Goal: Task Accomplishment & Management: Manage account settings

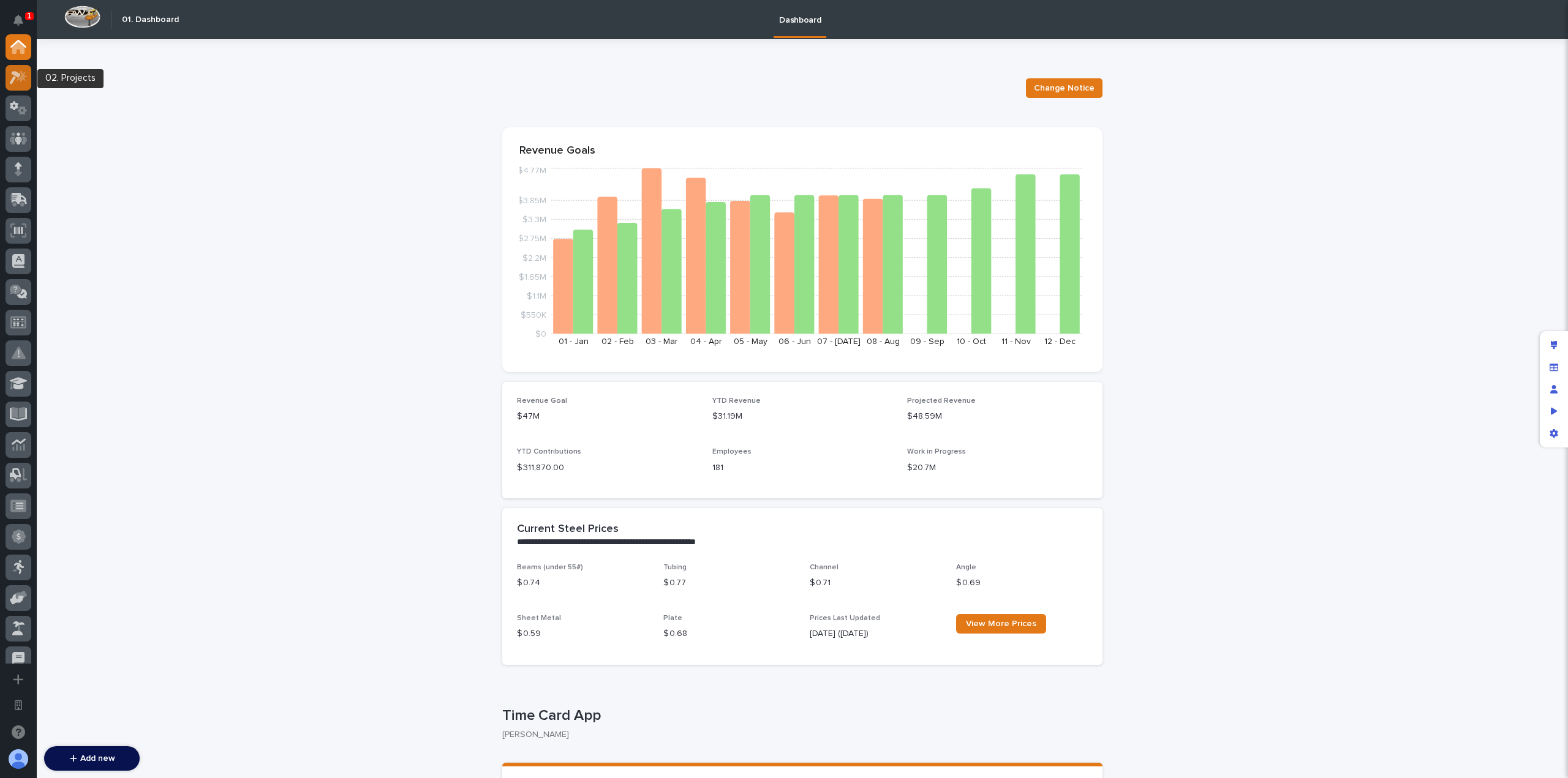
click at [22, 87] on div at bounding box center [18, 77] width 26 height 26
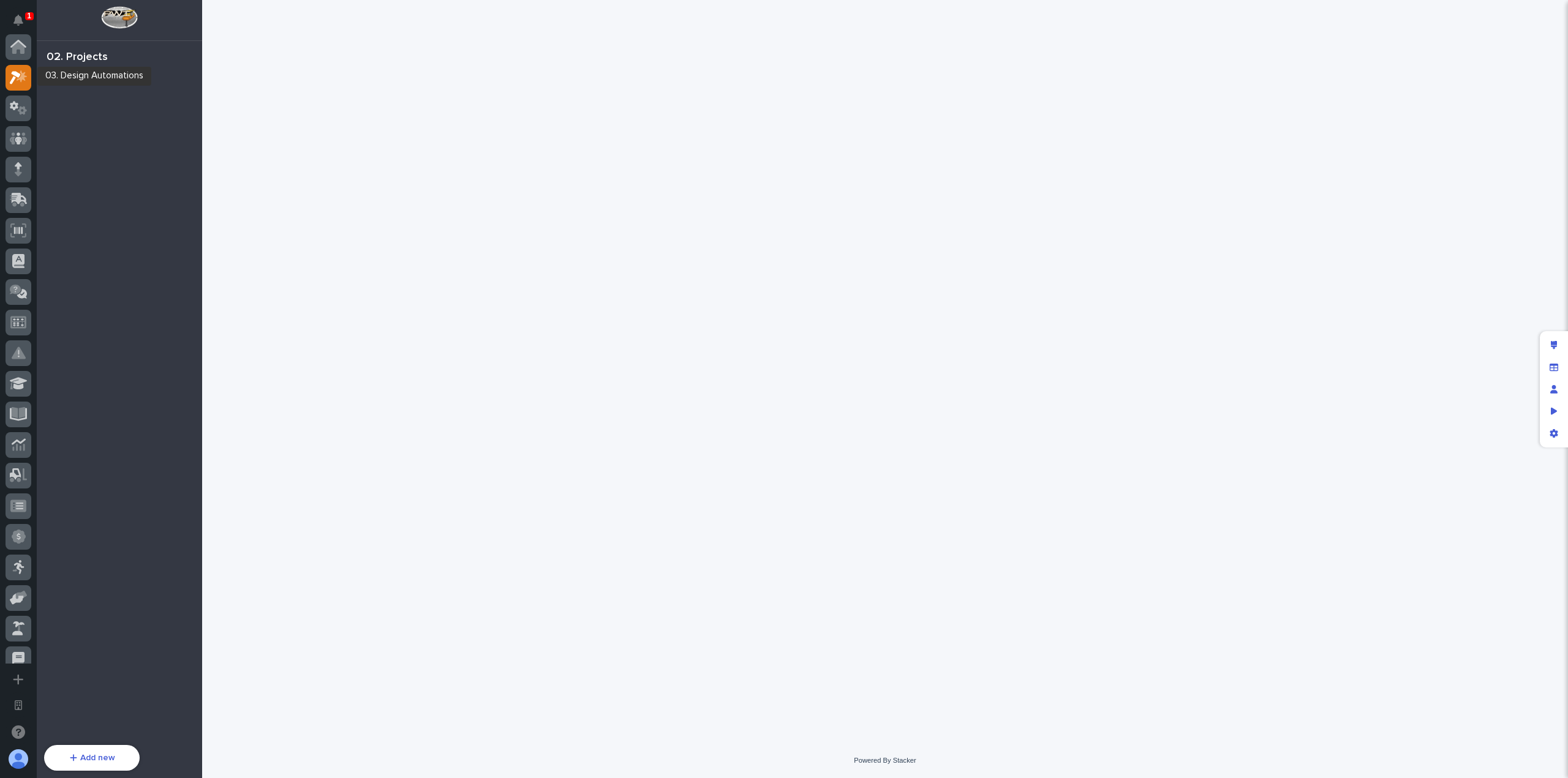
scroll to position [31, 0]
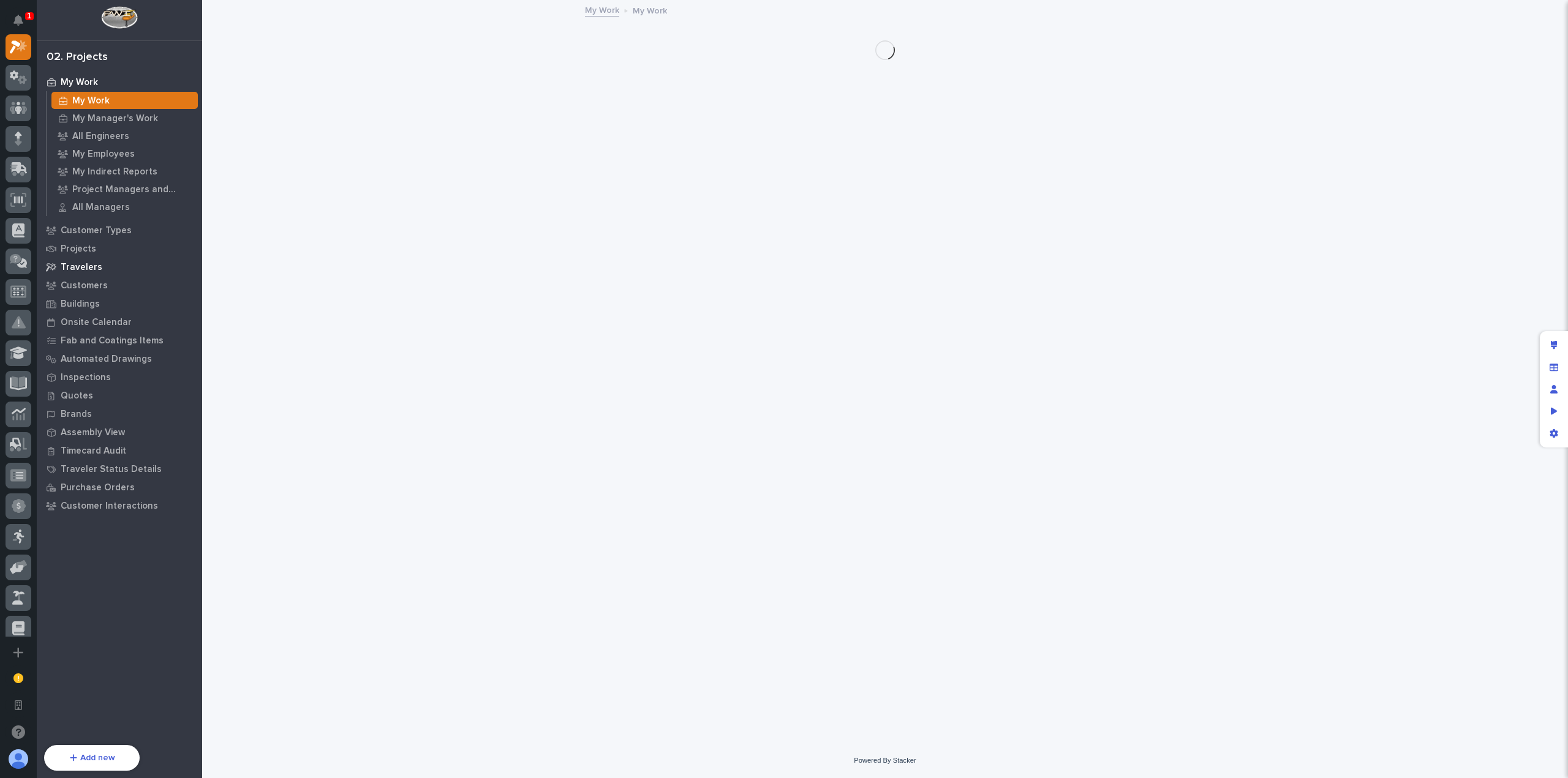
click at [90, 268] on p "Travelers" at bounding box center [82, 267] width 42 height 11
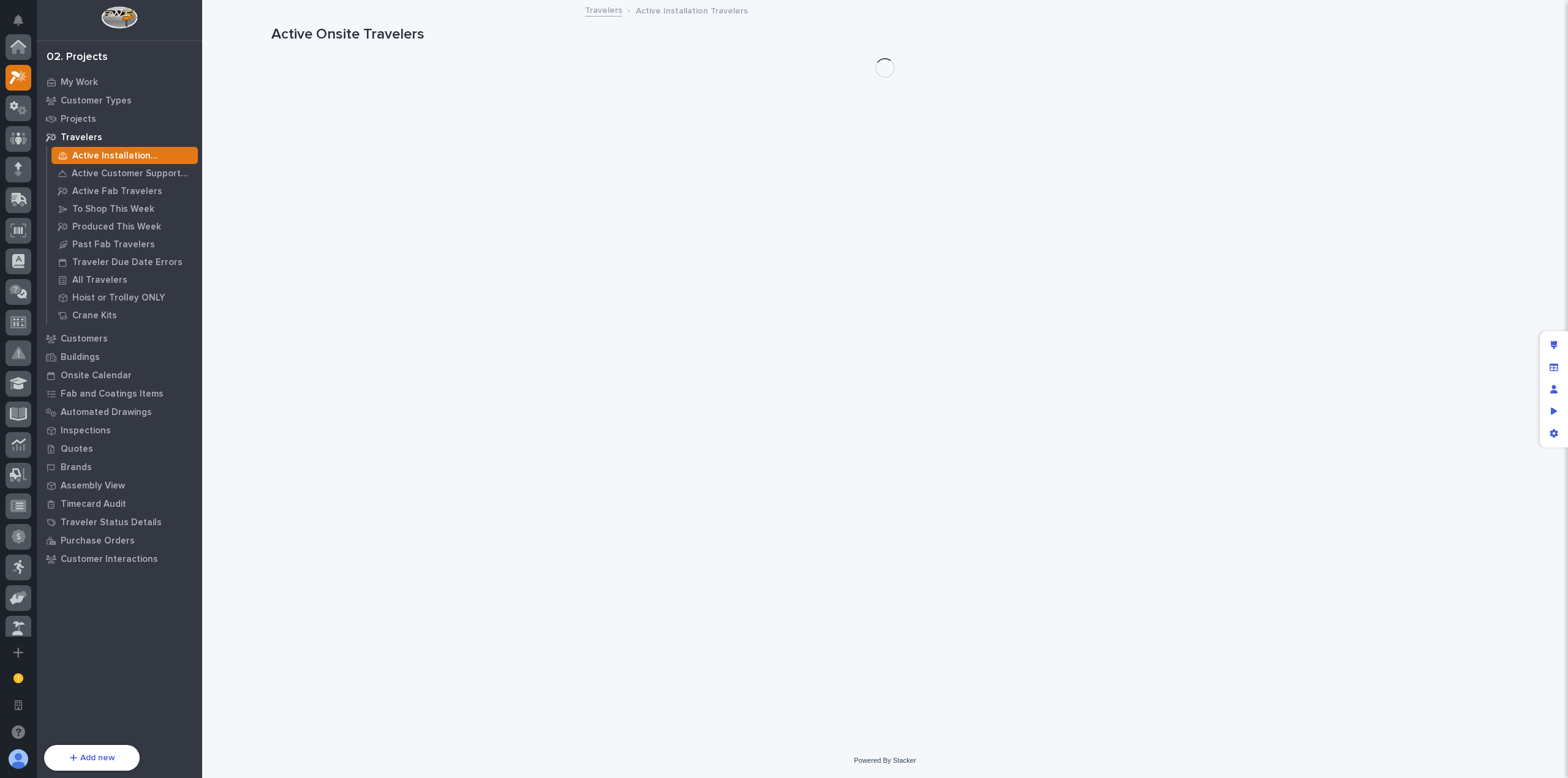
scroll to position [31, 0]
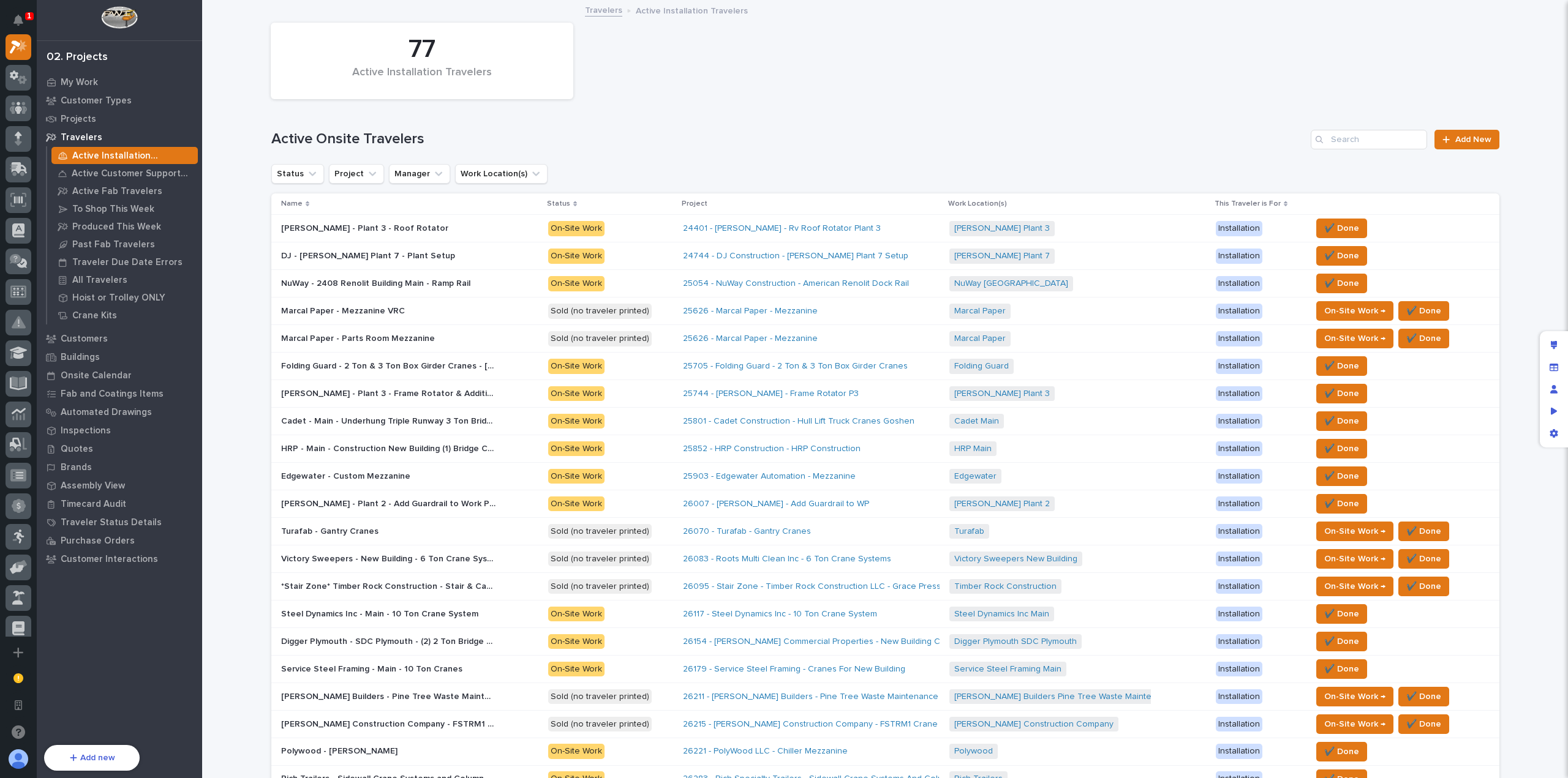
click at [429, 224] on p at bounding box center [389, 229] width 215 height 11
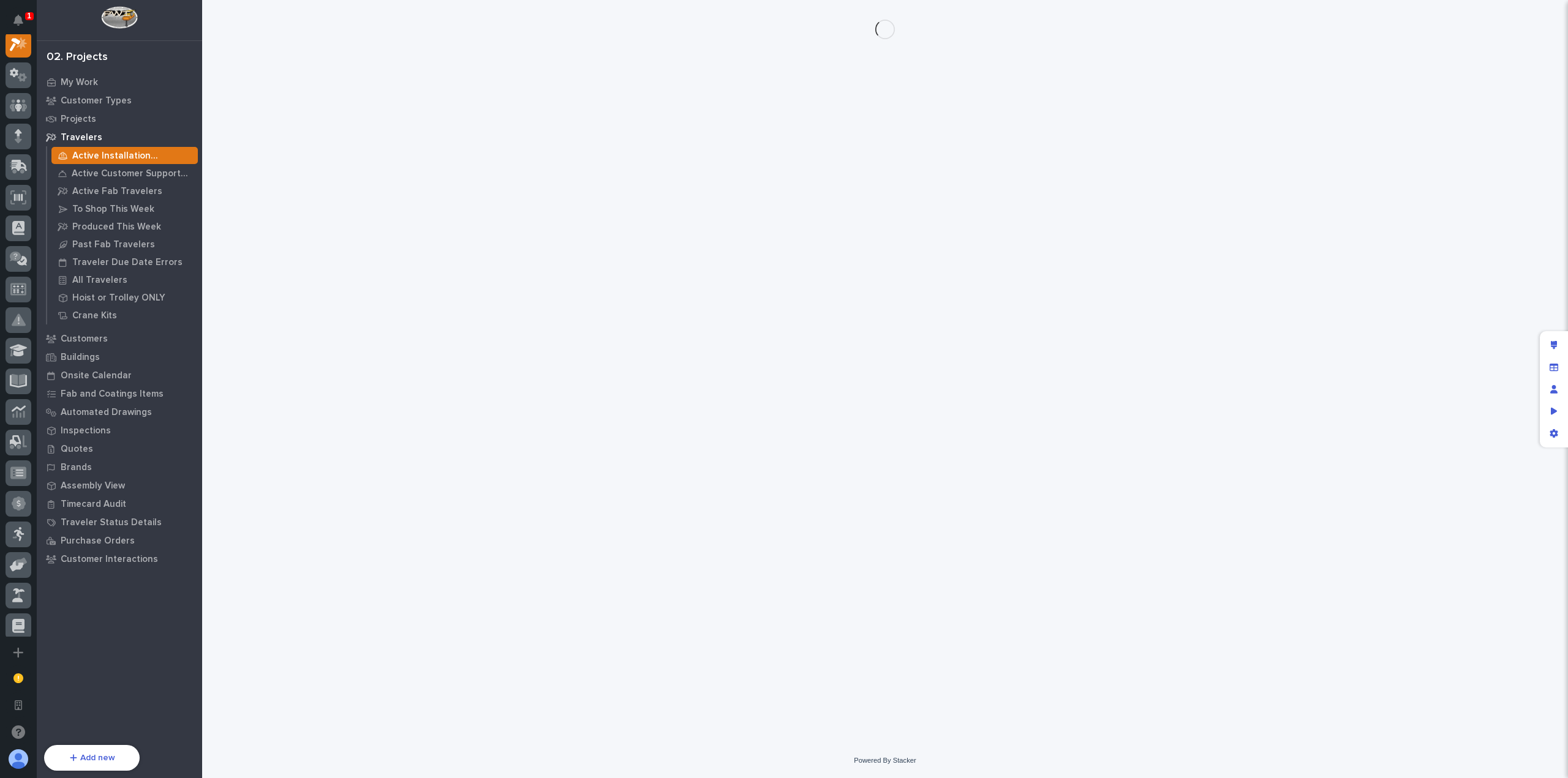
scroll to position [31, 0]
click at [1549, 341] on div "Edit layout" at bounding box center [1554, 345] width 22 height 22
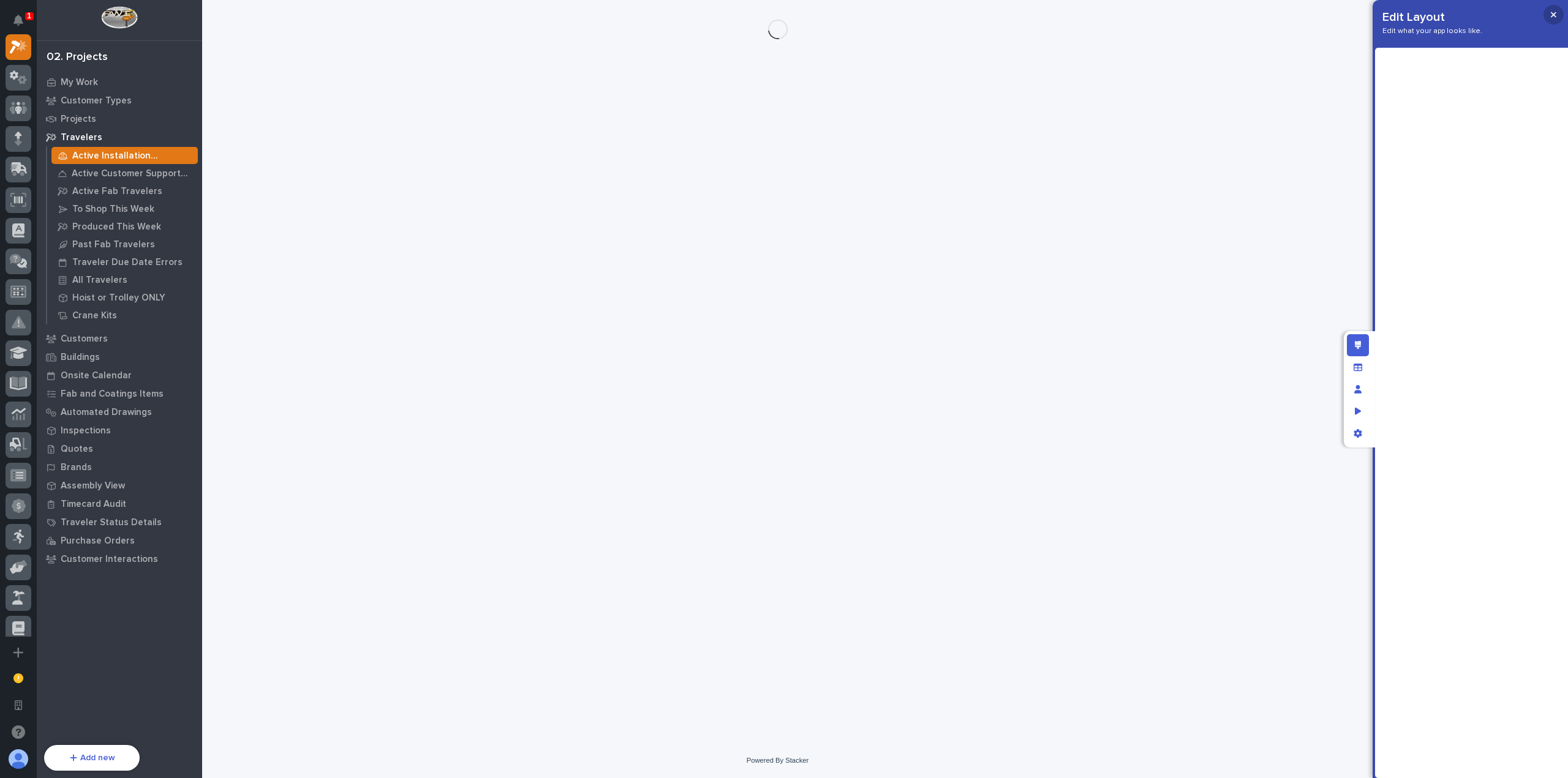
click at [1556, 15] on button "button" at bounding box center [1553, 15] width 20 height 20
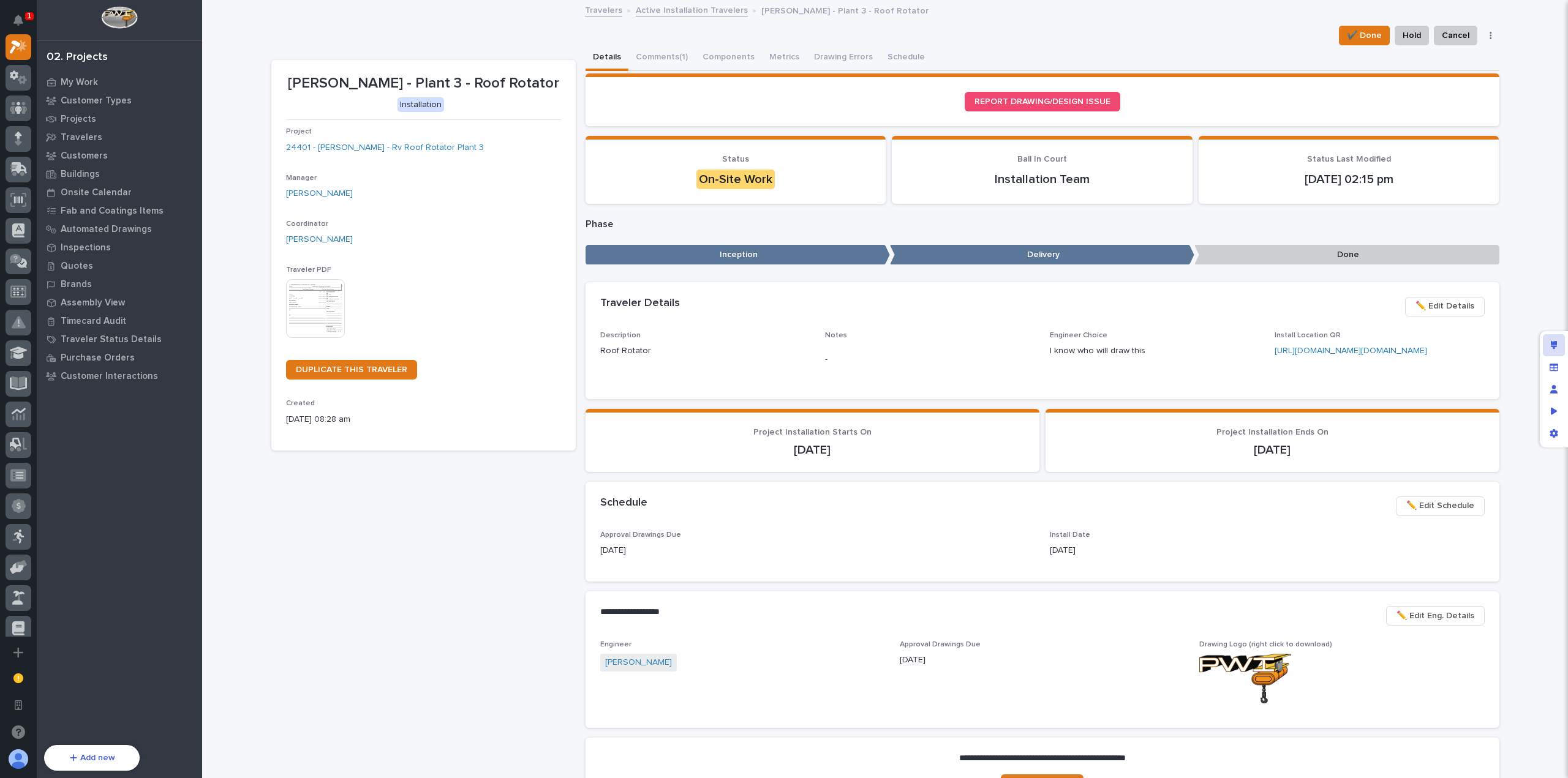
click at [1561, 339] on div "Edit layout" at bounding box center [1554, 345] width 22 height 22
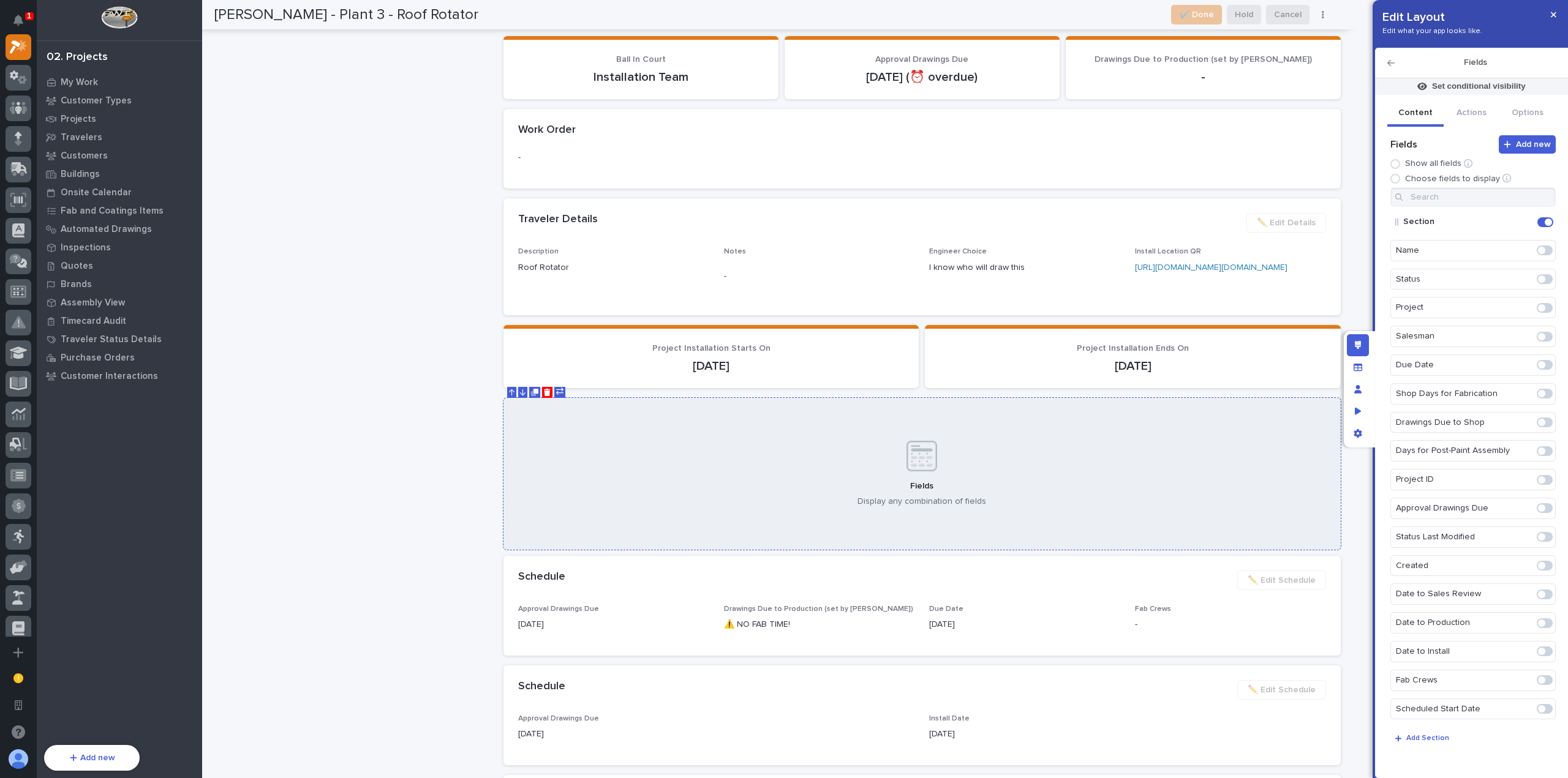
scroll to position [1303, 0]
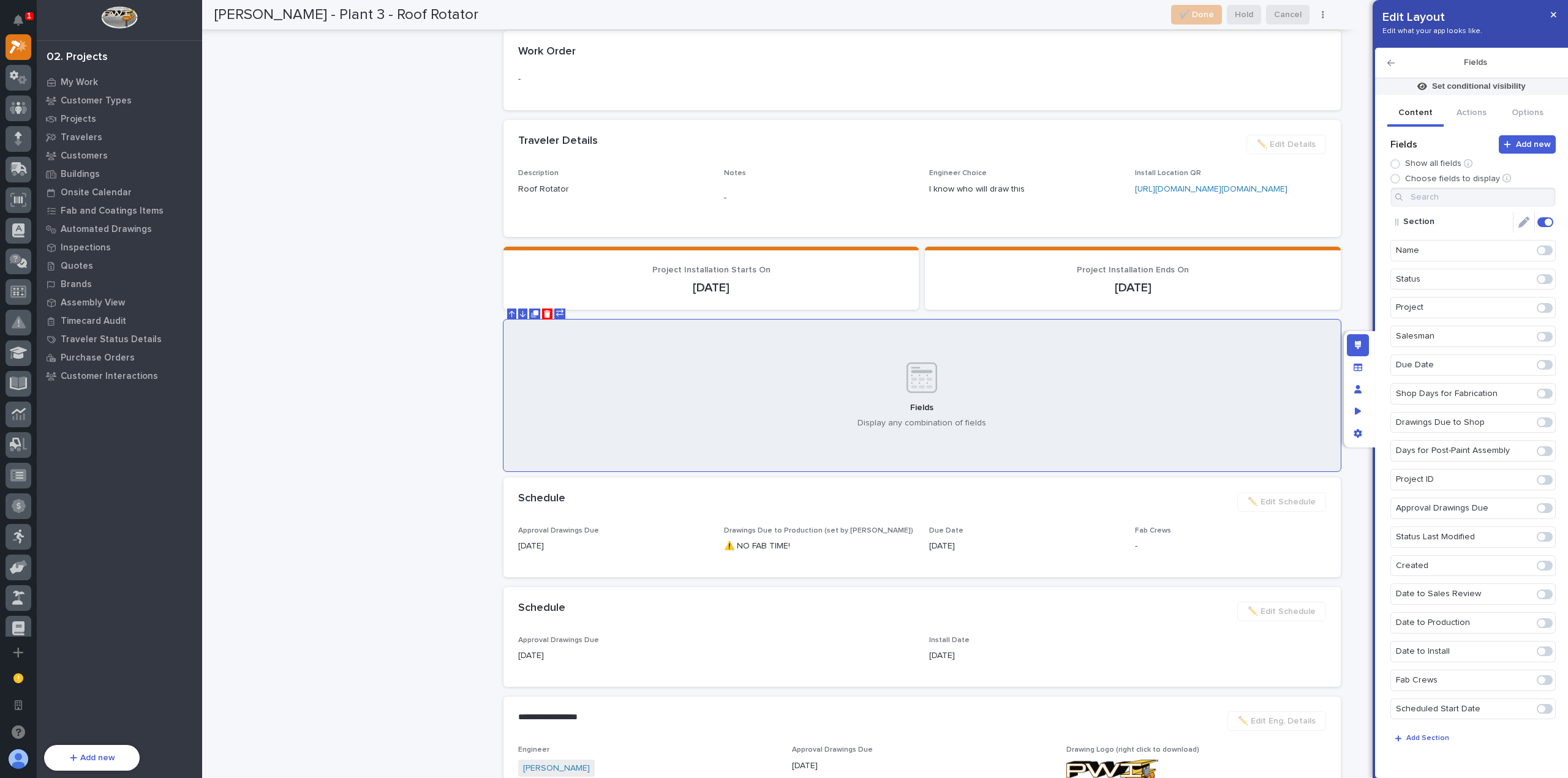
click at [1522, 226] on icon "Edit" at bounding box center [1523, 221] width 11 height 11
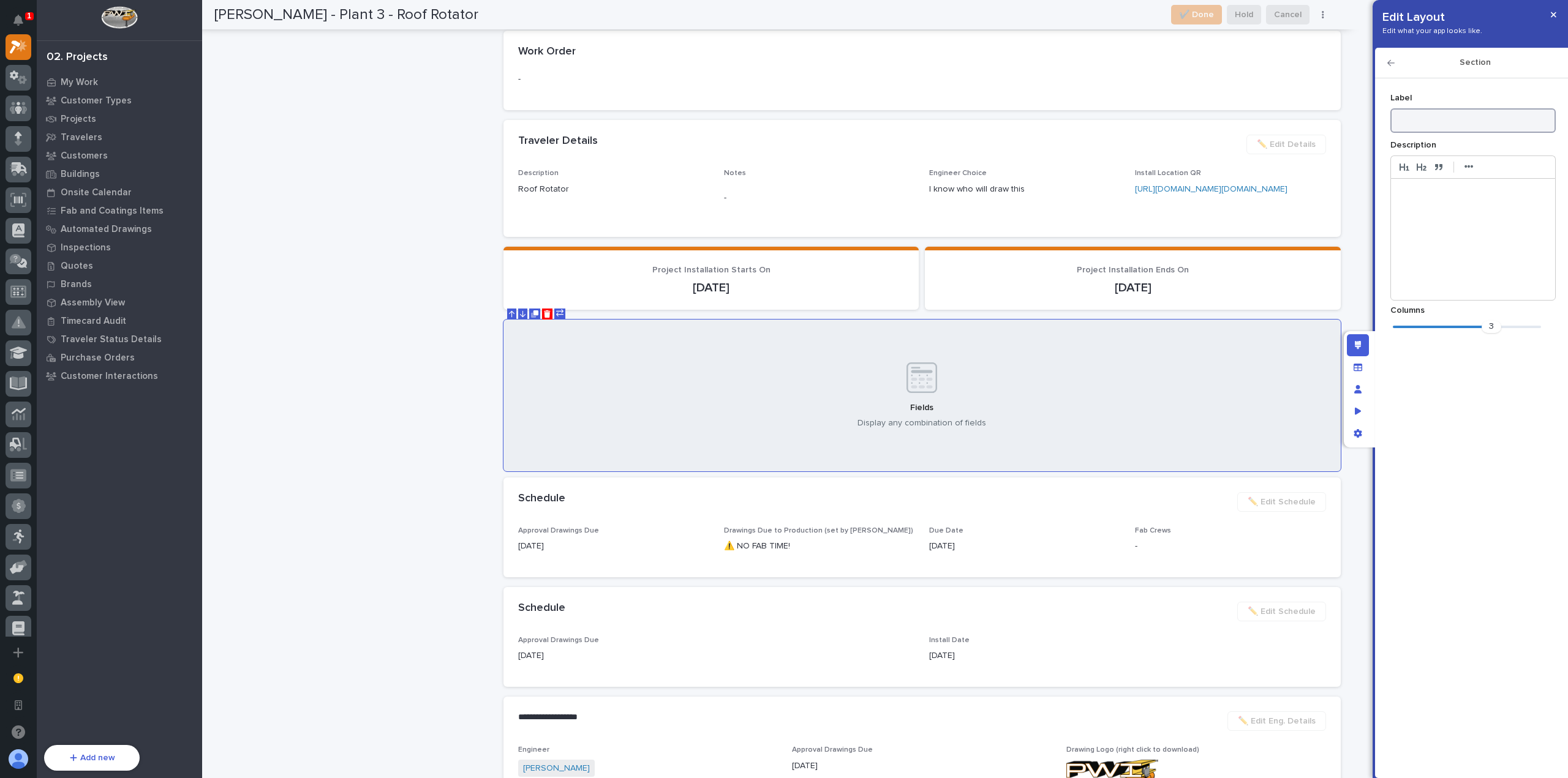
click at [1428, 122] on input at bounding box center [1472, 120] width 166 height 24
type input "Drawings"
click at [1392, 66] on icon "button" at bounding box center [1391, 63] width 7 height 8
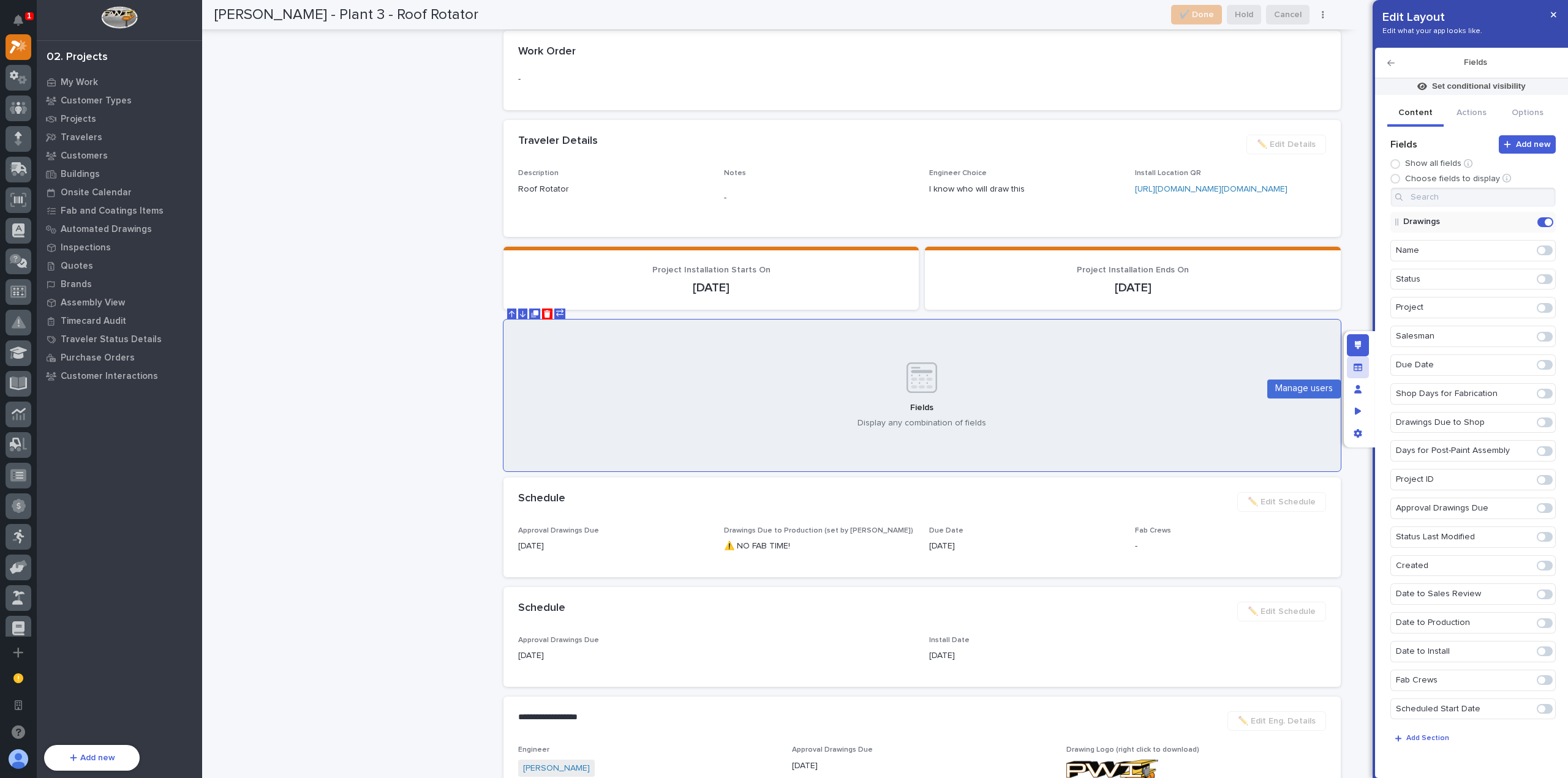
click at [1361, 365] on icon "Manage fields and data" at bounding box center [1357, 366] width 8 height 7
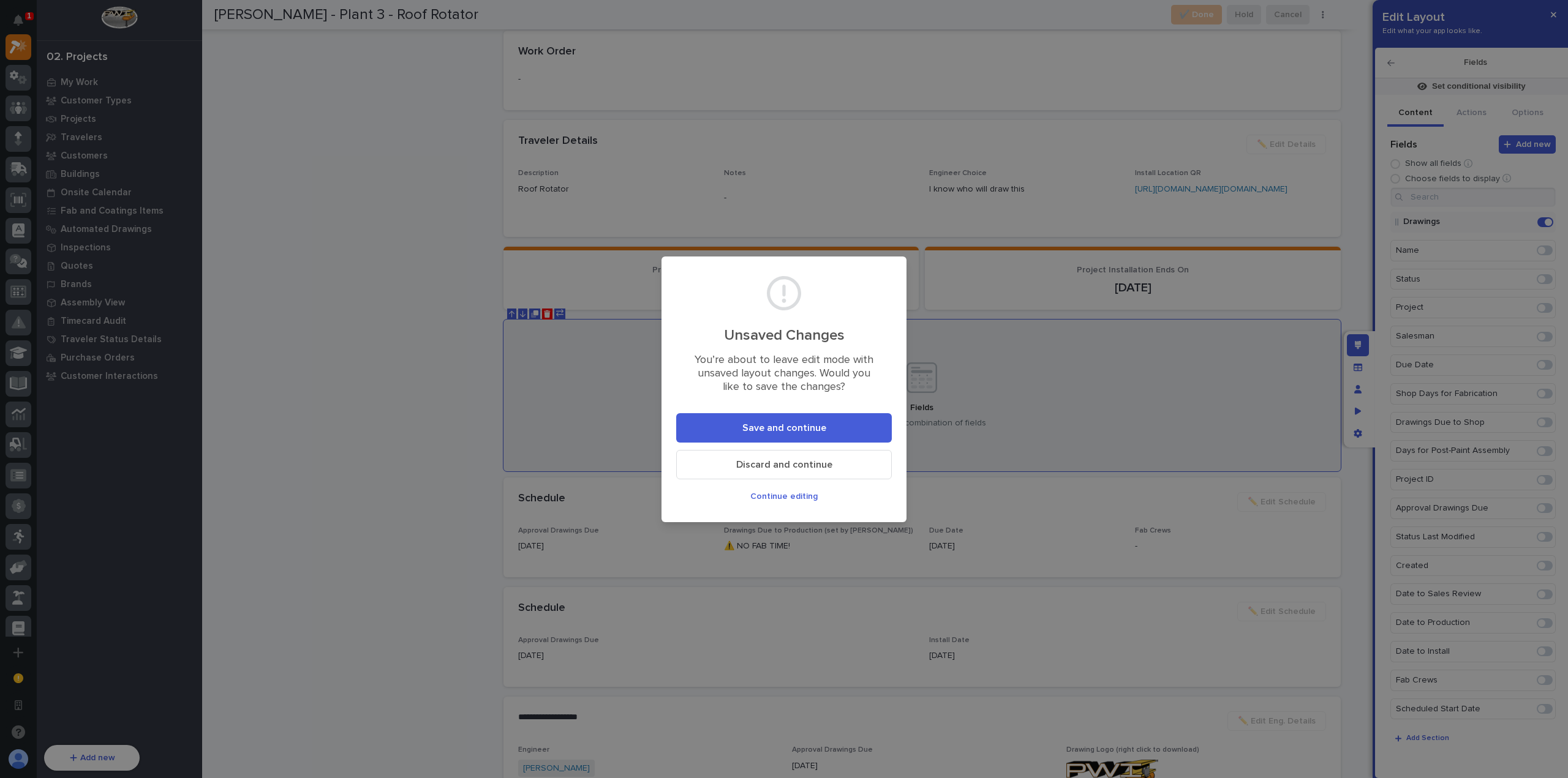
click at [772, 421] on button "Save and continue" at bounding box center [783, 428] width 216 height 29
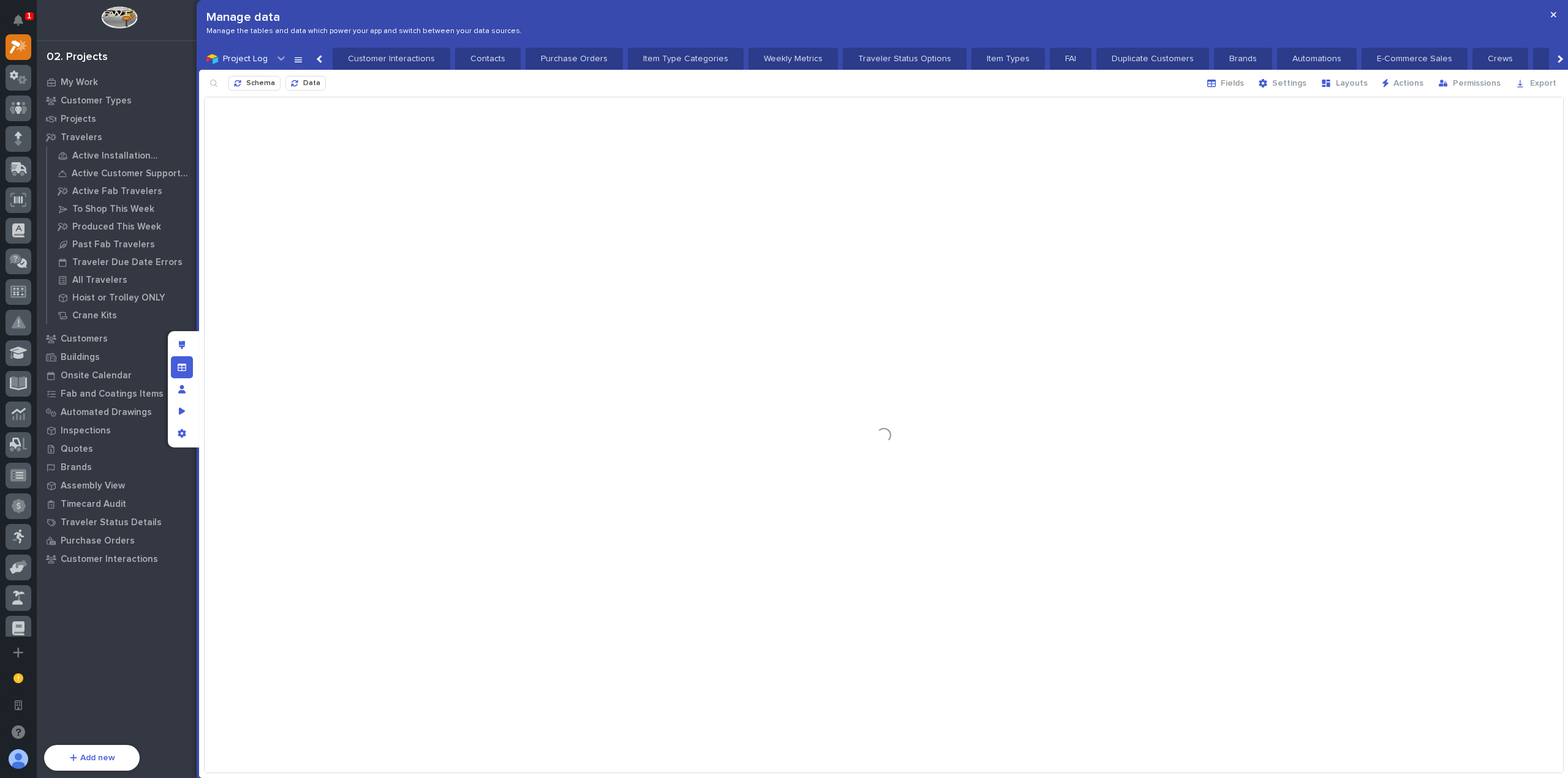
scroll to position [0, 0]
click at [1237, 82] on span "Fields" at bounding box center [1233, 82] width 23 height 11
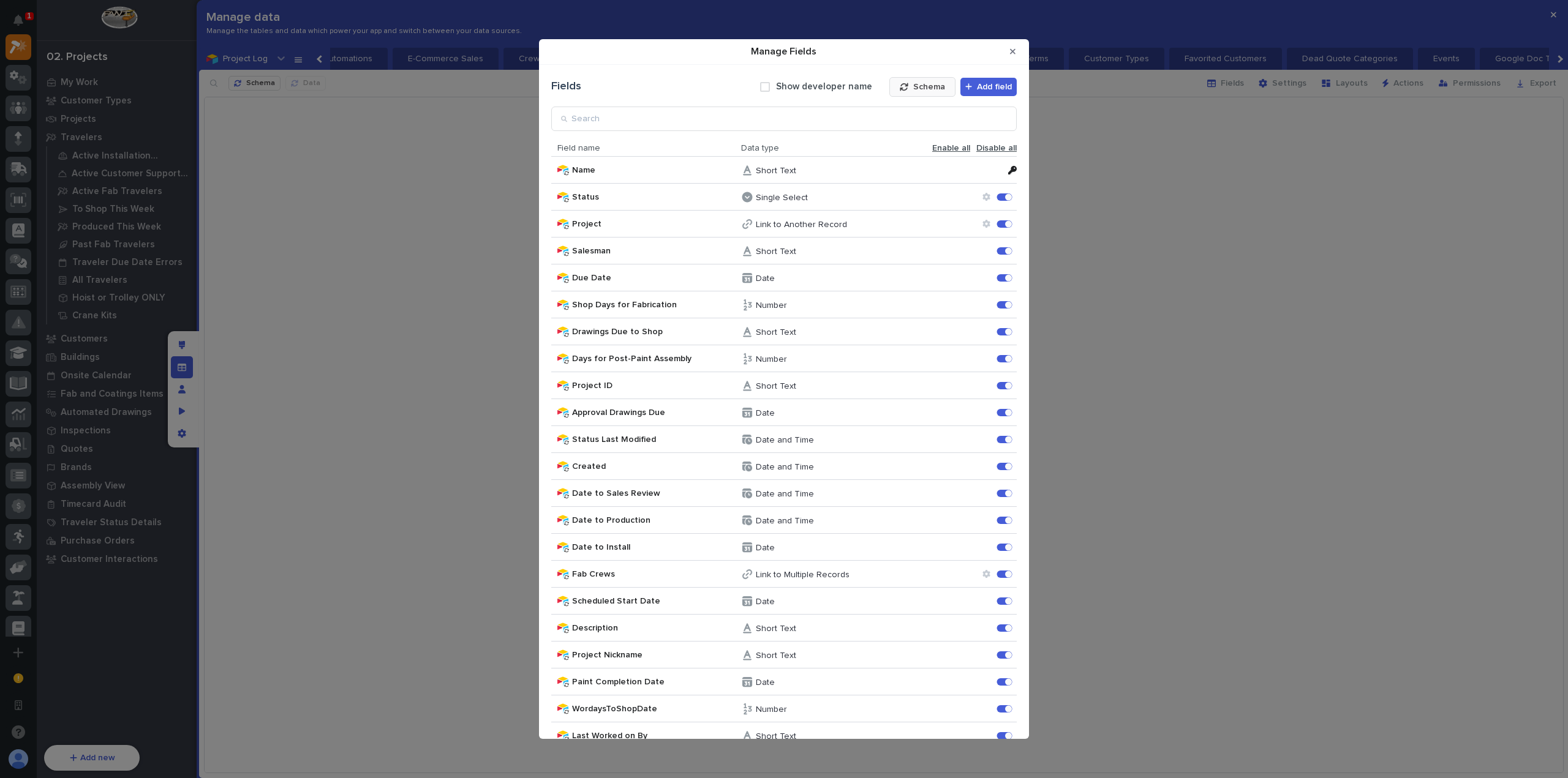
click at [925, 89] on span "Schema" at bounding box center [929, 87] width 32 height 11
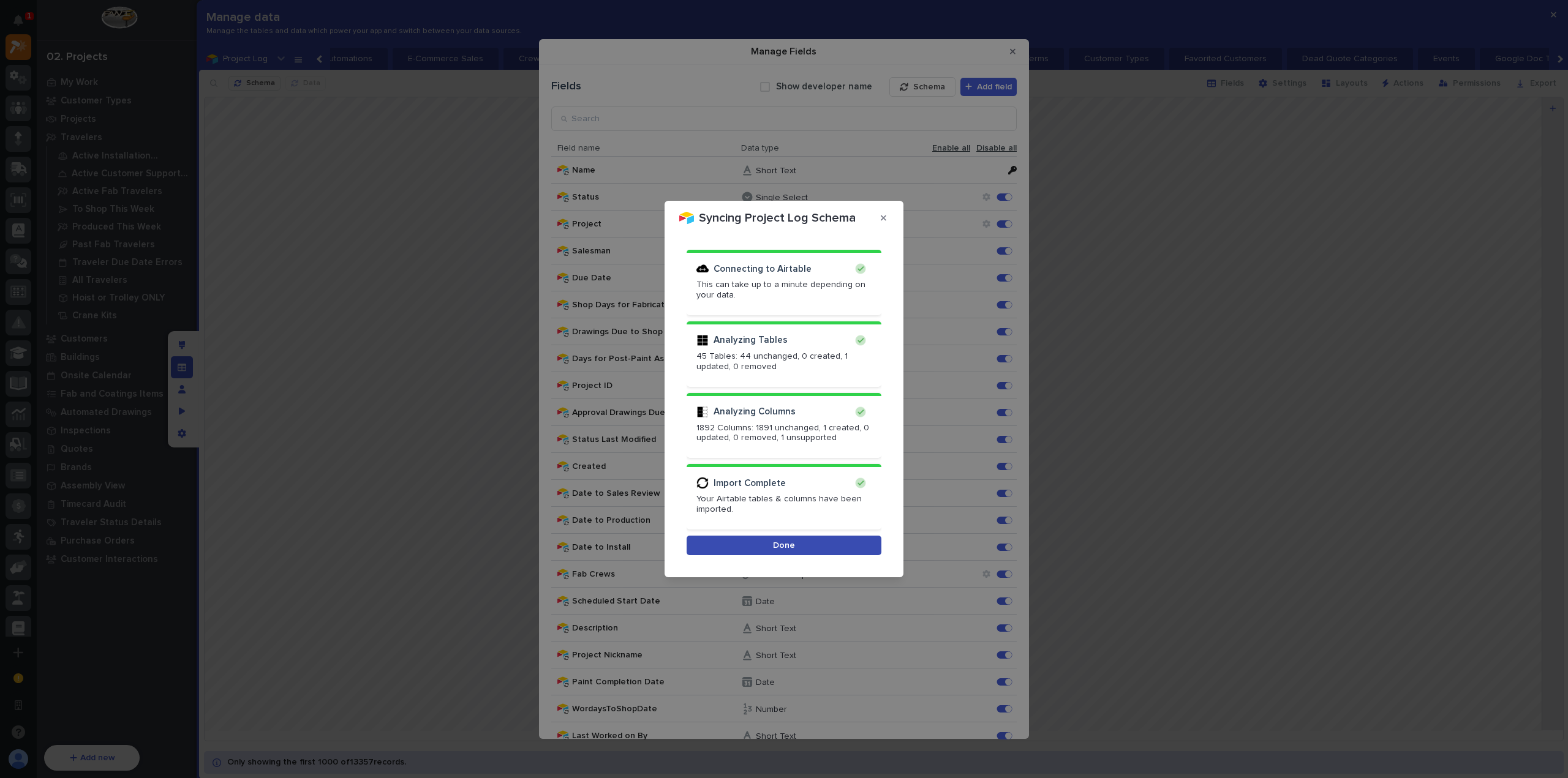
click at [755, 539] on button "Done" at bounding box center [784, 546] width 195 height 20
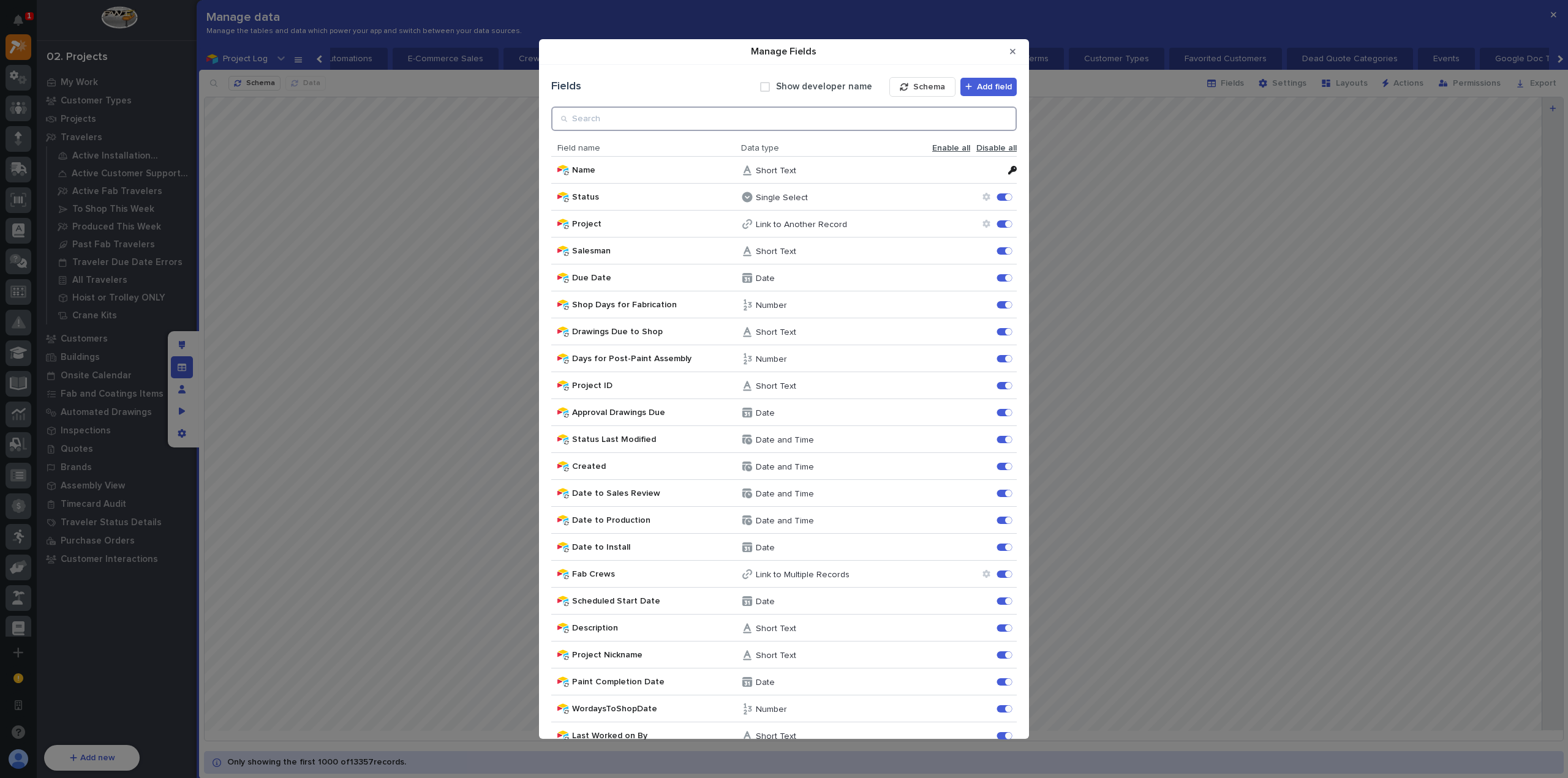
click at [840, 117] on input "Manage Fields" at bounding box center [783, 118] width 465 height 24
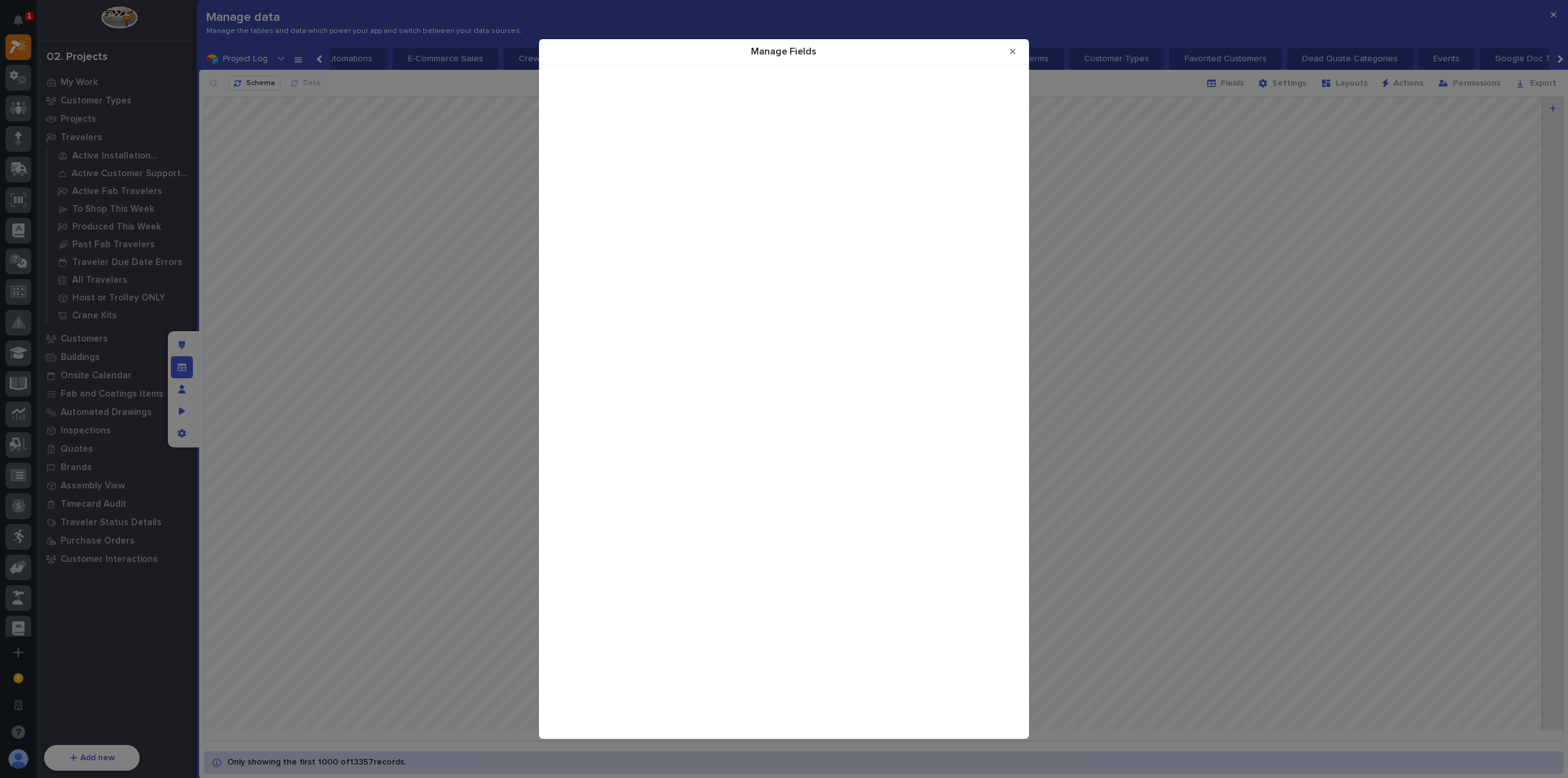
scroll to position [9640, 0]
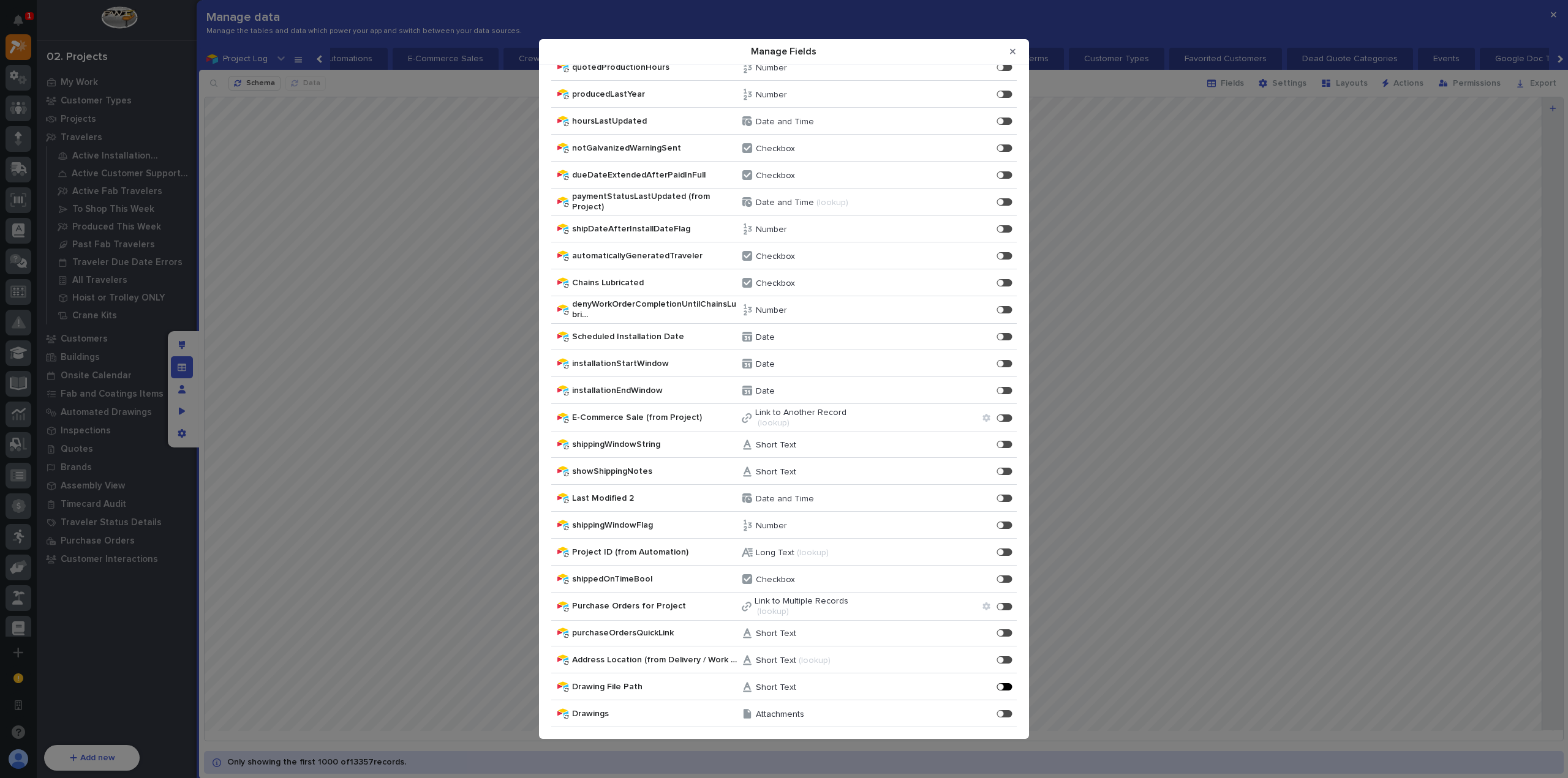
click at [997, 689] on div "Manage Fields" at bounding box center [1000, 687] width 7 height 7
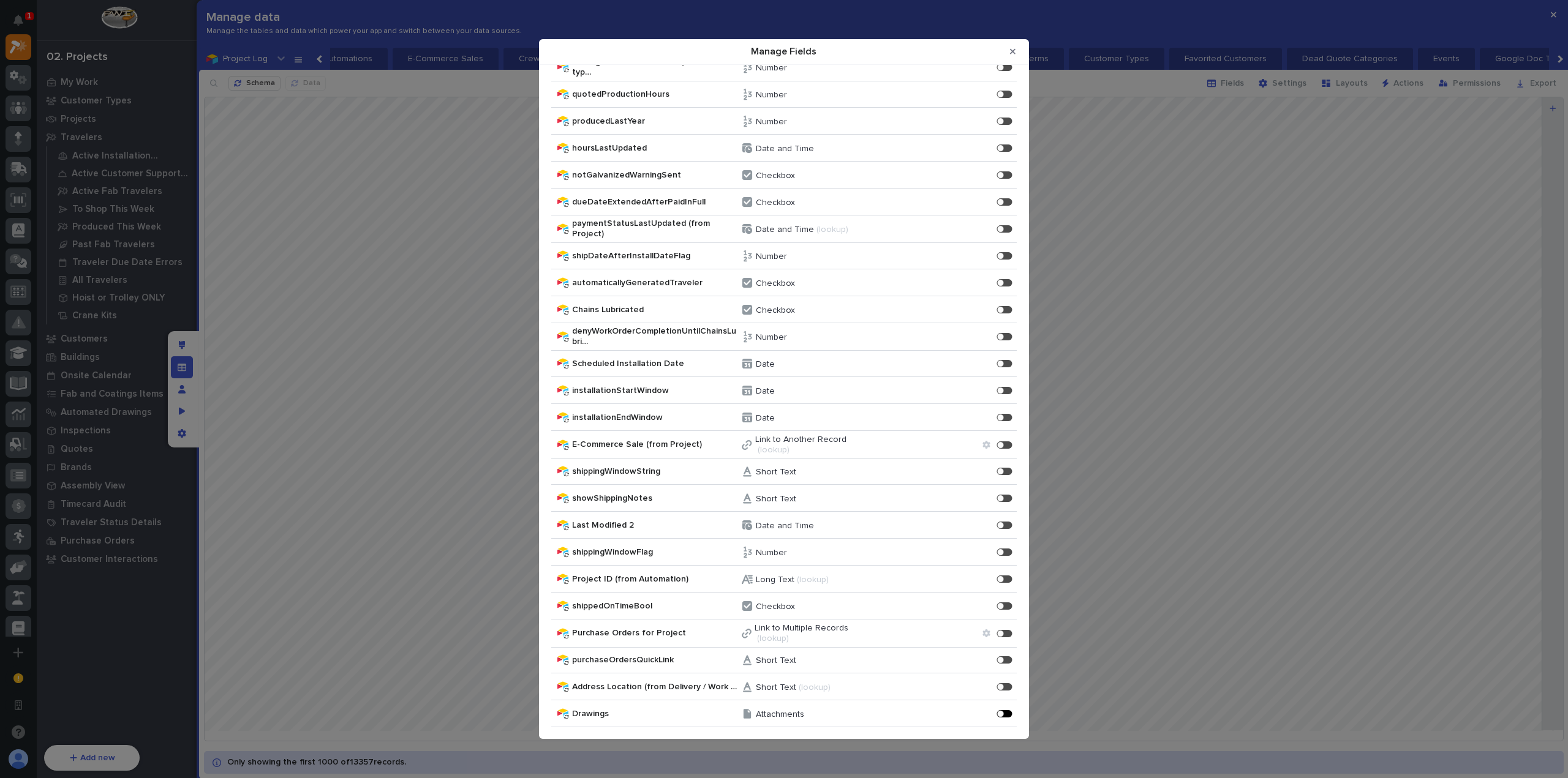
click at [997, 714] on div "Manage Fields" at bounding box center [1005, 714] width 15 height 7
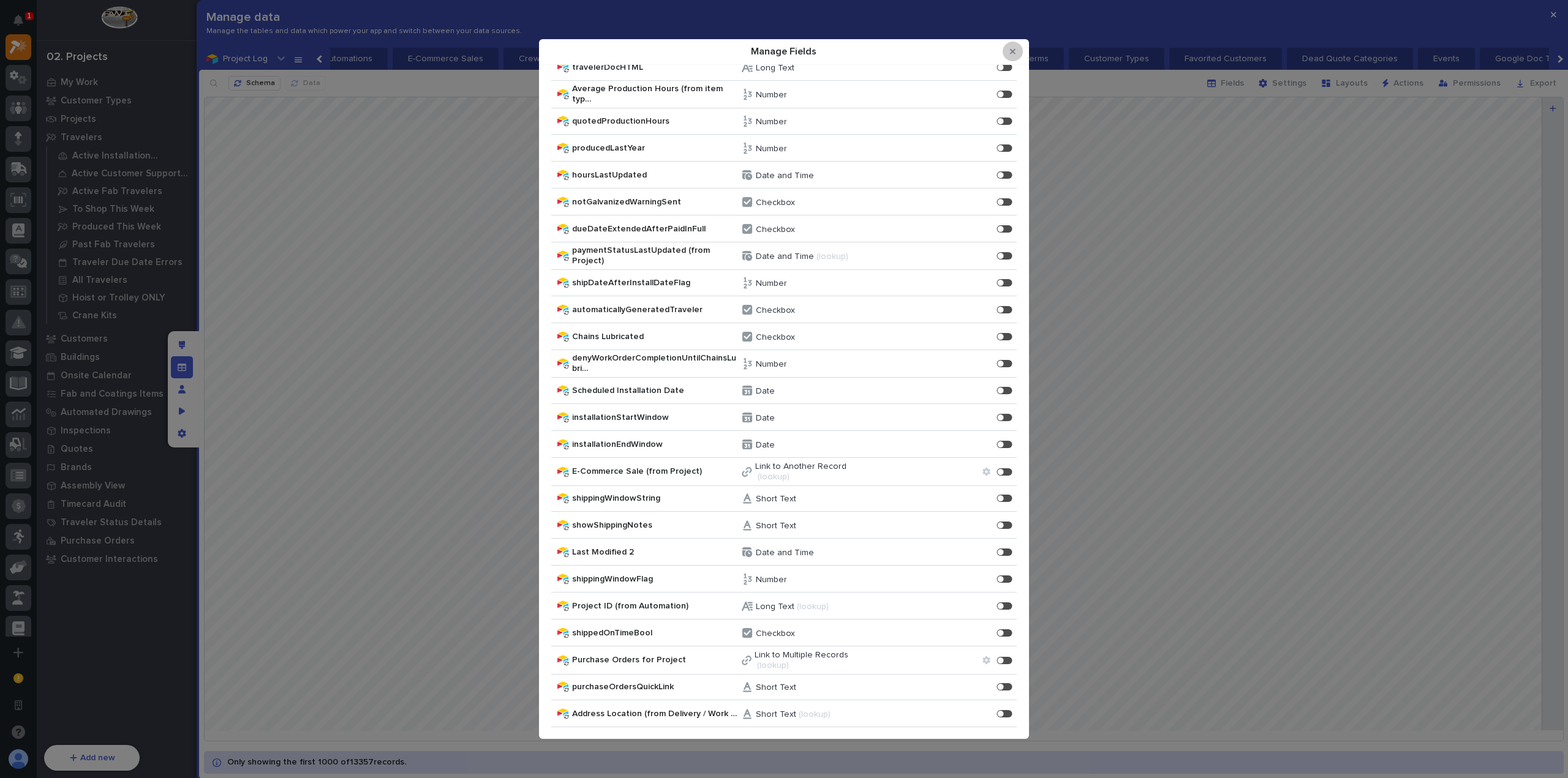
click at [1010, 54] on icon "Close Modal" at bounding box center [1012, 52] width 6 height 6
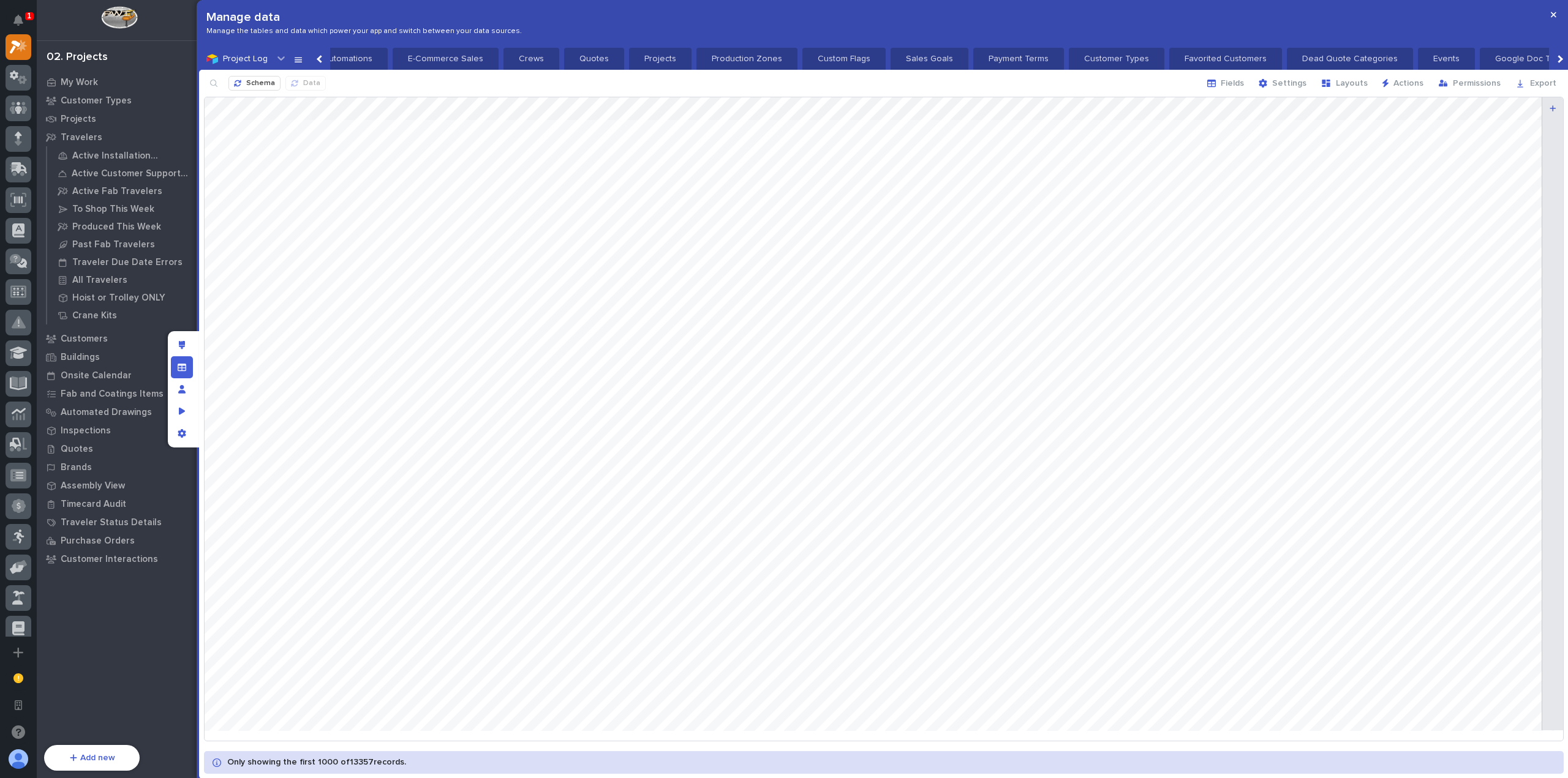
click at [1551, 15] on button "button" at bounding box center [1553, 15] width 20 height 20
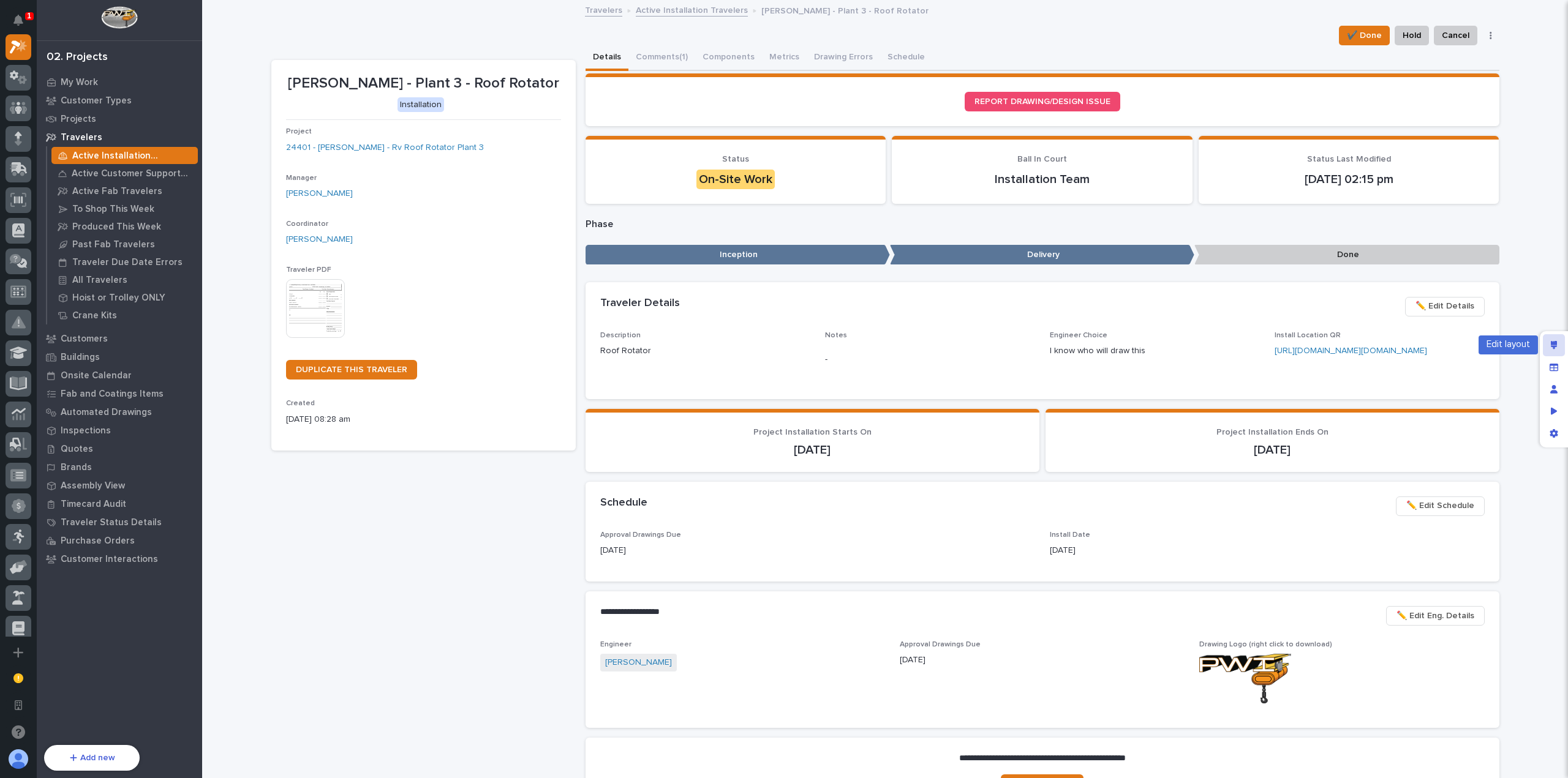
click at [1556, 343] on icon "Edit layout" at bounding box center [1554, 345] width 7 height 8
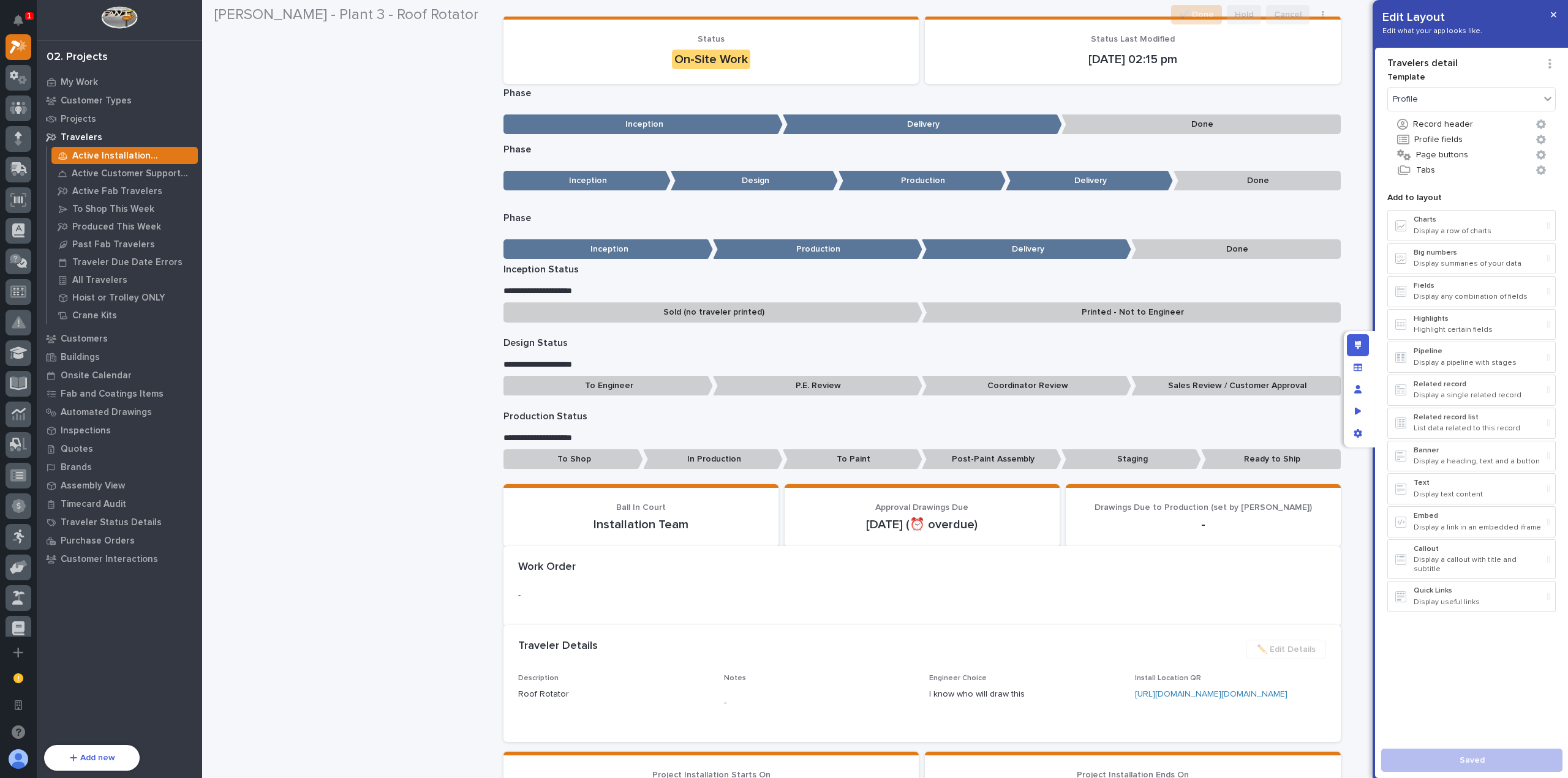
scroll to position [1102, 0]
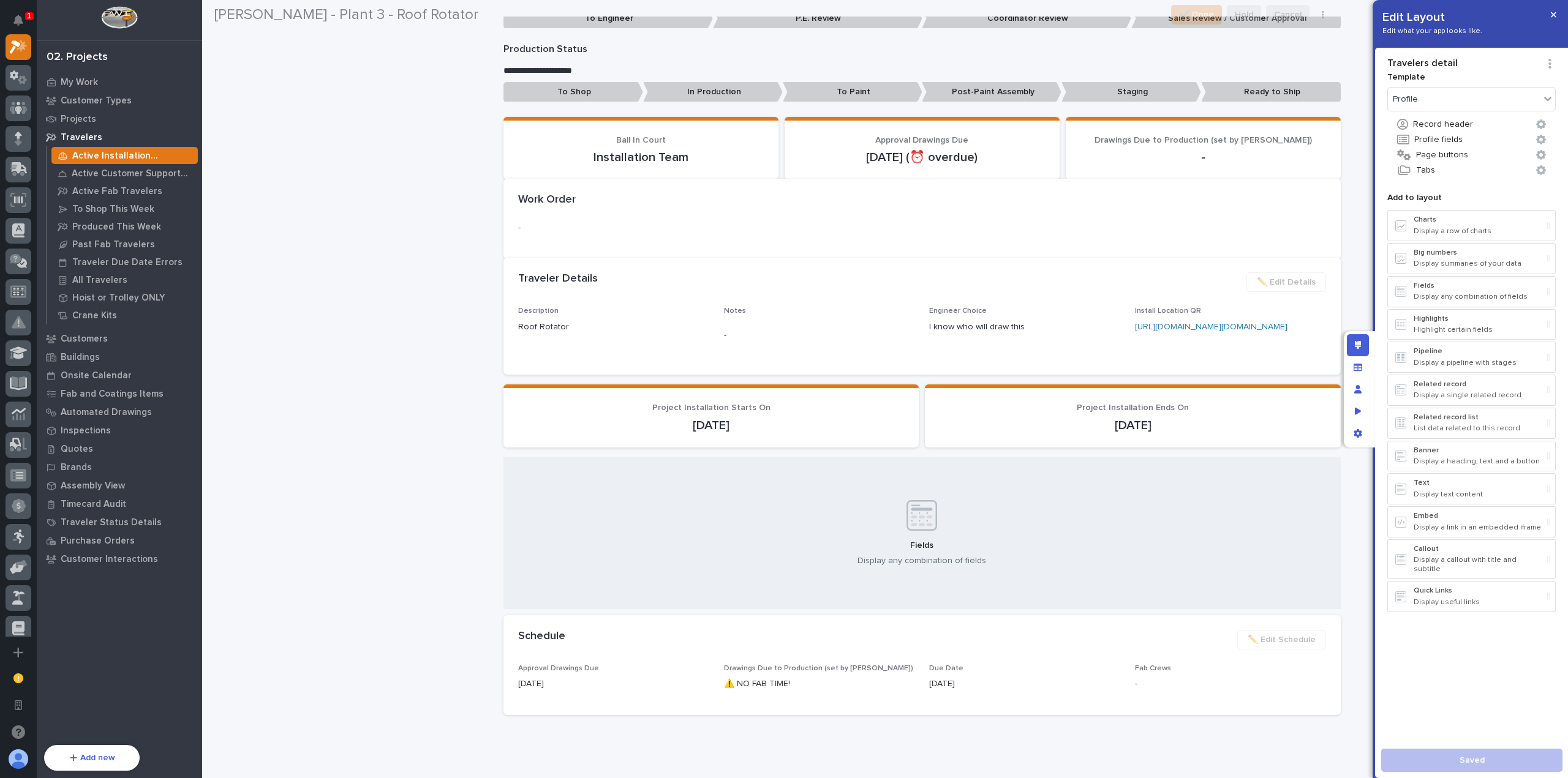
click at [769, 414] on p "Project Installation Starts On" at bounding box center [712, 408] width 386 height 11
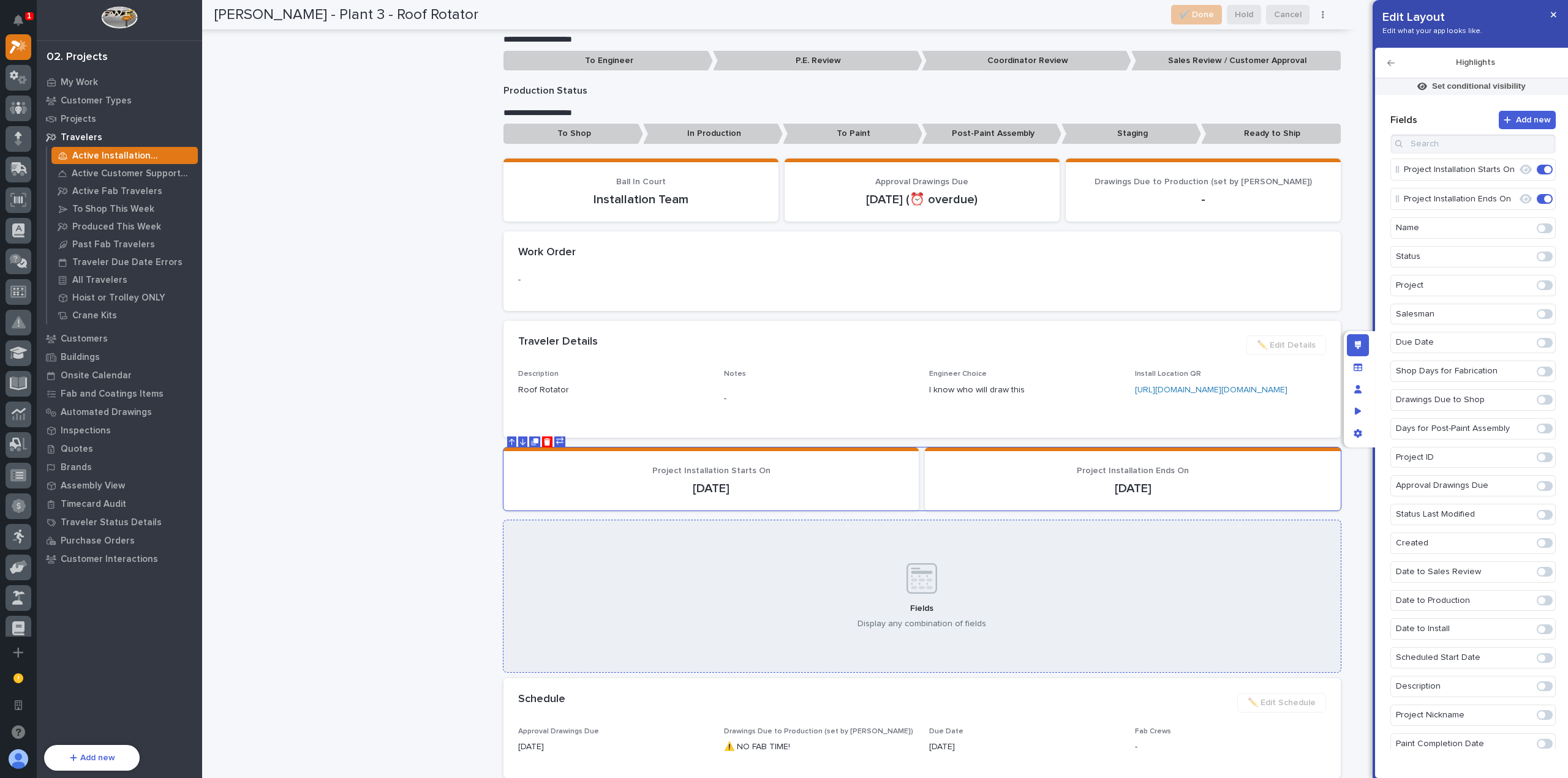
drag, startPoint x: 784, startPoint y: 583, endPoint x: 926, endPoint y: 597, distance: 142.7
click at [784, 583] on div "Fields Display any combination of fields" at bounding box center [922, 596] width 837 height 151
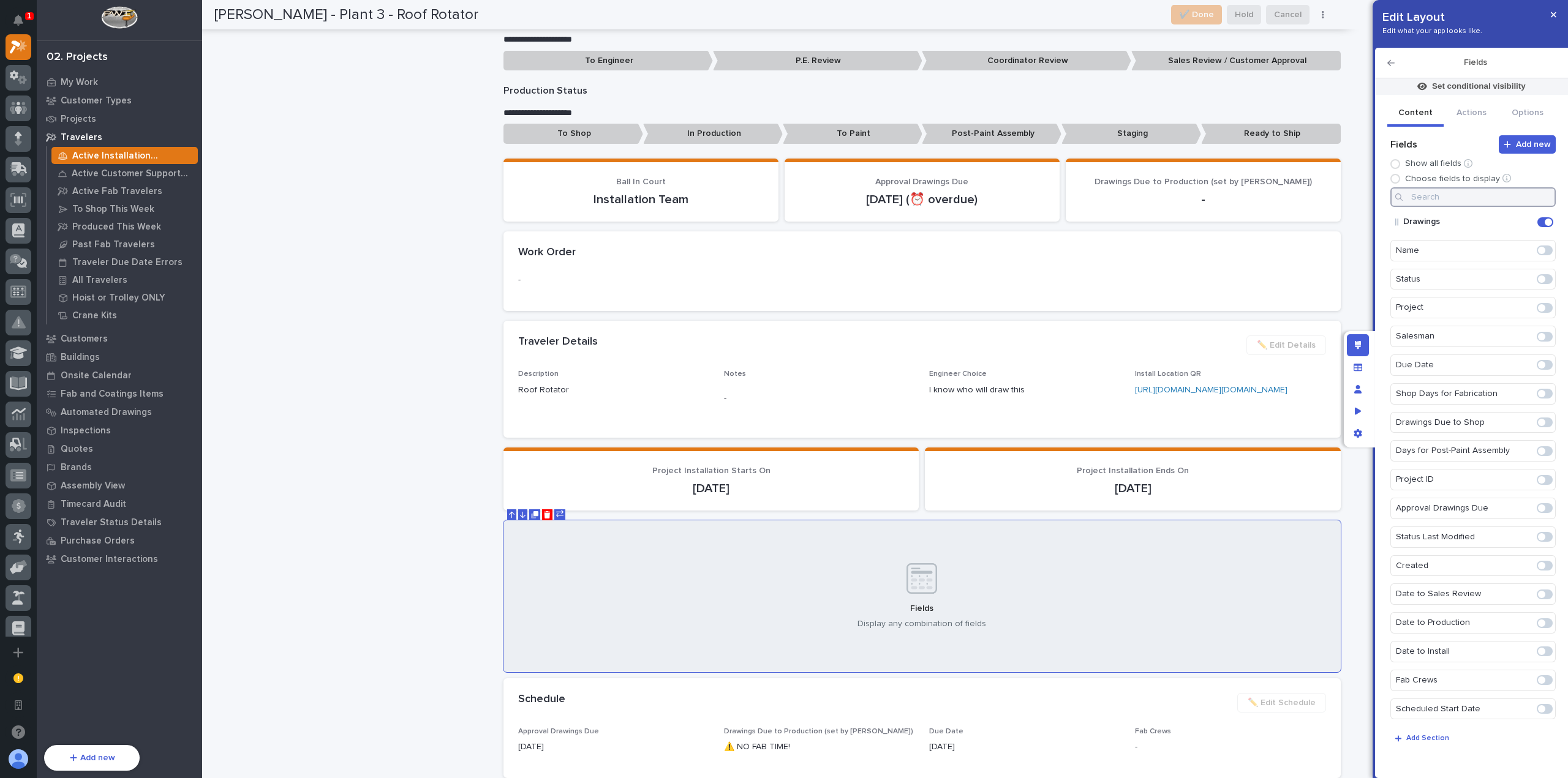
click at [1452, 201] on input at bounding box center [1472, 197] width 166 height 20
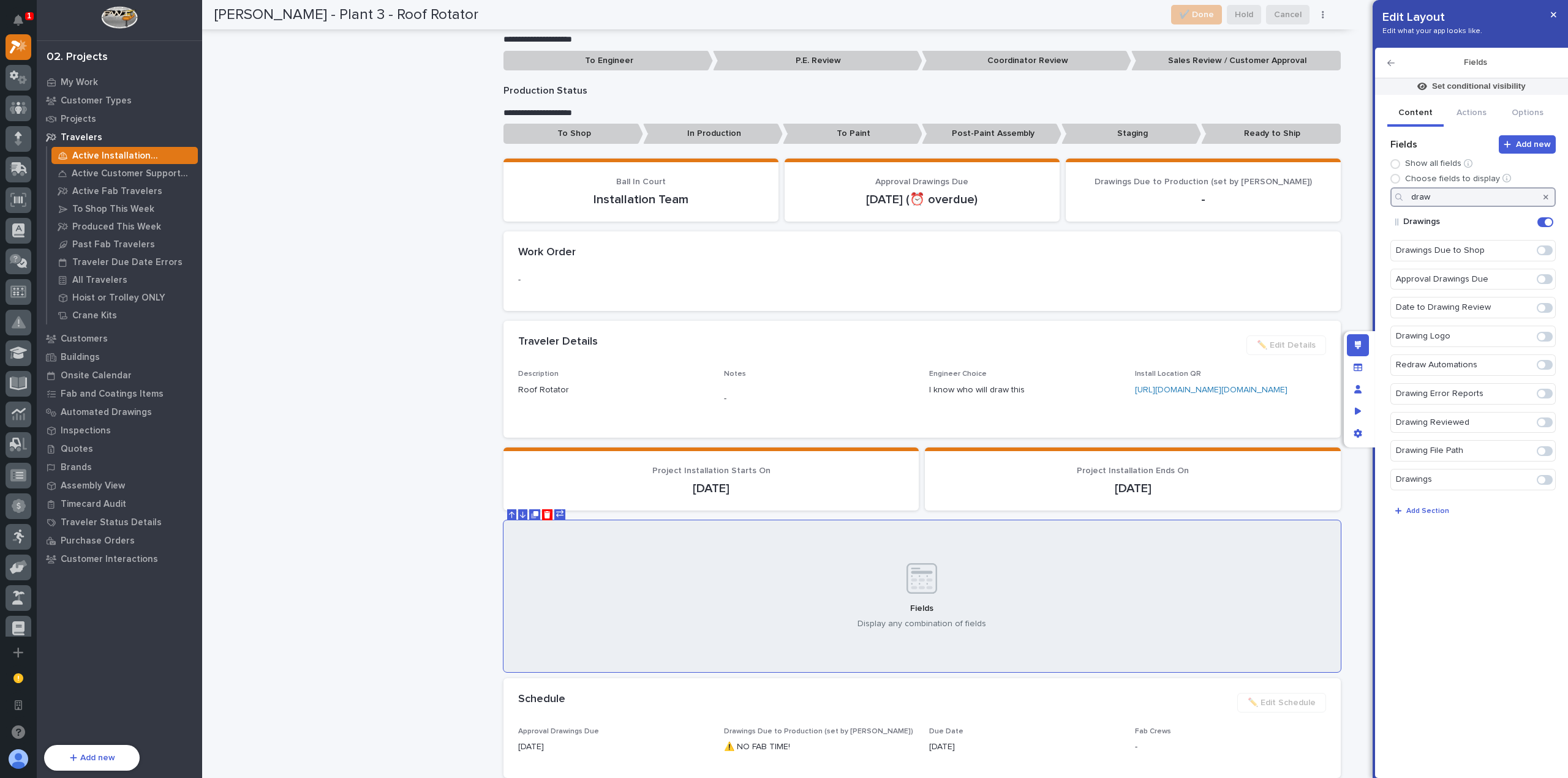
click at [1543, 476] on span at bounding box center [1541, 479] width 7 height 7
type input "draw"
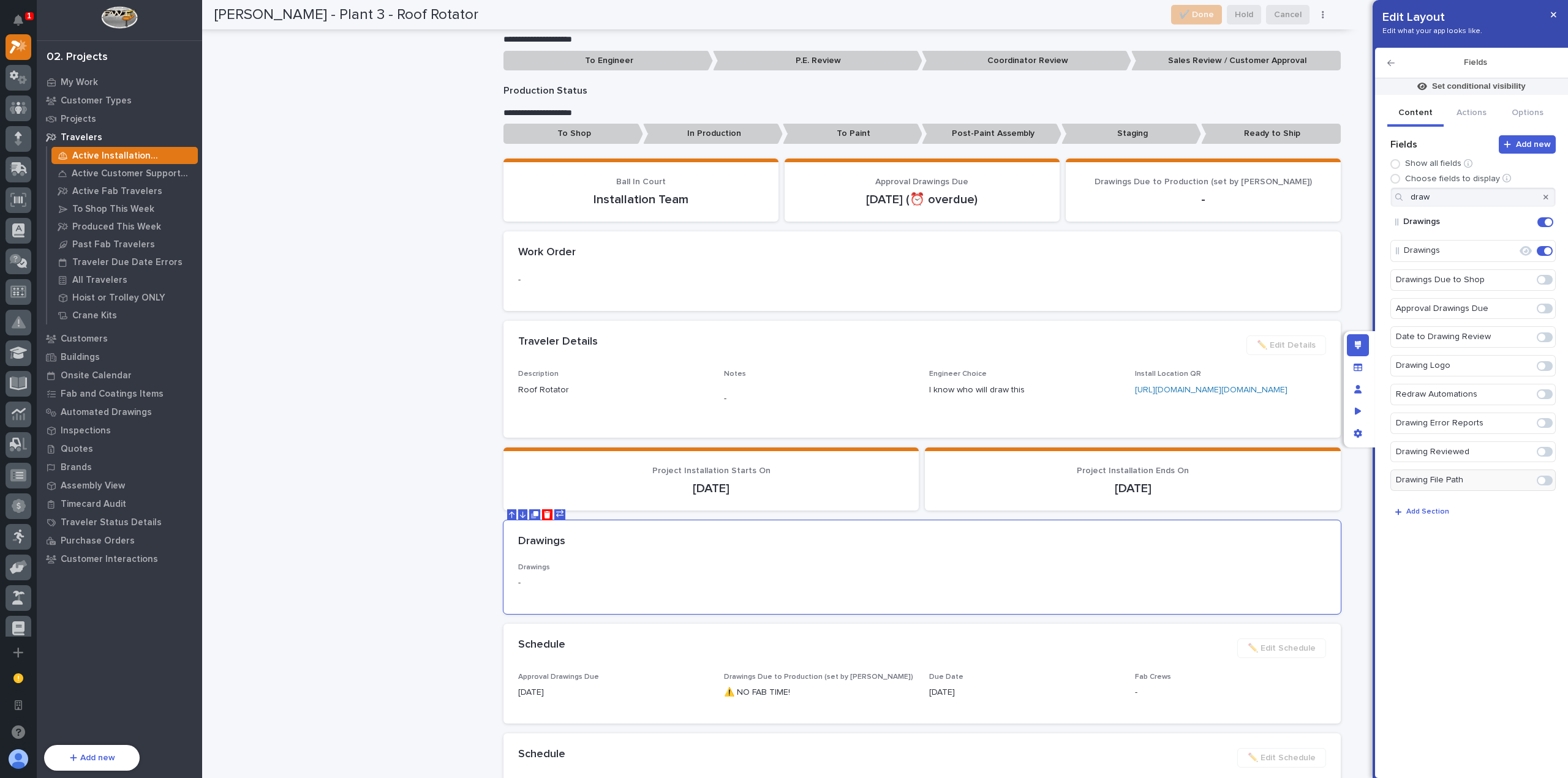
scroll to position [1075, 0]
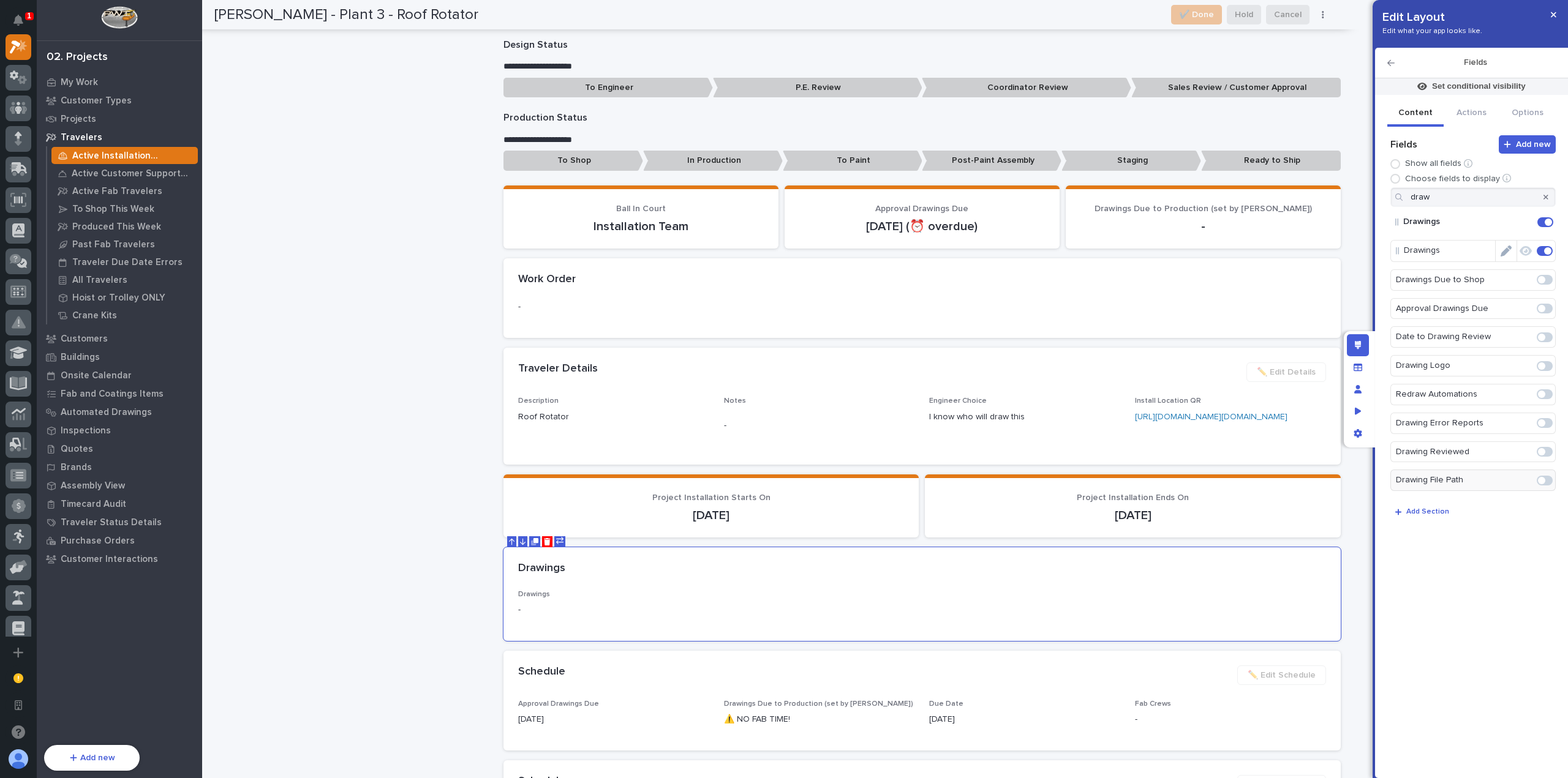
click at [1508, 249] on icon "Edit" at bounding box center [1506, 250] width 11 height 11
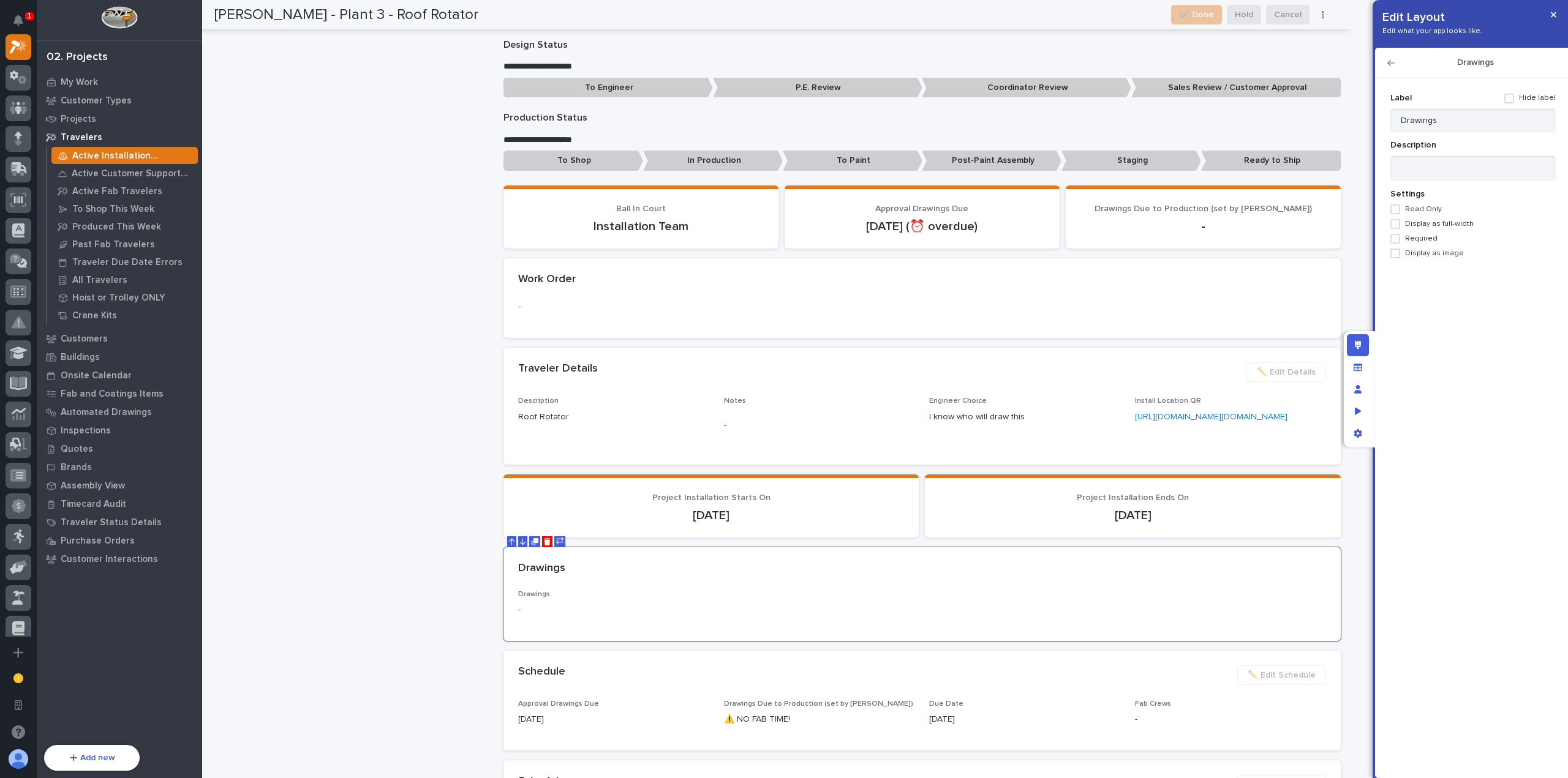
click at [1392, 63] on icon "button" at bounding box center [1391, 63] width 7 height 8
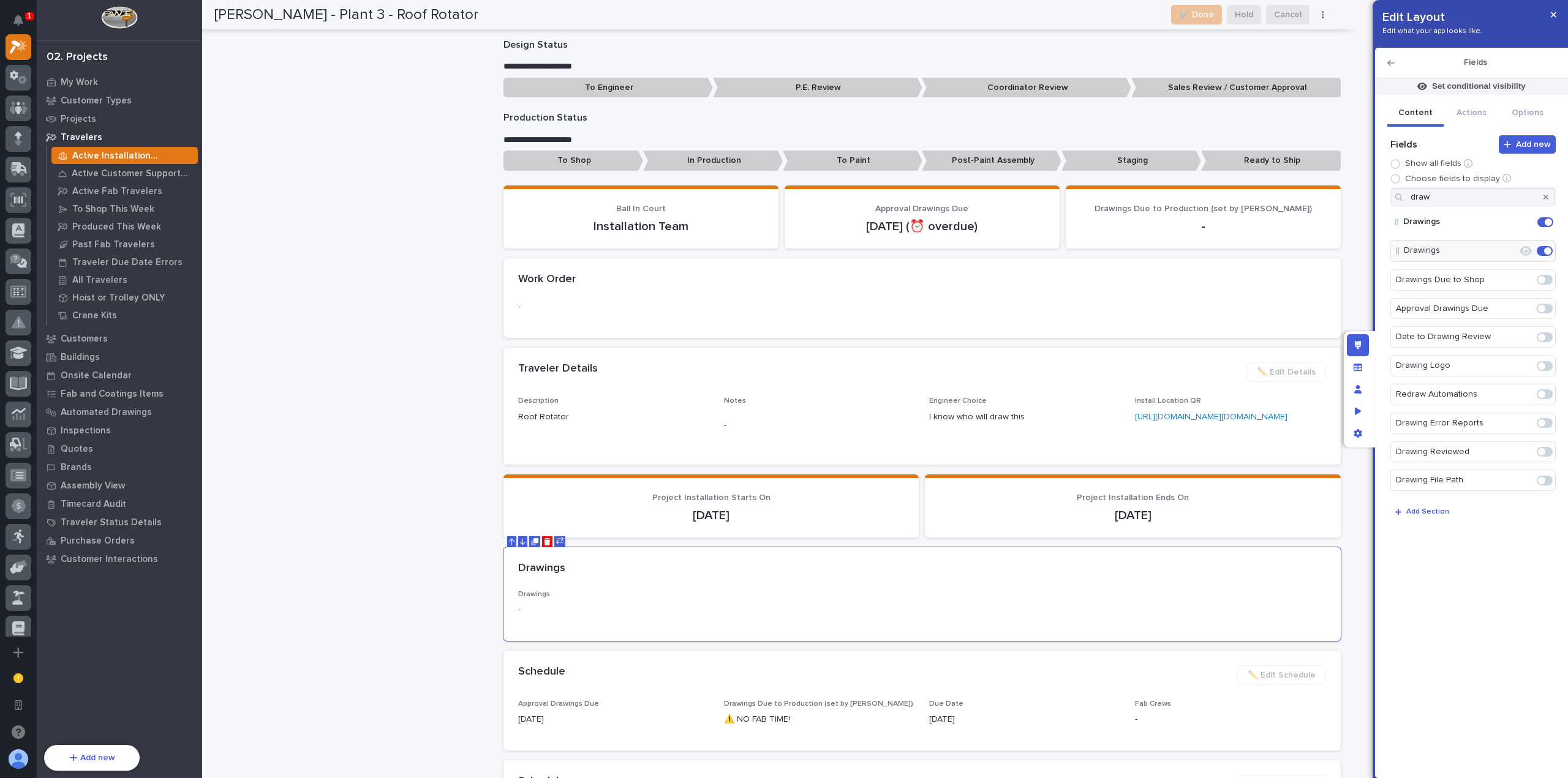
click at [1543, 477] on span at bounding box center [1541, 480] width 7 height 7
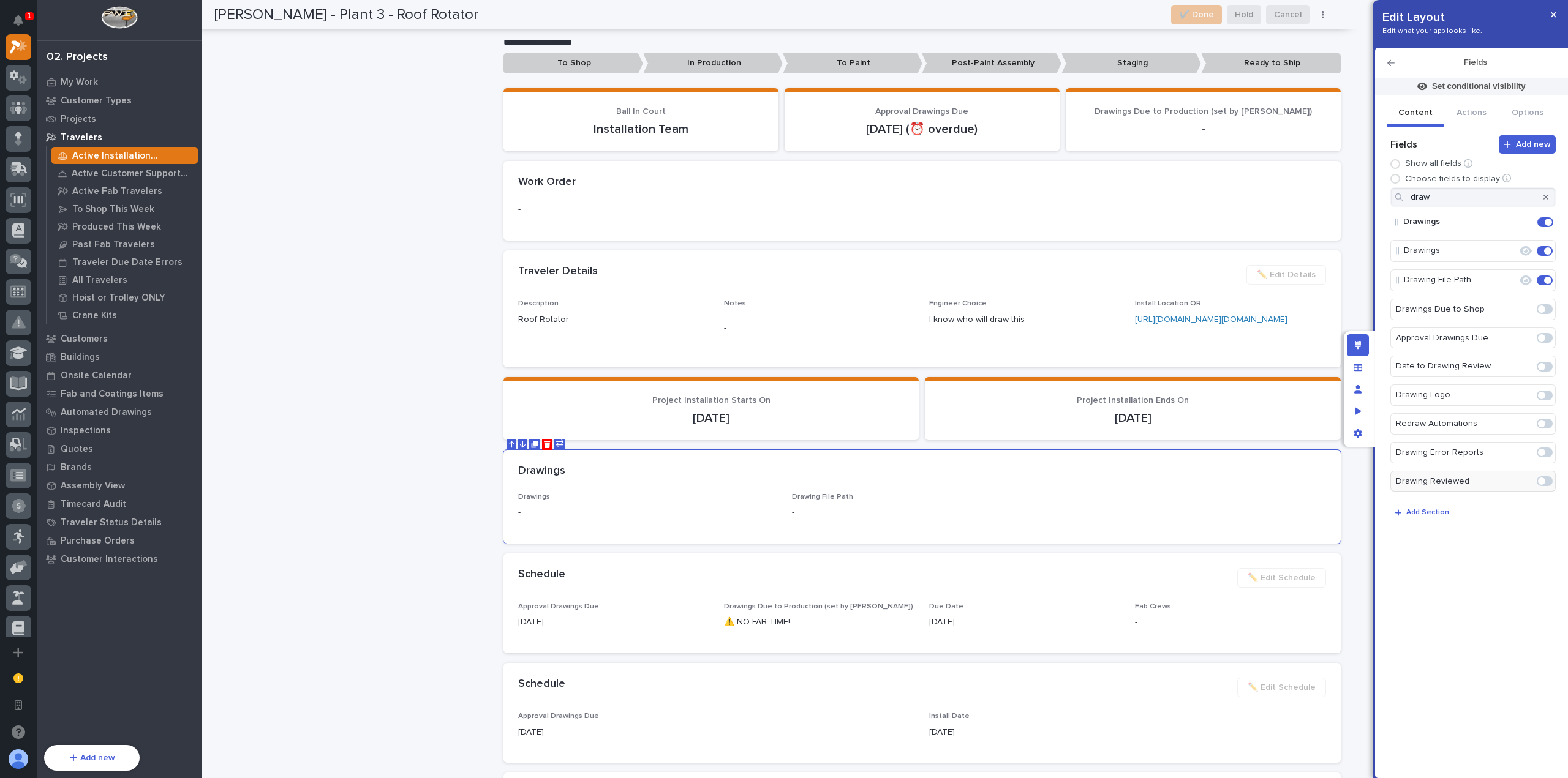
scroll to position [1197, 0]
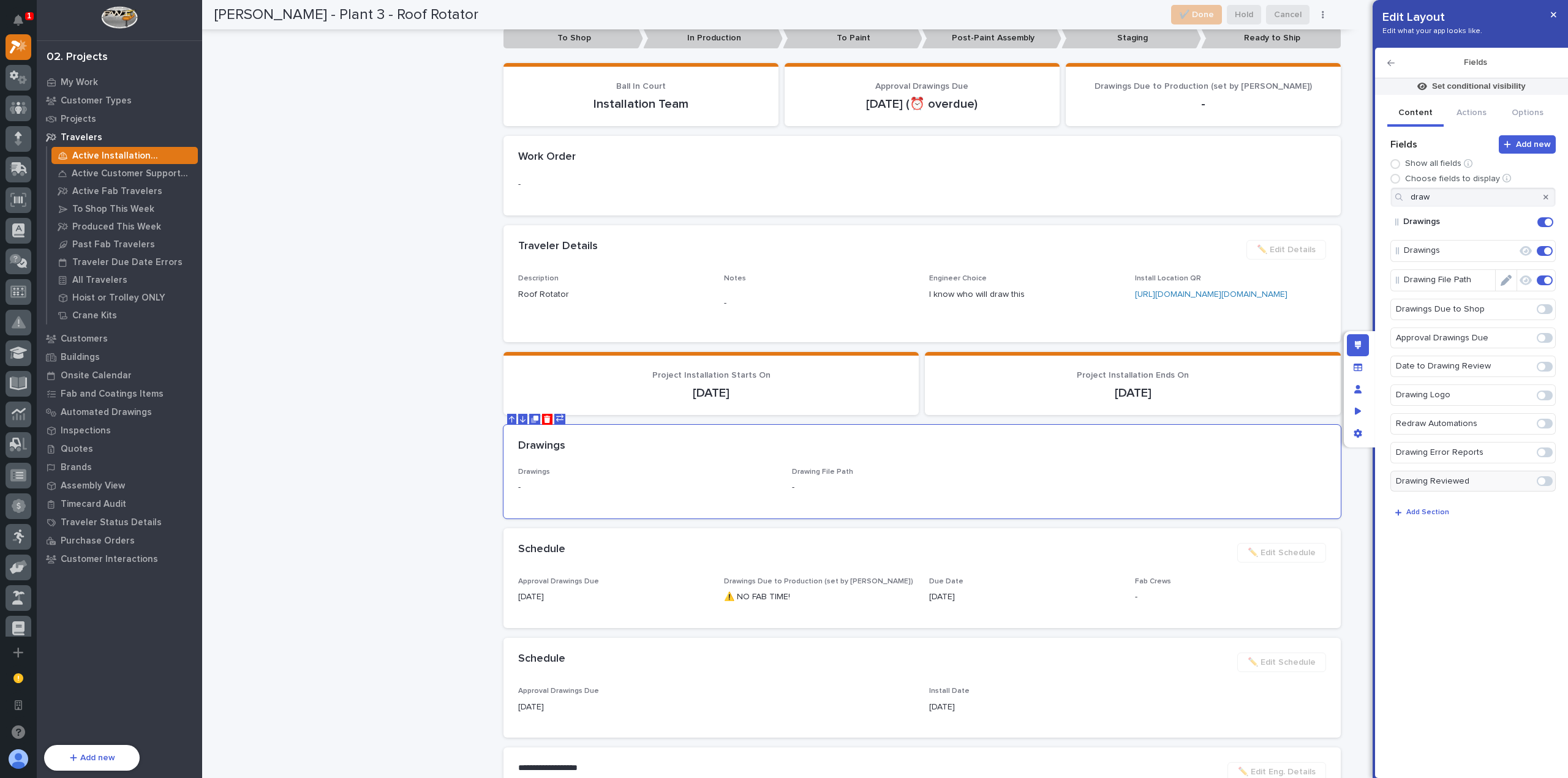
click at [1506, 278] on icon "Edit" at bounding box center [1506, 280] width 11 height 11
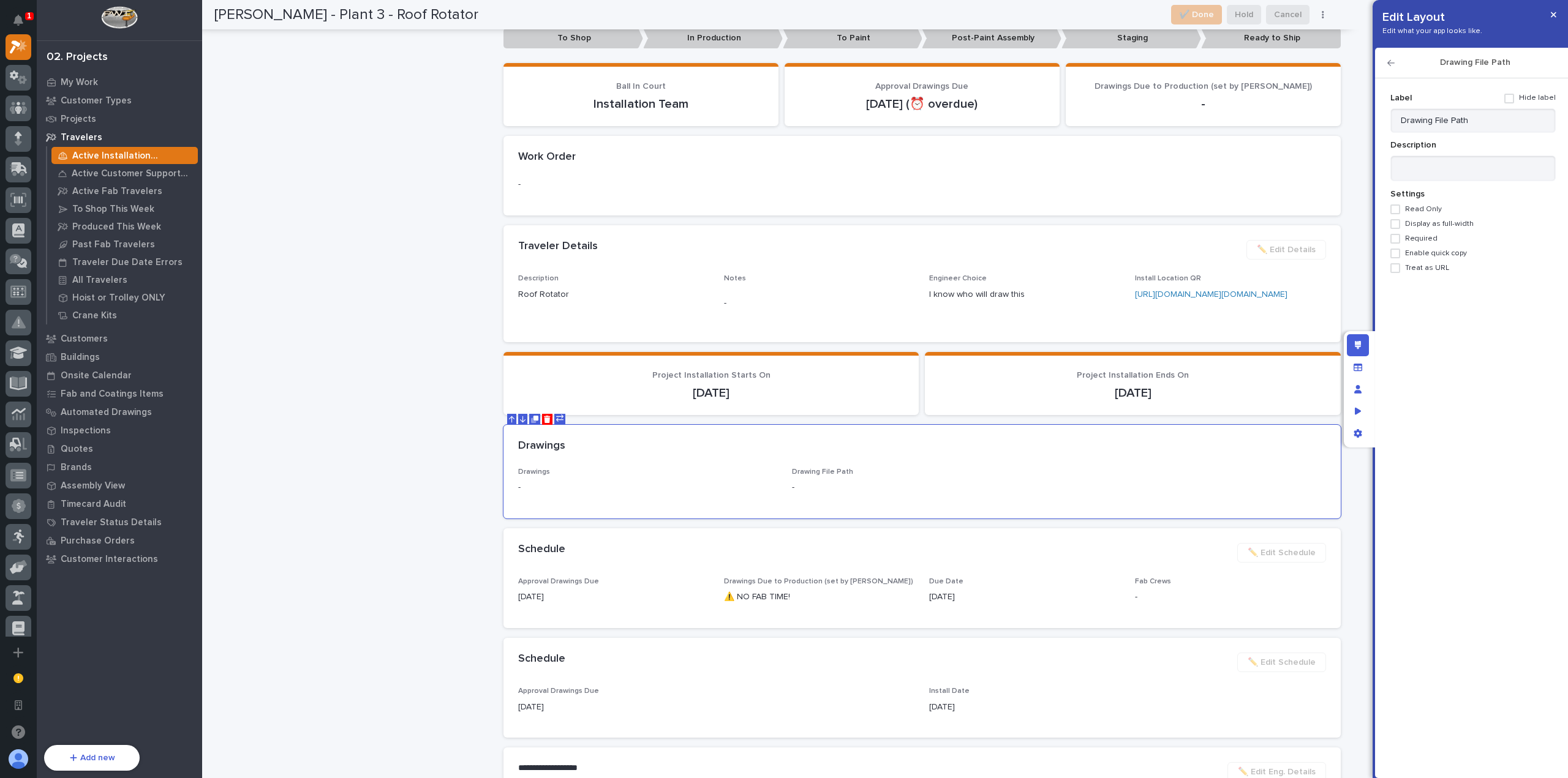
click at [1441, 251] on span "Enable quick copy" at bounding box center [1436, 253] width 62 height 8
click at [1392, 64] on icon "button" at bounding box center [1391, 63] width 7 height 8
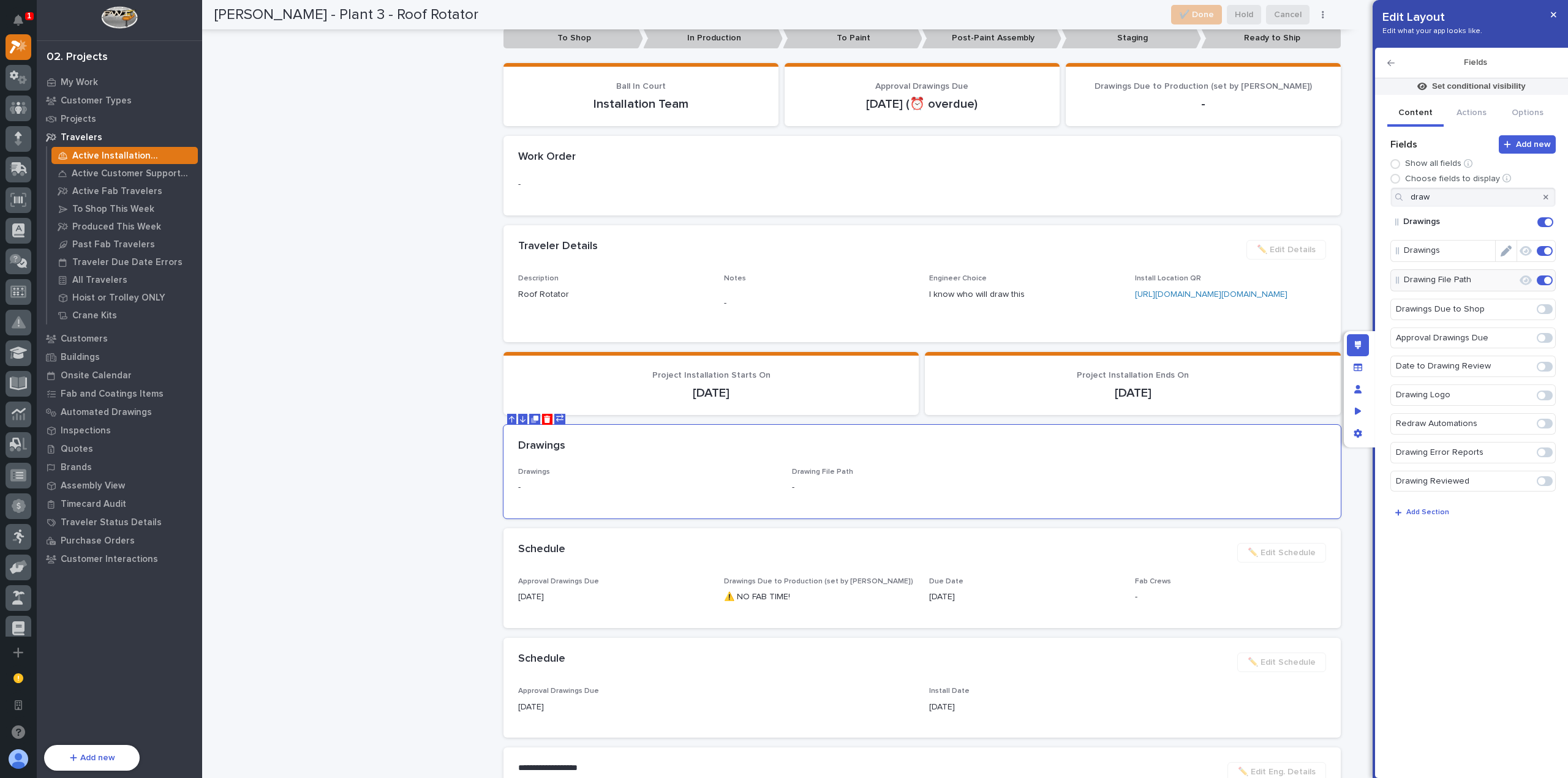
click at [1529, 249] on icon "button" at bounding box center [1526, 251] width 12 height 10
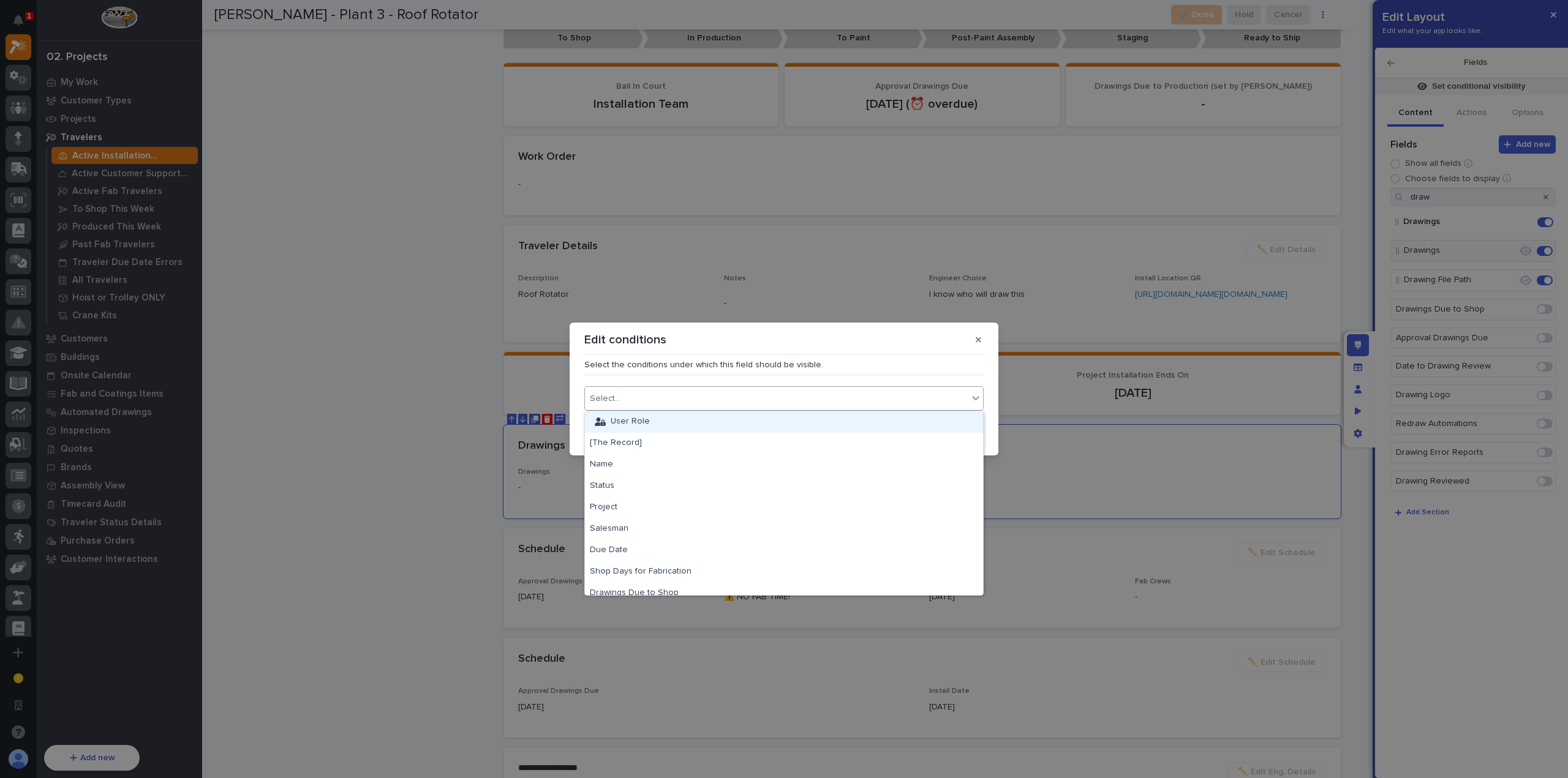
click at [669, 407] on div "Select..." at bounding box center [777, 399] width 383 height 17
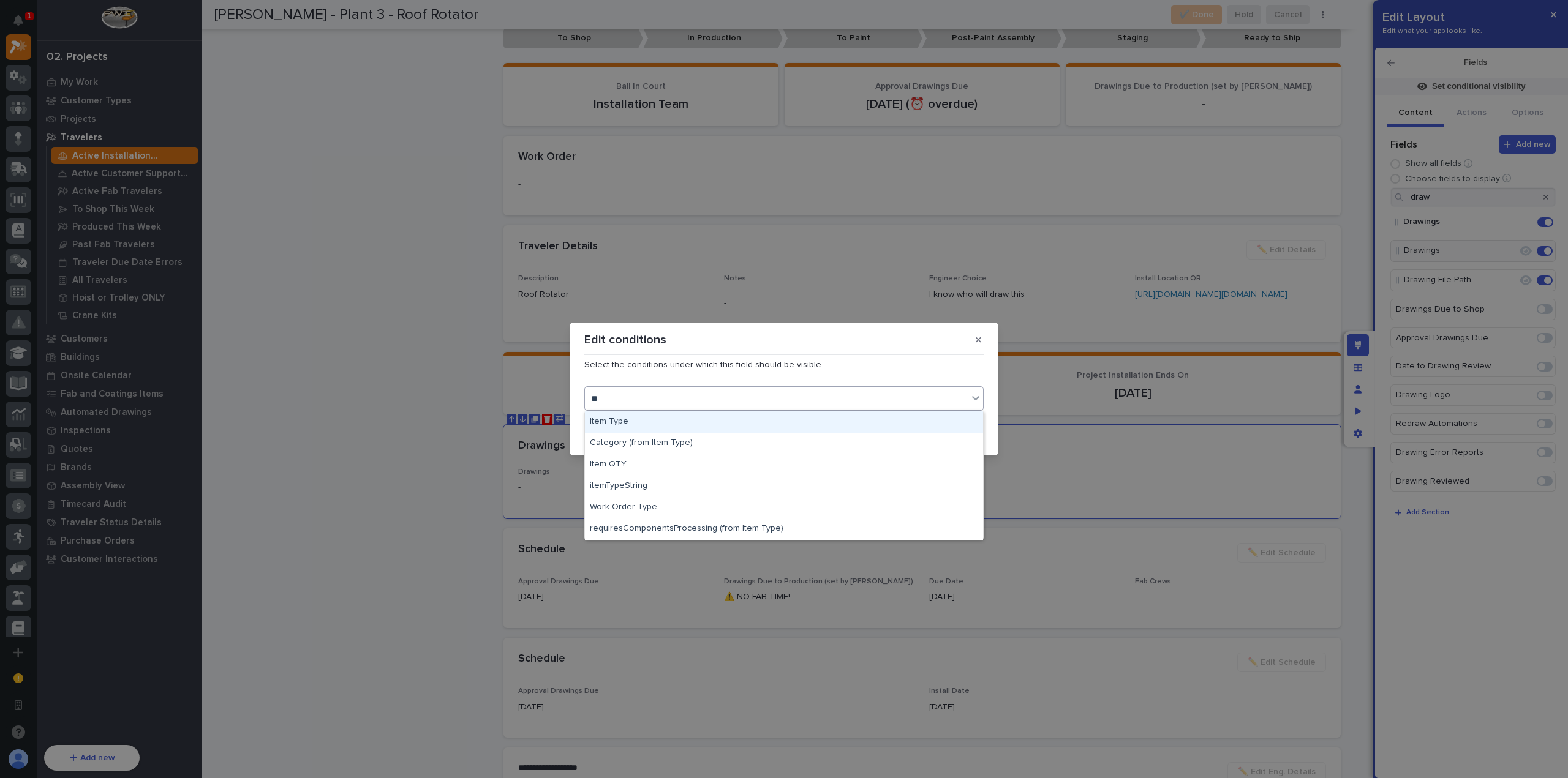
type input "*"
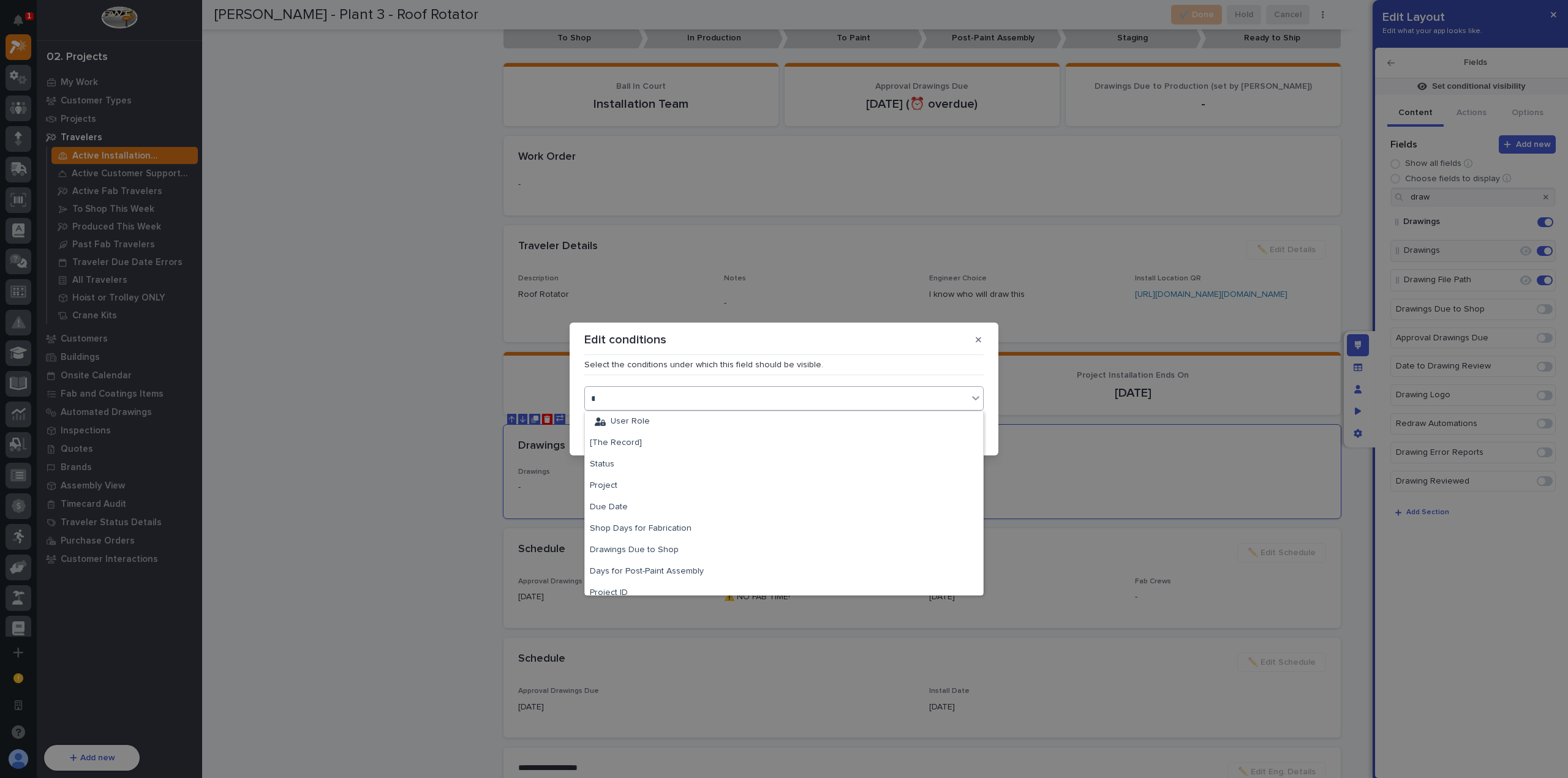
type input "****"
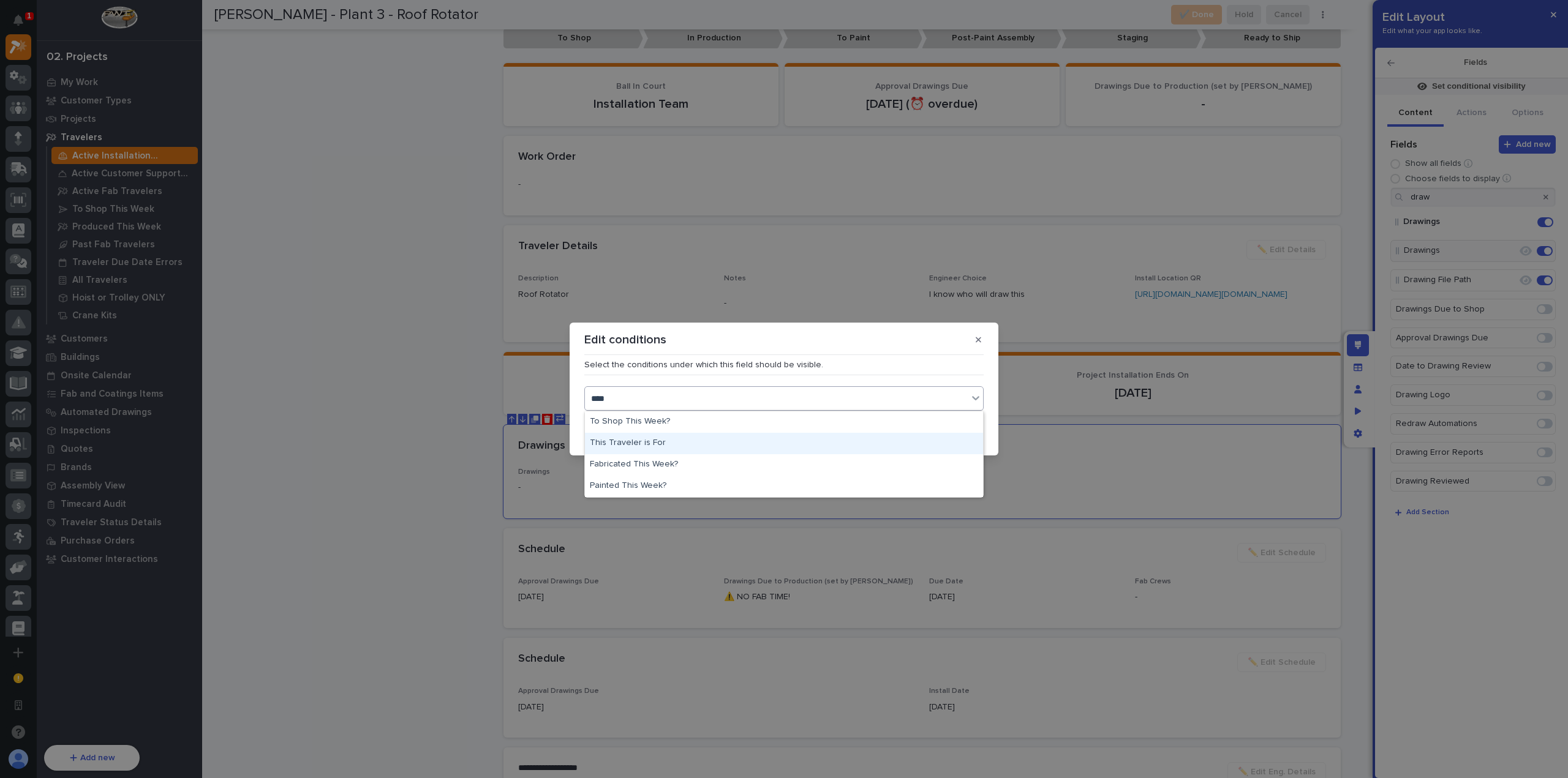
click at [727, 443] on div "This Traveler is For" at bounding box center [784, 444] width 398 height 22
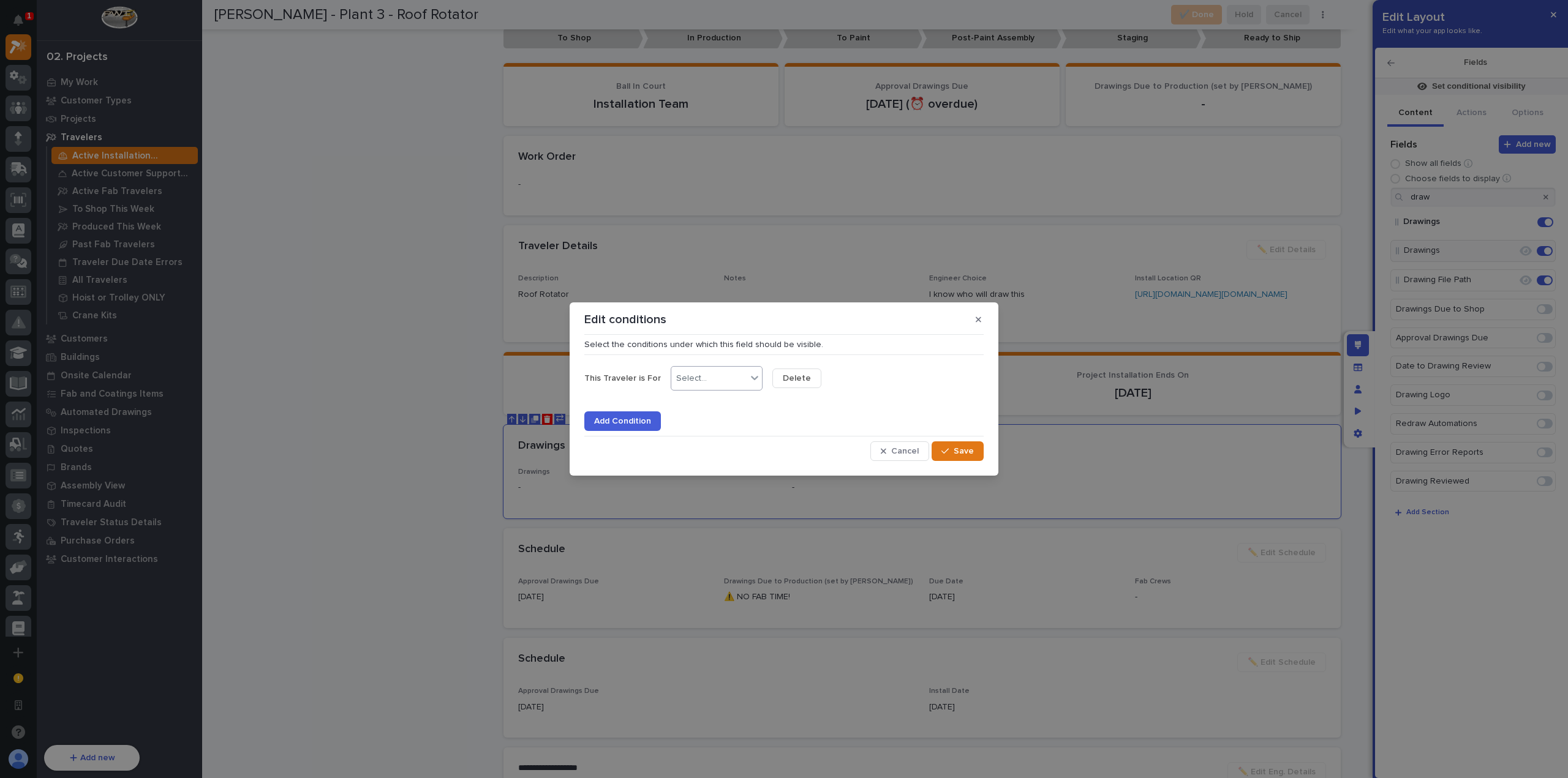
click at [722, 382] on div "Select..." at bounding box center [708, 378] width 76 height 17
click at [721, 402] on div "is" at bounding box center [712, 402] width 91 height 22
click at [950, 456] on button "Save" at bounding box center [957, 452] width 52 height 20
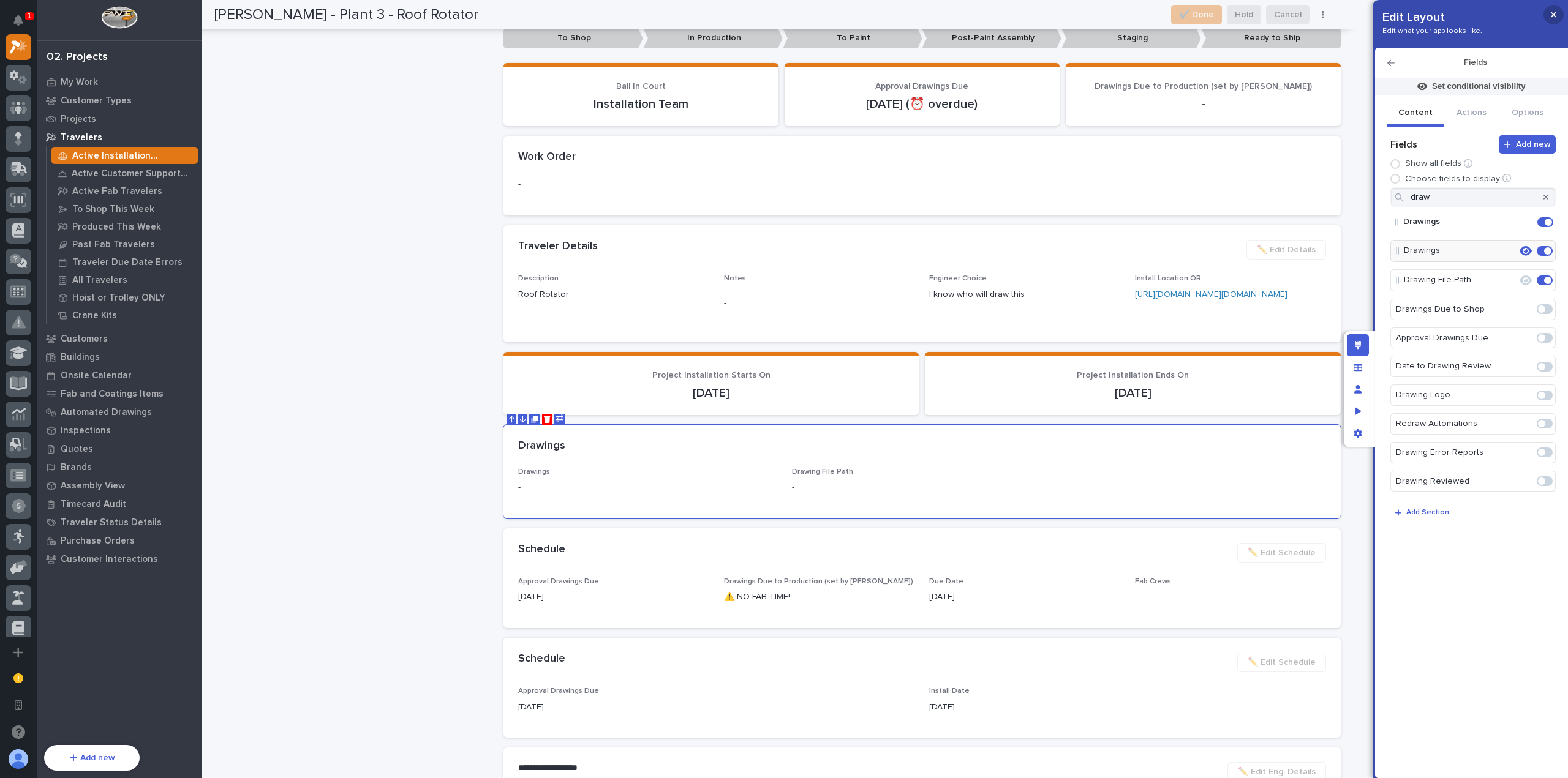
click at [1555, 13] on icon "button" at bounding box center [1553, 15] width 6 height 8
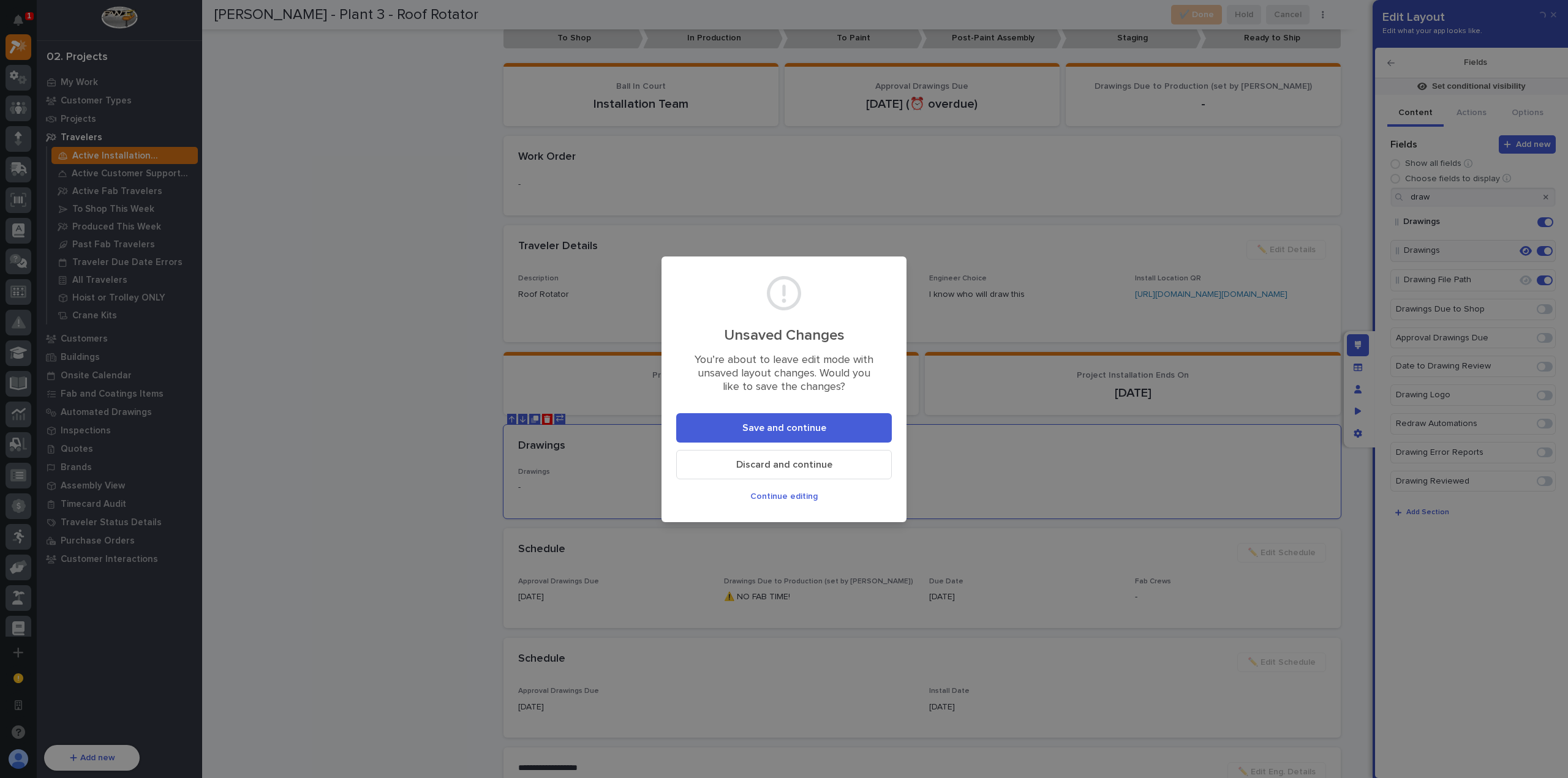
click at [862, 414] on button "Save and continue" at bounding box center [783, 428] width 216 height 29
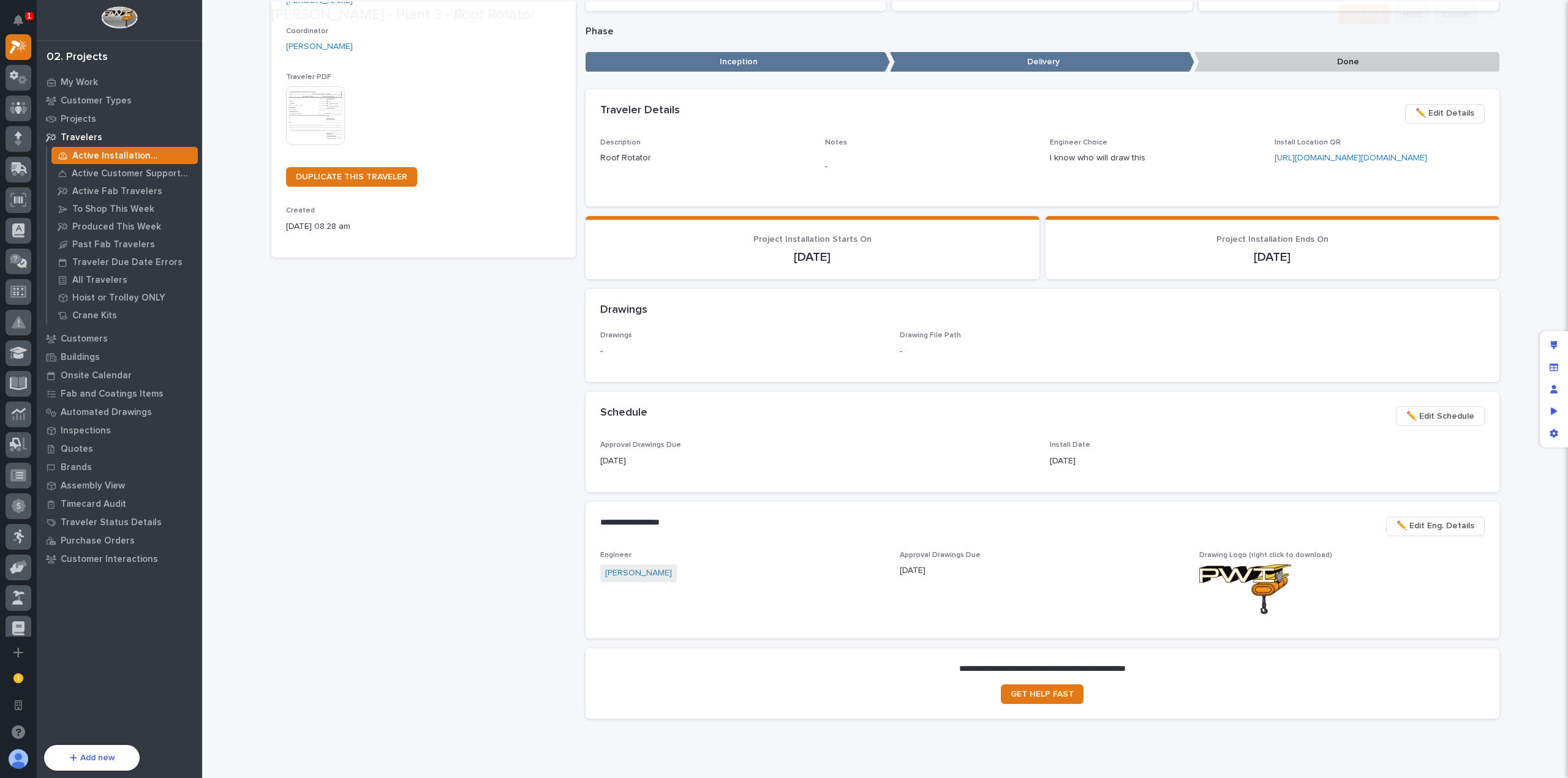
scroll to position [260, 0]
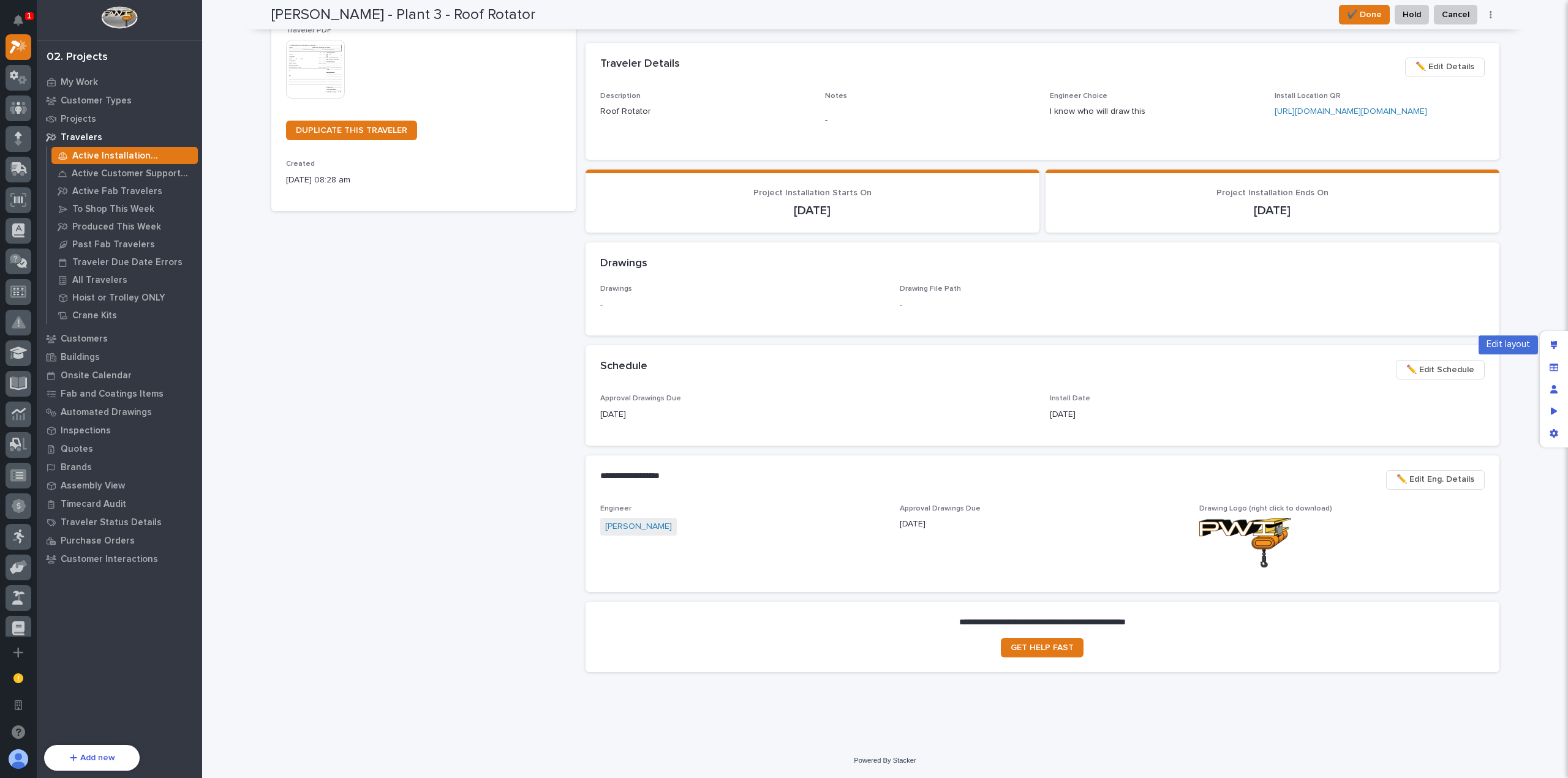
click at [1552, 342] on icon "Edit layout" at bounding box center [1554, 345] width 7 height 8
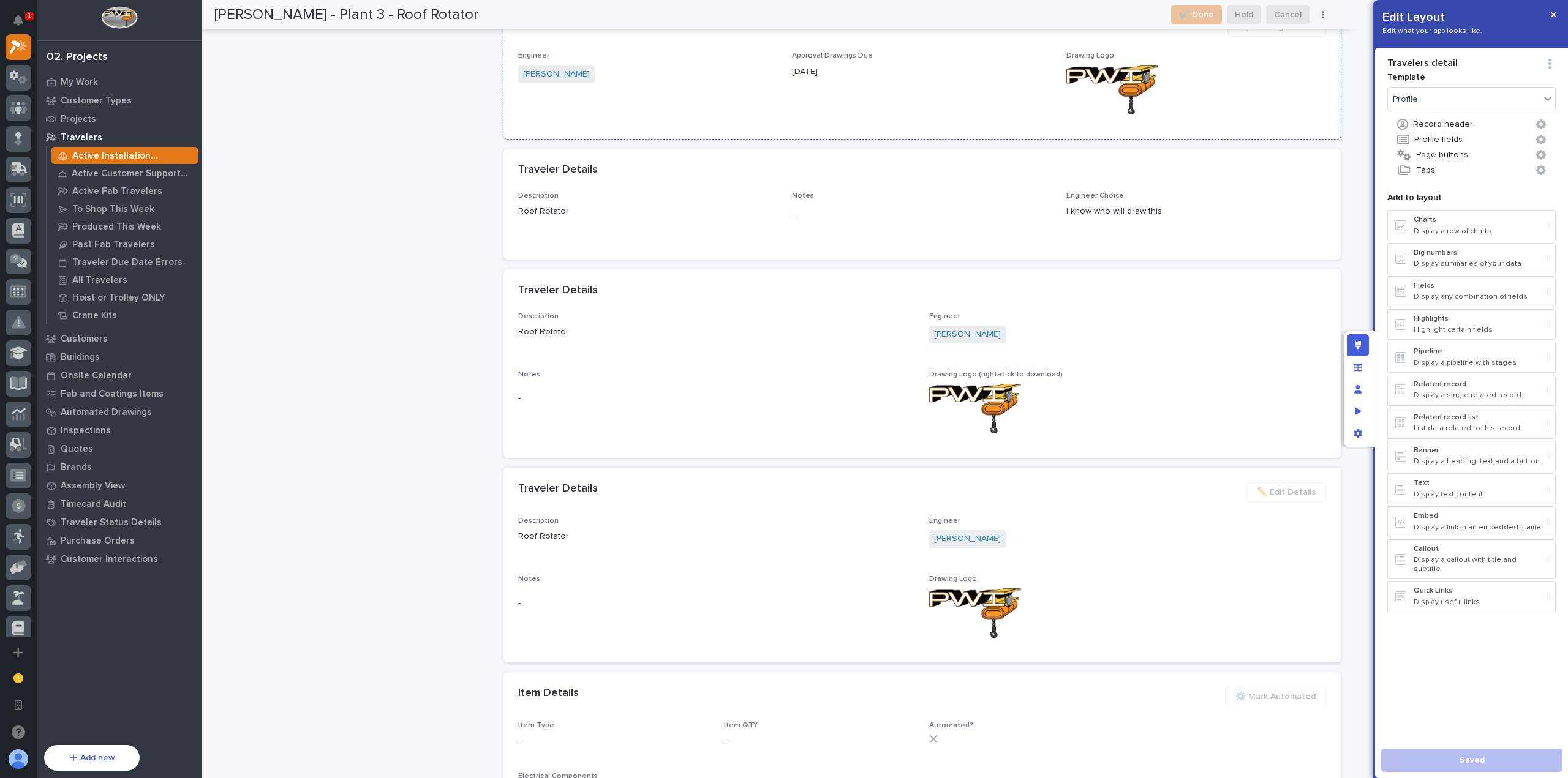
scroll to position [1395, 0]
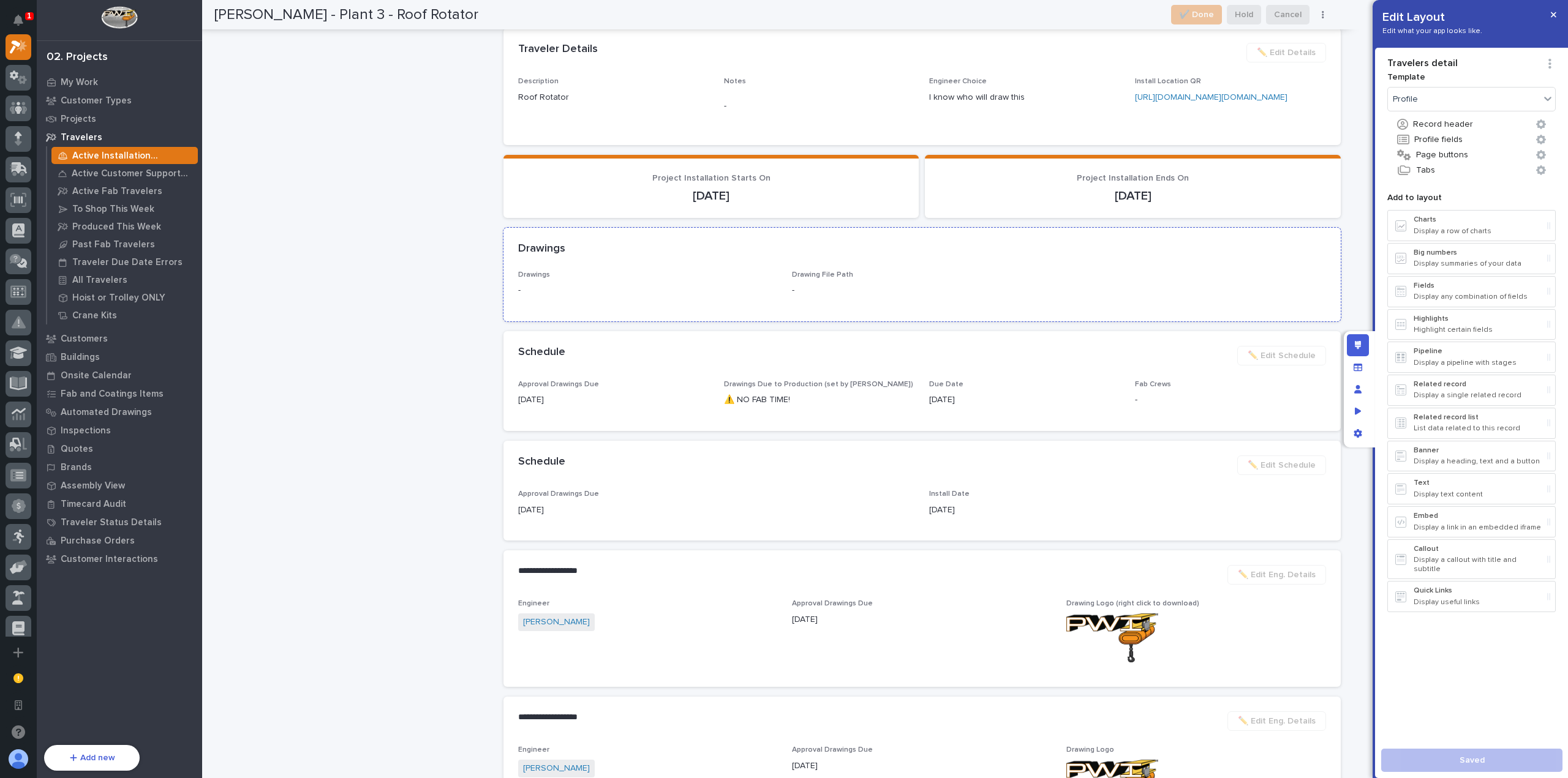
click at [642, 280] on p "Drawings" at bounding box center [648, 275] width 260 height 8
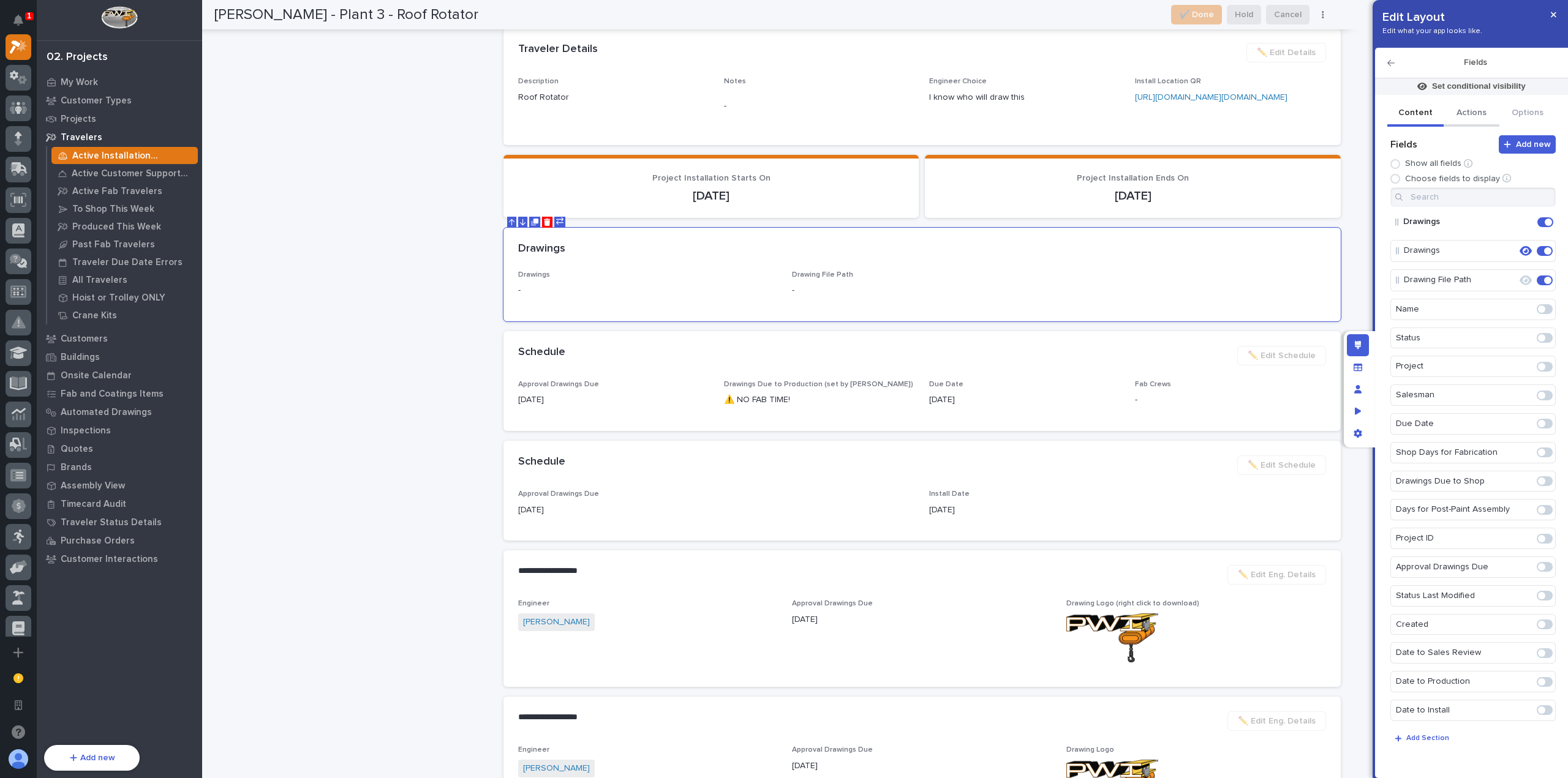
click at [1478, 112] on button "Actions" at bounding box center [1471, 113] width 57 height 26
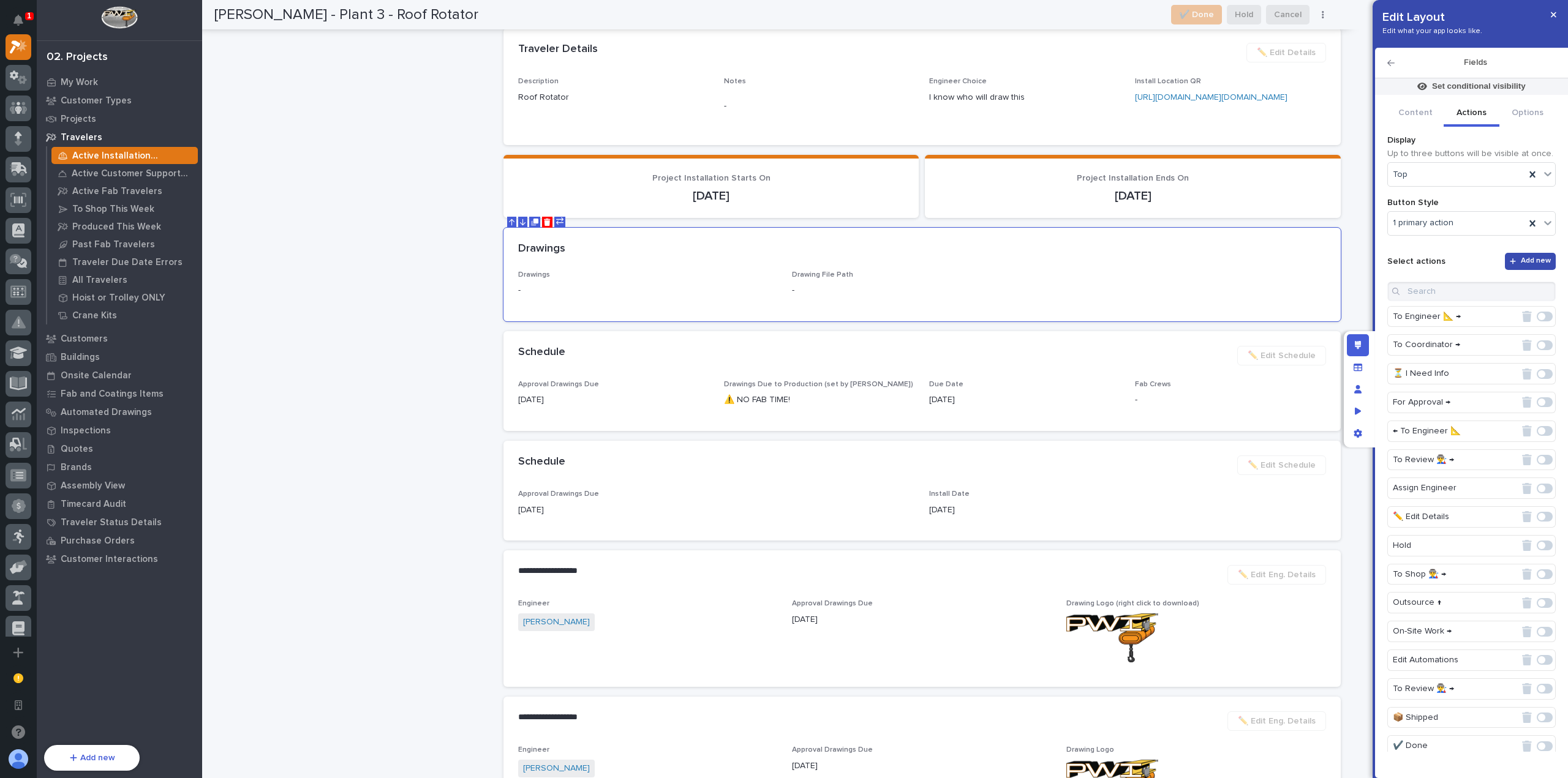
click at [1527, 256] on span "Add new" at bounding box center [1536, 261] width 30 height 10
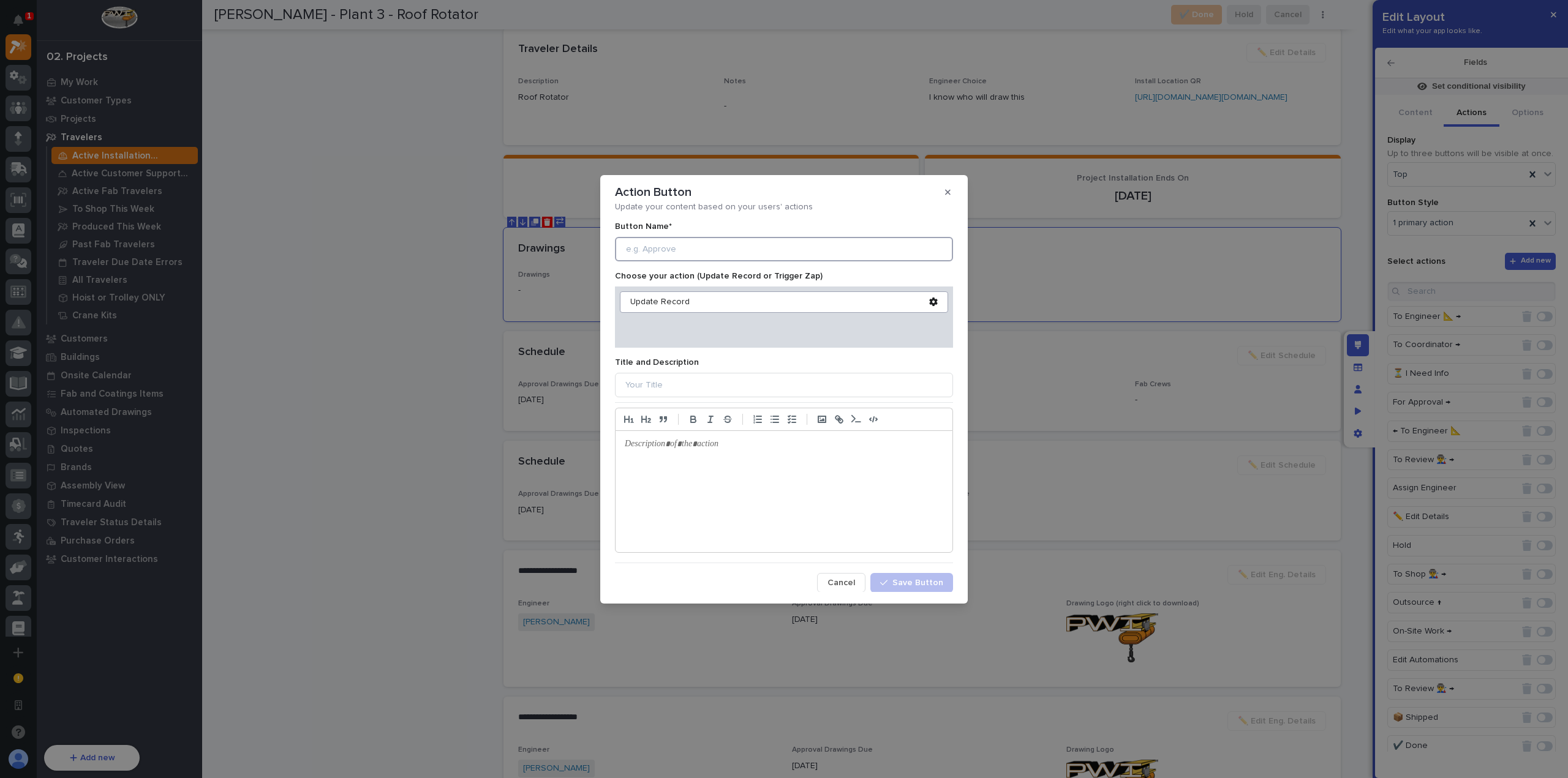
click at [747, 252] on input at bounding box center [784, 249] width 338 height 24
click at [625, 247] on input "Edit Drawings" at bounding box center [784, 249] width 338 height 24
click at [709, 249] on input "✏️ Edit Drawings" at bounding box center [784, 249] width 338 height 24
type input "✏️ Edit Drawings"
click at [929, 298] on icon at bounding box center [933, 302] width 8 height 8
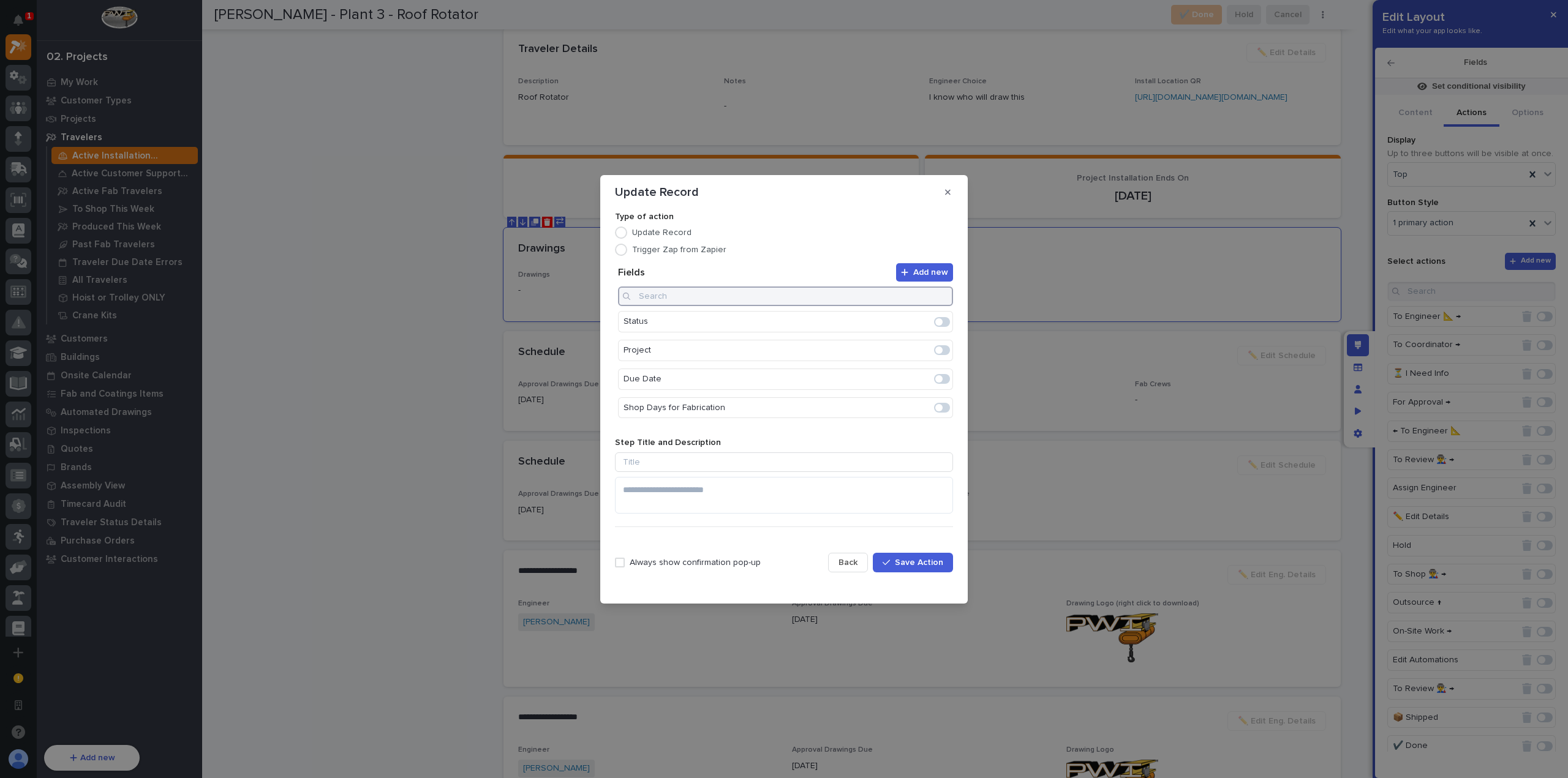
click at [770, 299] on input at bounding box center [785, 296] width 335 height 20
click at [935, 378] on span at bounding box center [939, 379] width 7 height 7
type input "drawing"
click at [935, 405] on span at bounding box center [939, 408] width 7 height 7
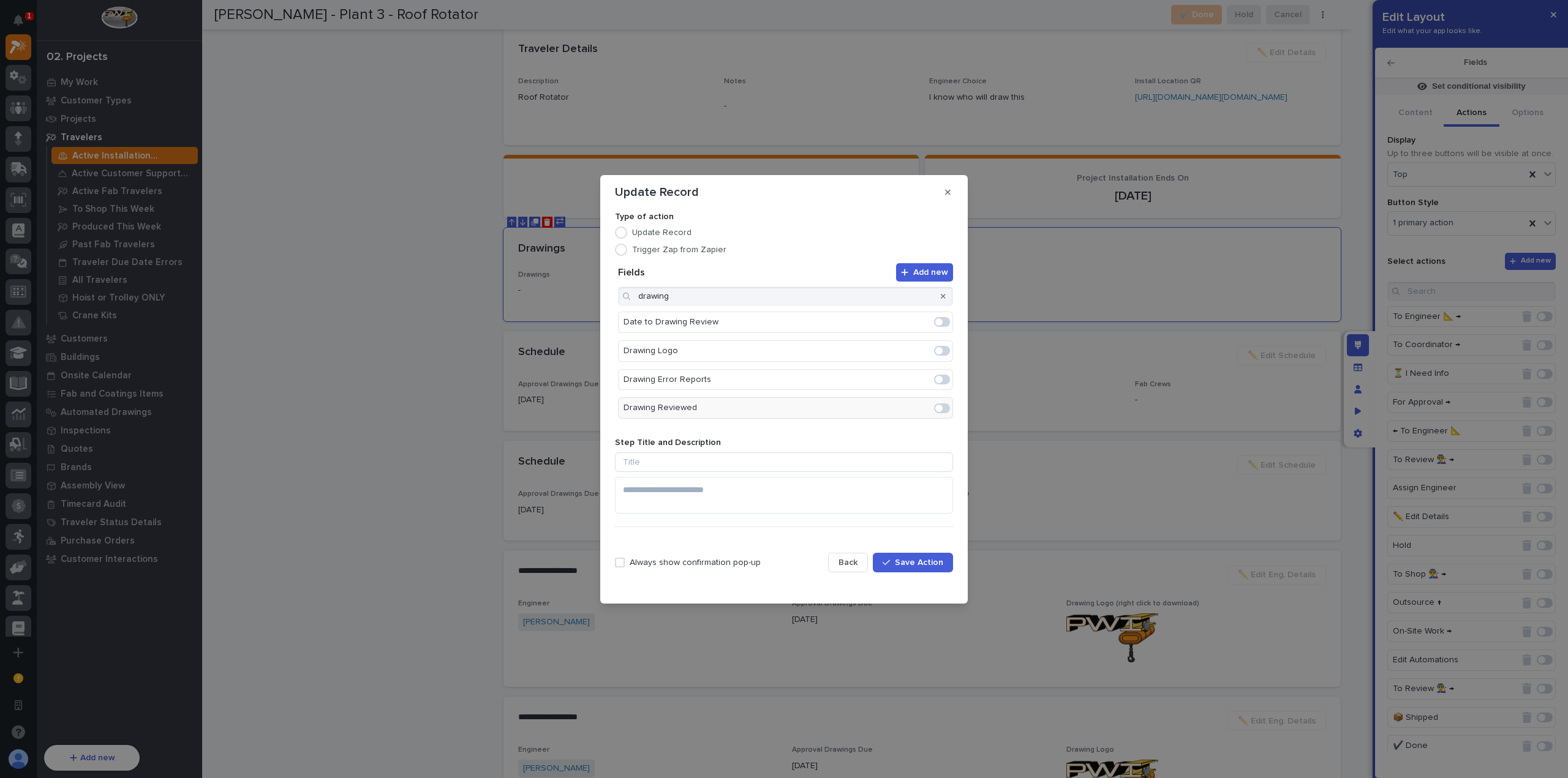
scroll to position [0, 0]
click at [921, 351] on icon "button" at bounding box center [923, 351] width 12 height 10
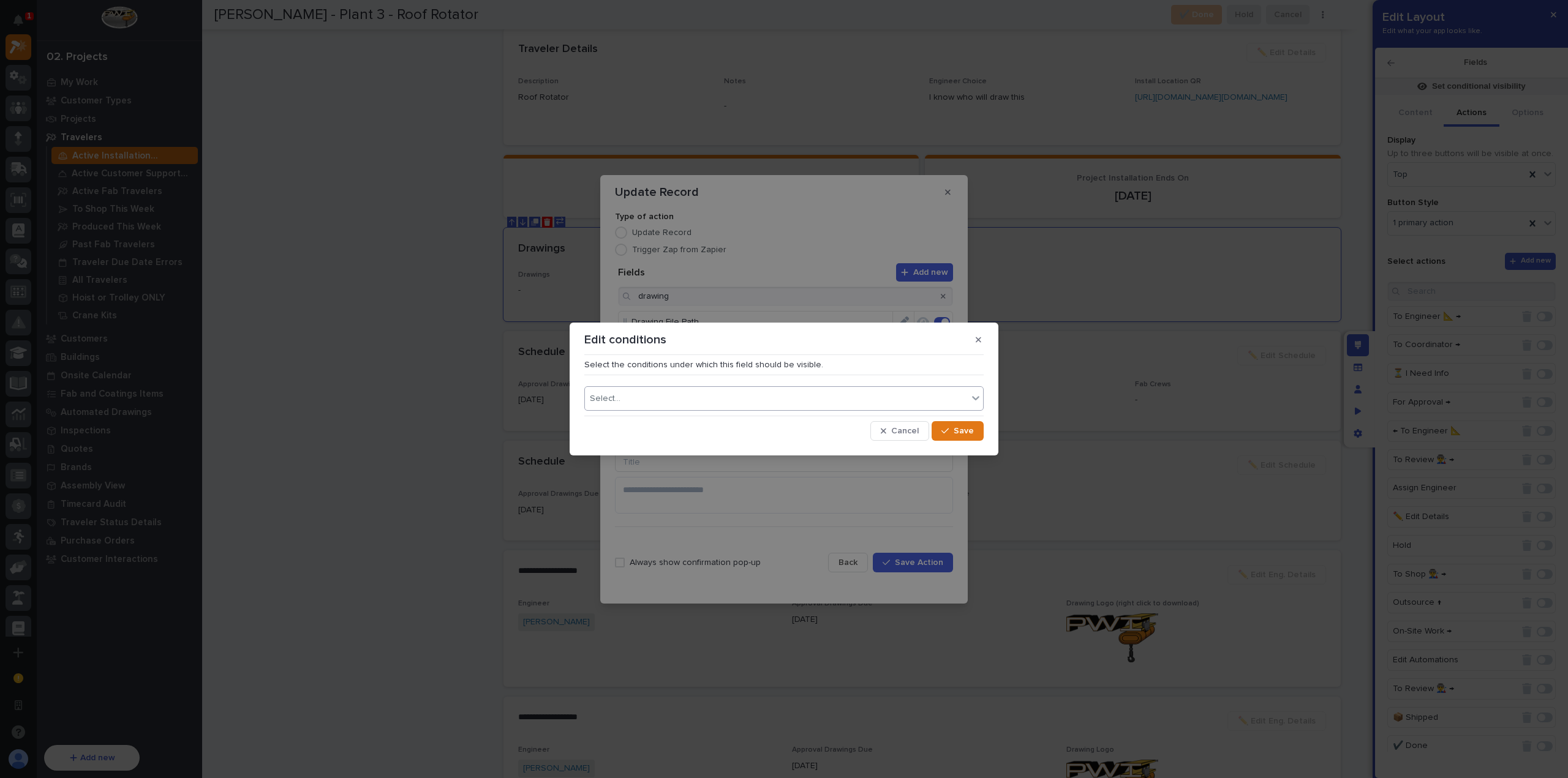
click at [698, 403] on div "Select..." at bounding box center [777, 399] width 383 height 17
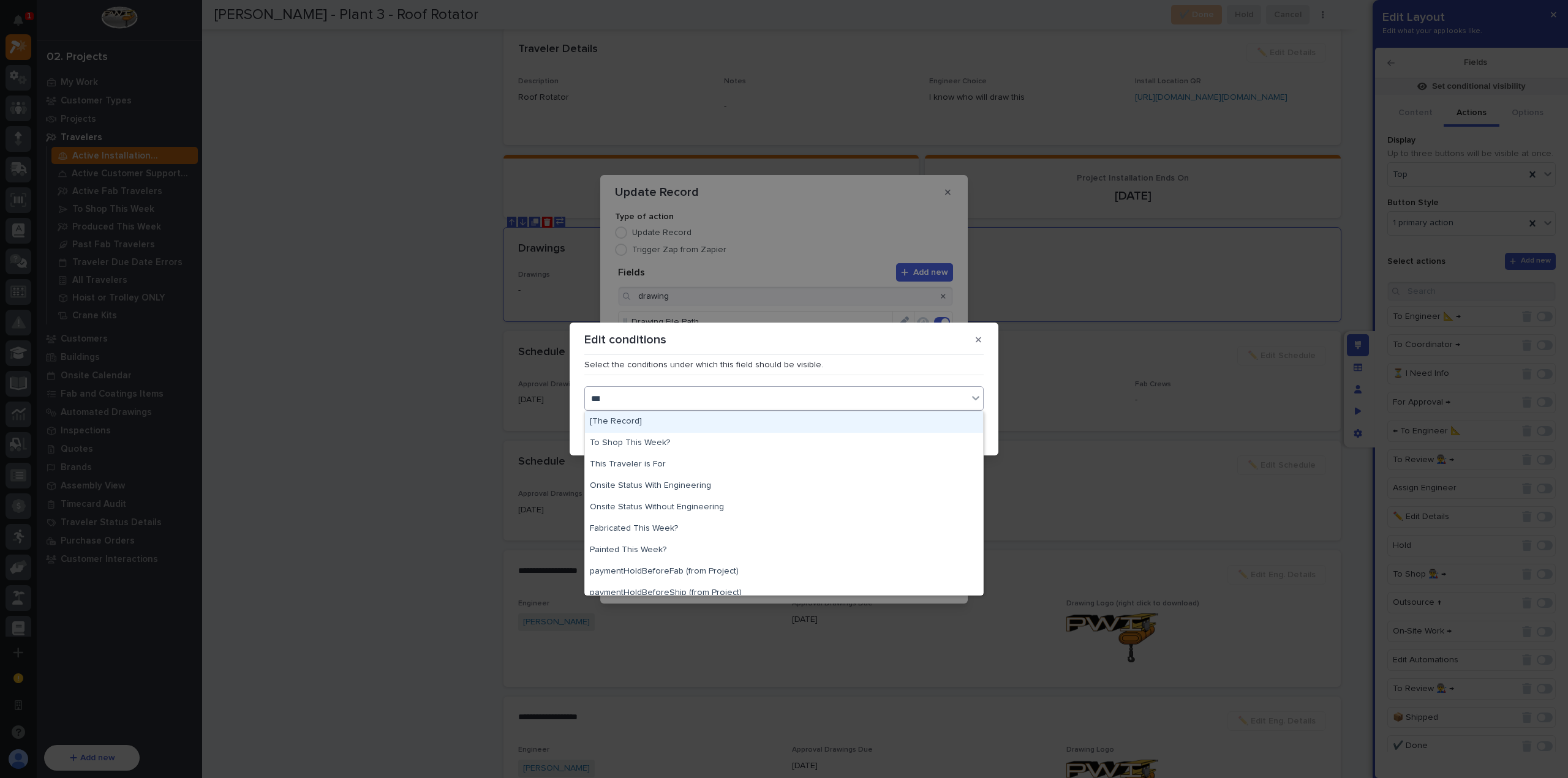
type input "****"
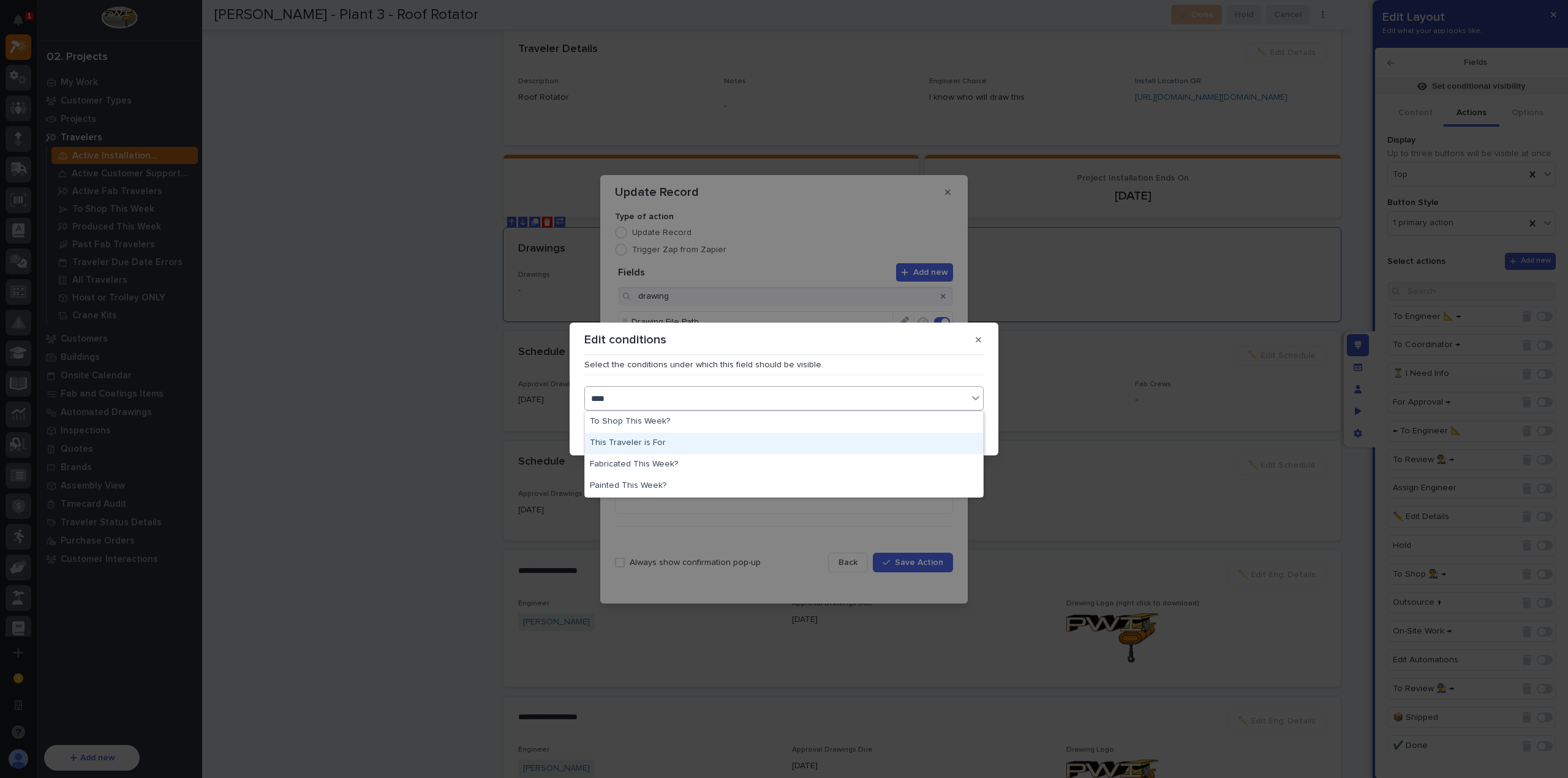
click at [697, 442] on div "This Traveler is For" at bounding box center [784, 444] width 398 height 22
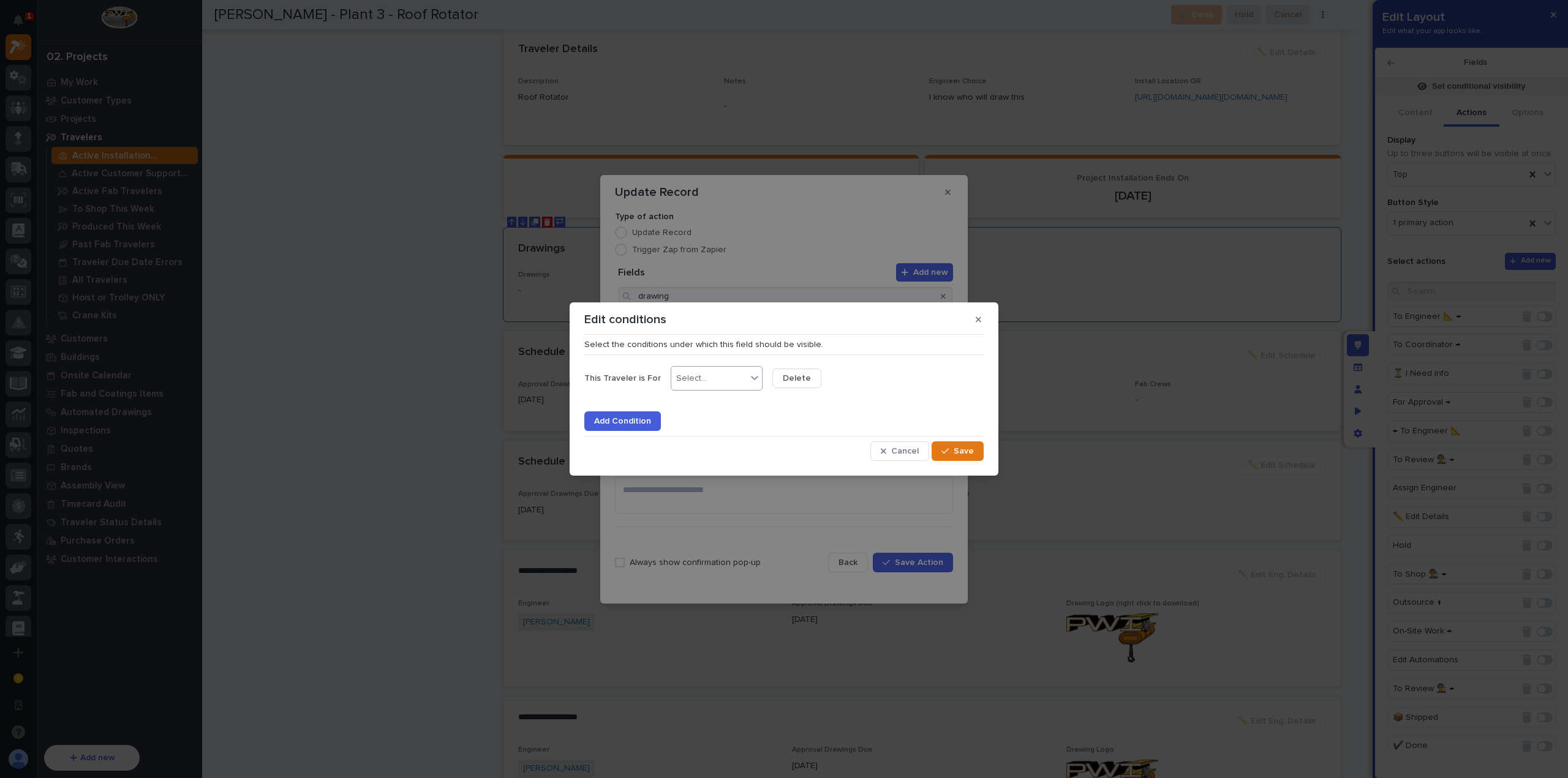
click at [719, 384] on div "Select..." at bounding box center [708, 378] width 76 height 17
click at [801, 390] on div "This Traveler is For option is, selected. 0 results available. Select is focuse…" at bounding box center [784, 395] width 399 height 71
click at [817, 383] on div "Select..." at bounding box center [811, 378] width 76 height 17
click at [820, 420] on div "Installation" at bounding box center [813, 424] width 91 height 22
click at [956, 453] on span "Save" at bounding box center [964, 451] width 20 height 11
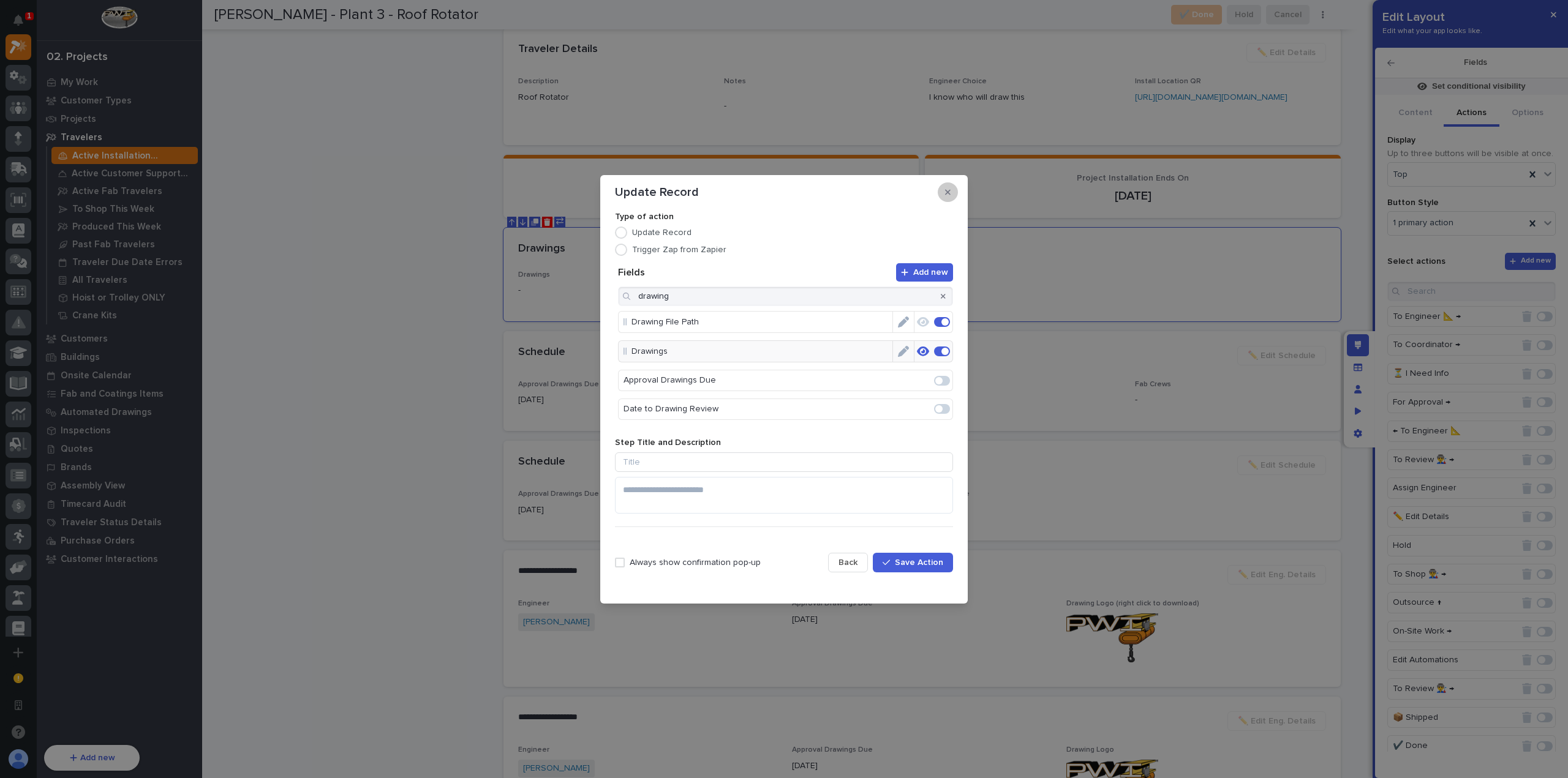
click at [950, 188] on button "button" at bounding box center [948, 192] width 20 height 20
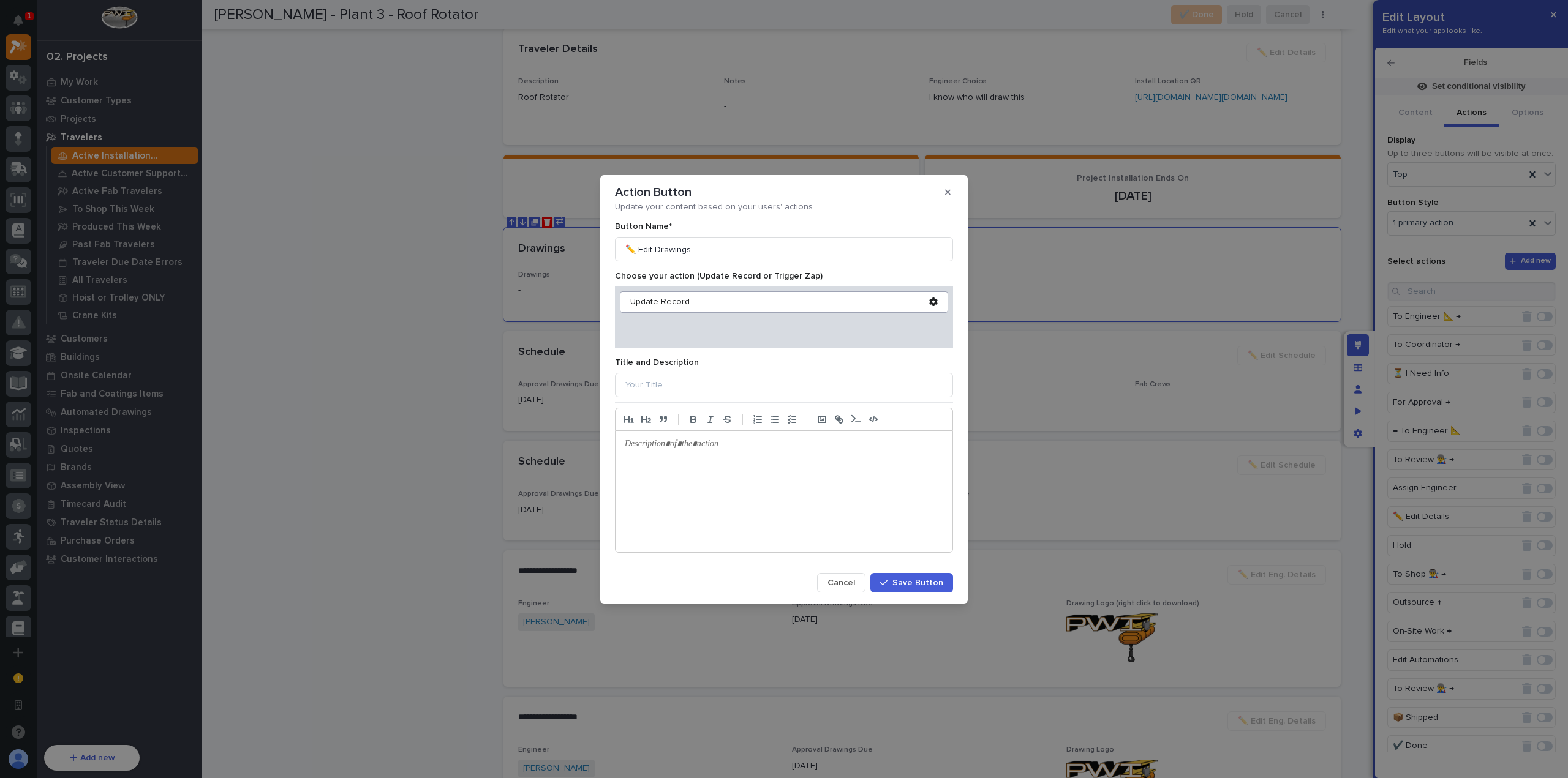
click at [921, 573] on button "Save Button" at bounding box center [911, 583] width 82 height 20
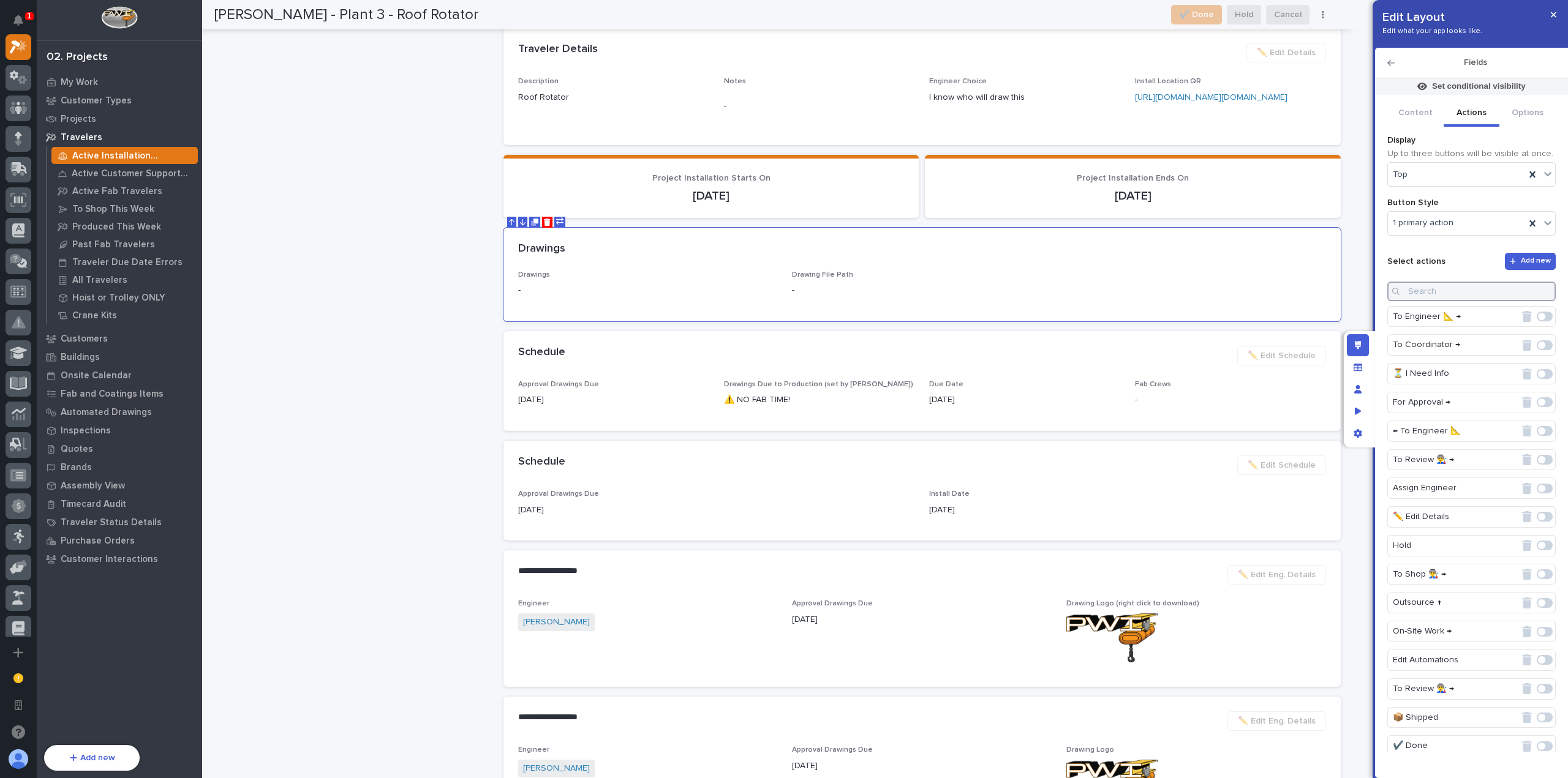
click at [1463, 286] on input at bounding box center [1471, 291] width 168 height 20
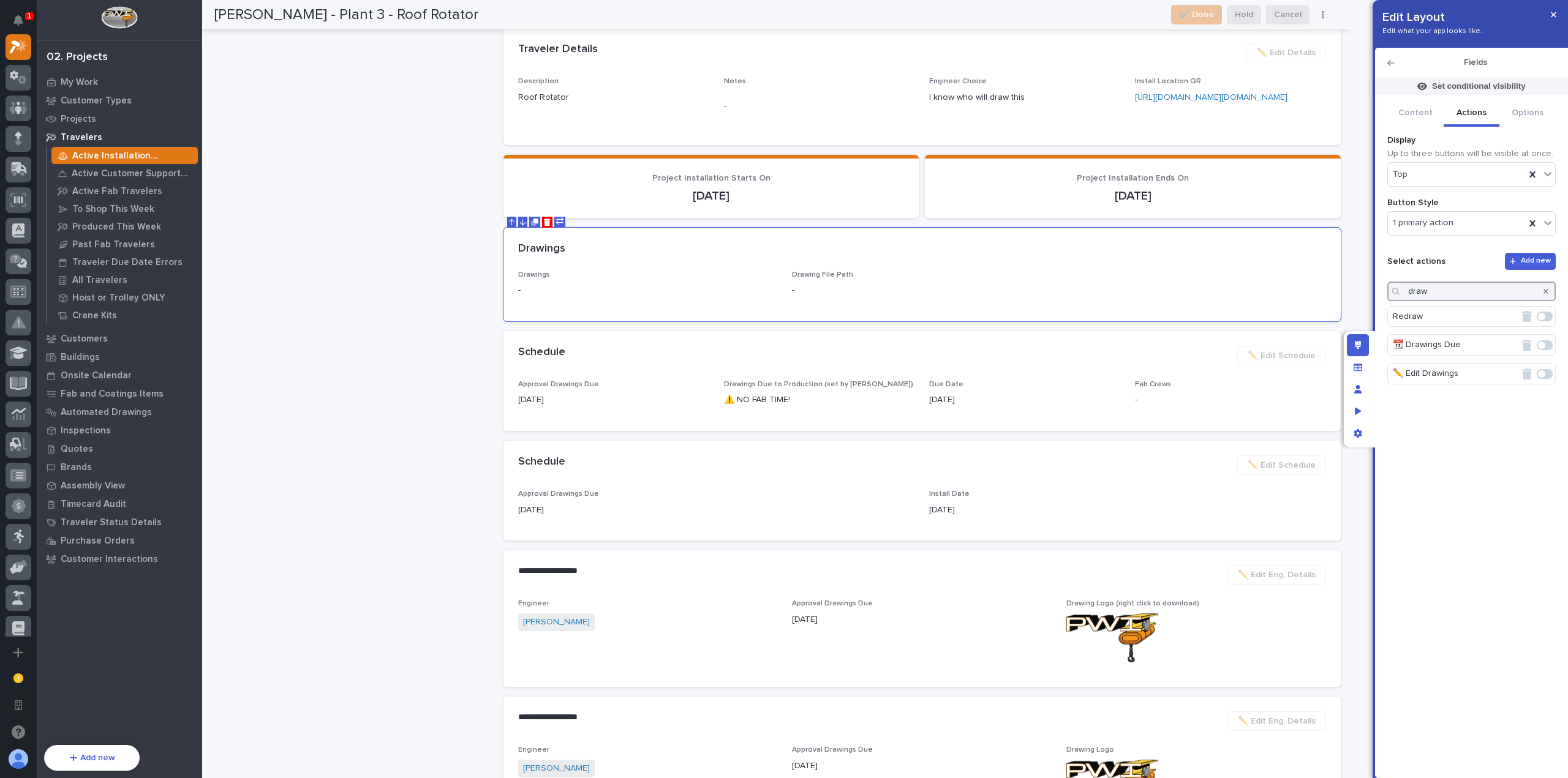
click at [1546, 371] on span at bounding box center [1544, 374] width 16 height 10
type input "draw"
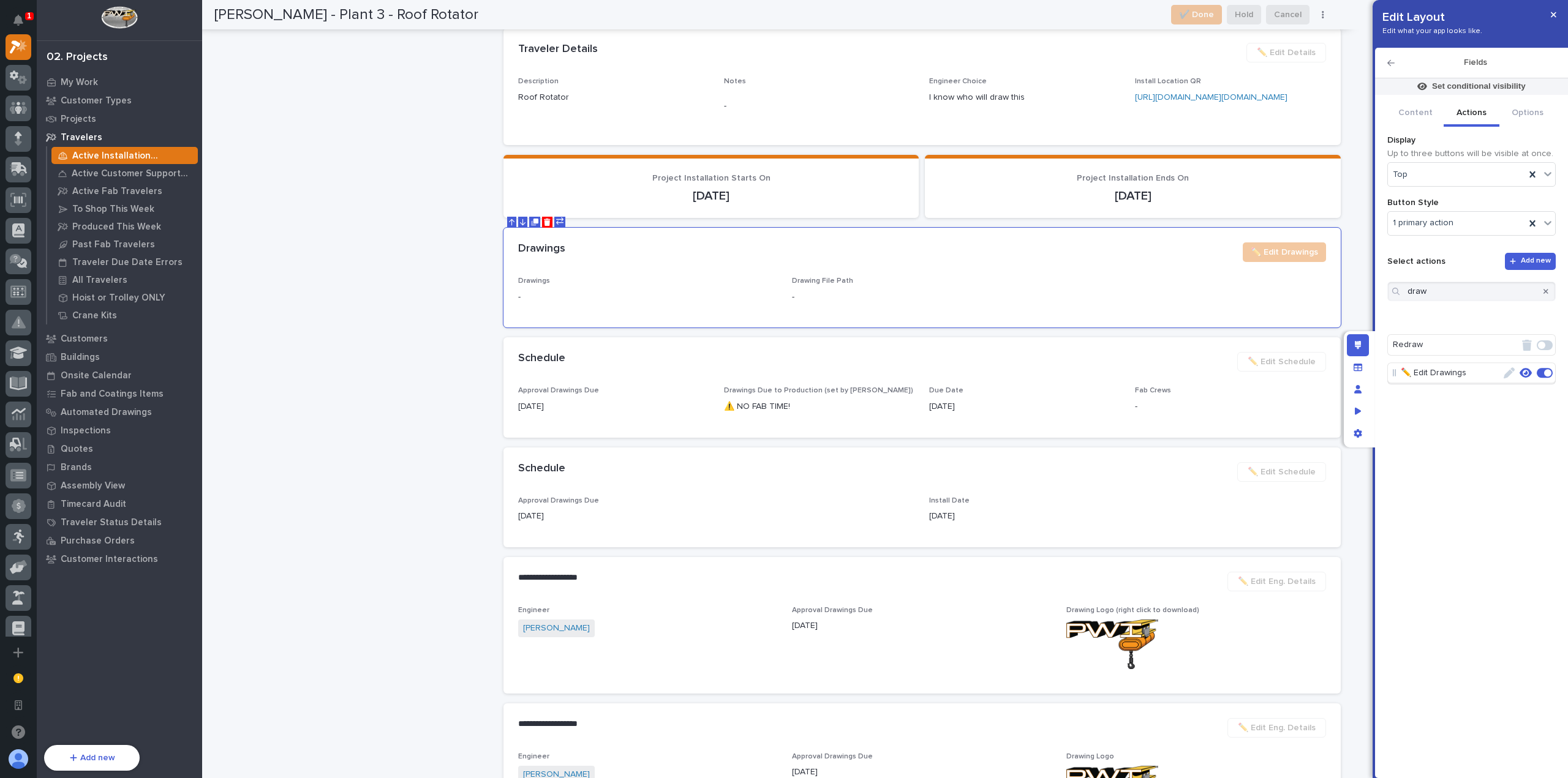
scroll to position [1398, 0]
click at [1529, 315] on icon "button" at bounding box center [1526, 316] width 12 height 11
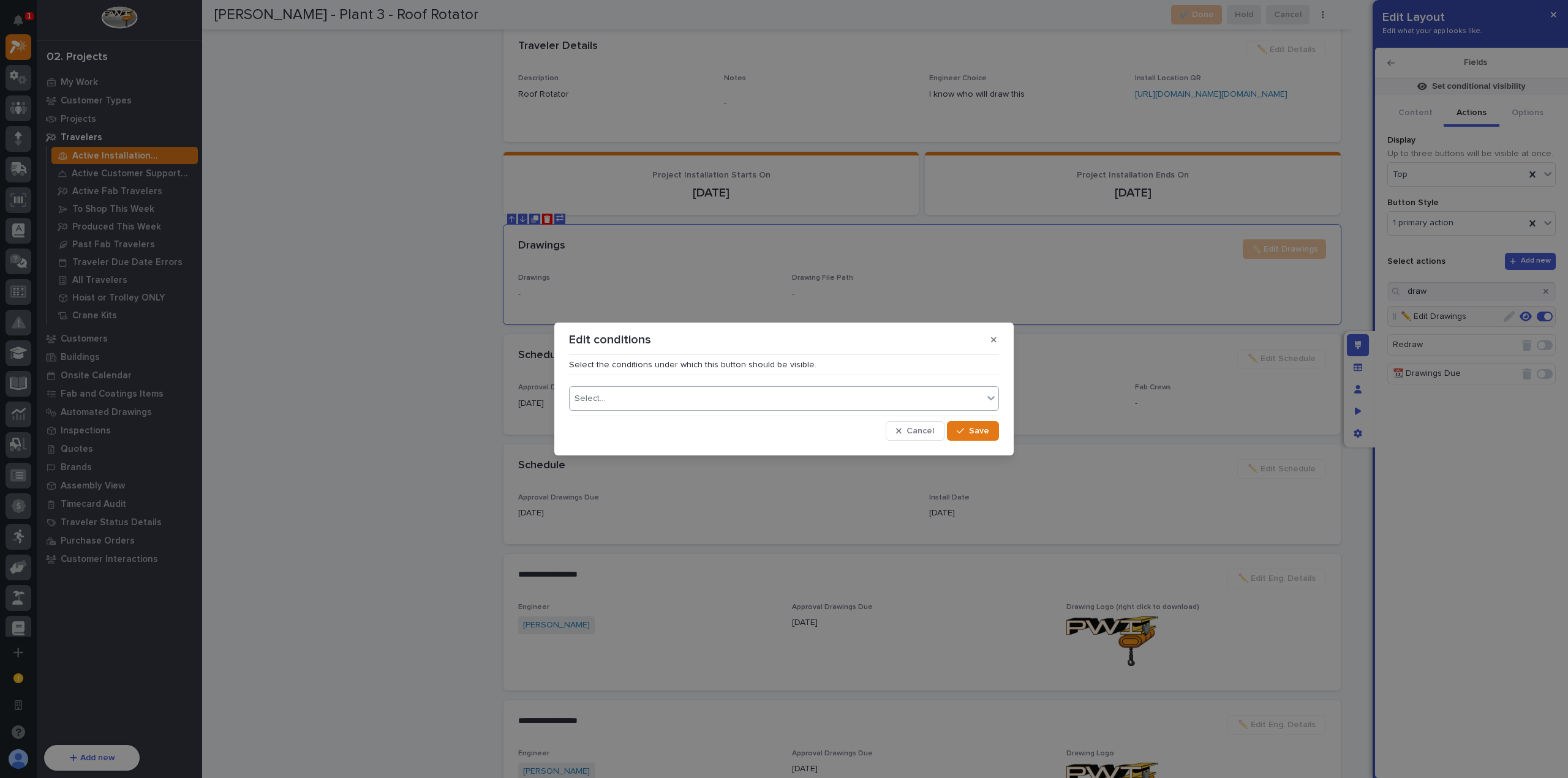
click at [880, 402] on div "Select..." at bounding box center [776, 399] width 414 height 17
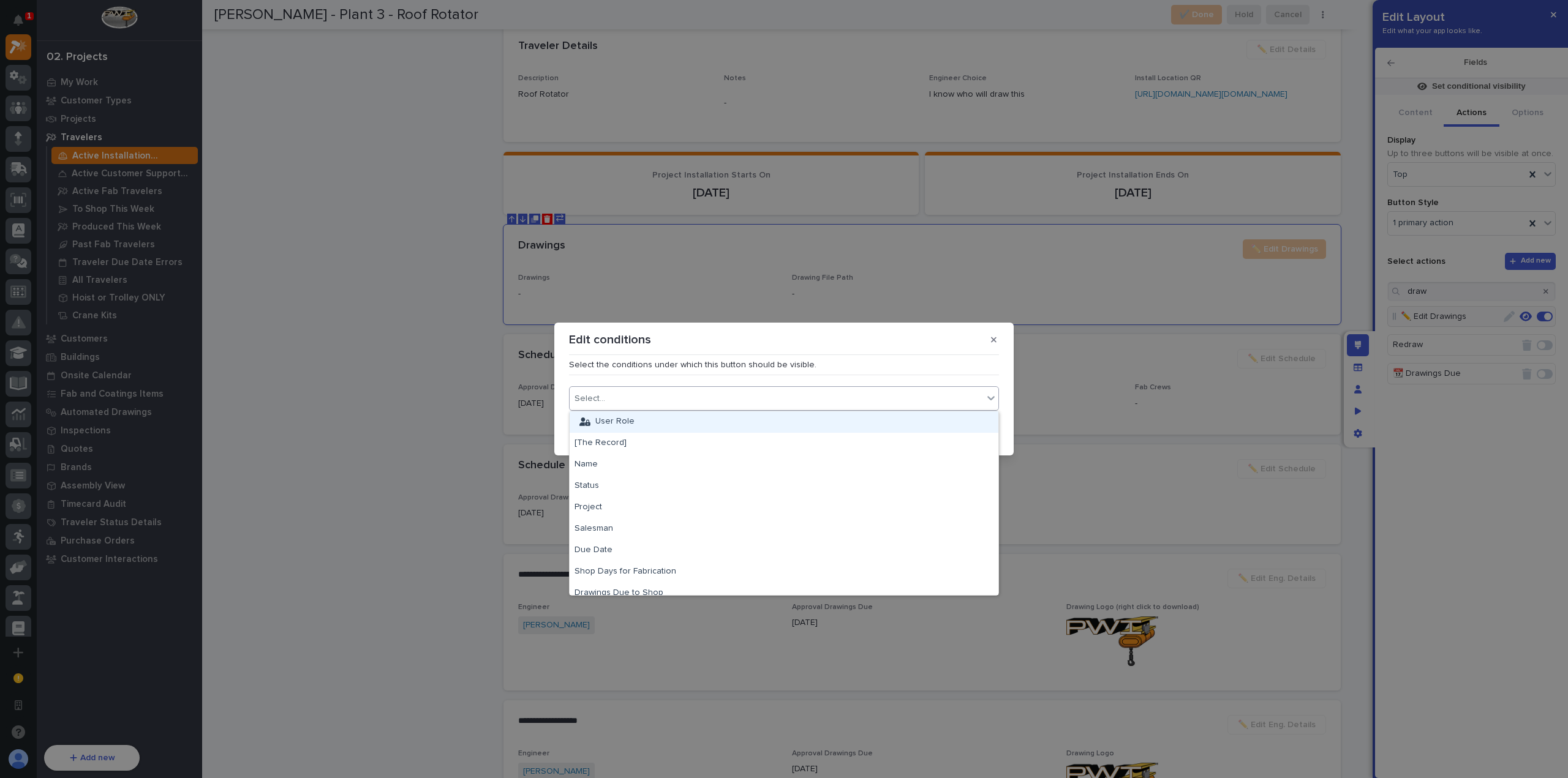
click at [919, 425] on div "User Role" at bounding box center [783, 422] width 429 height 22
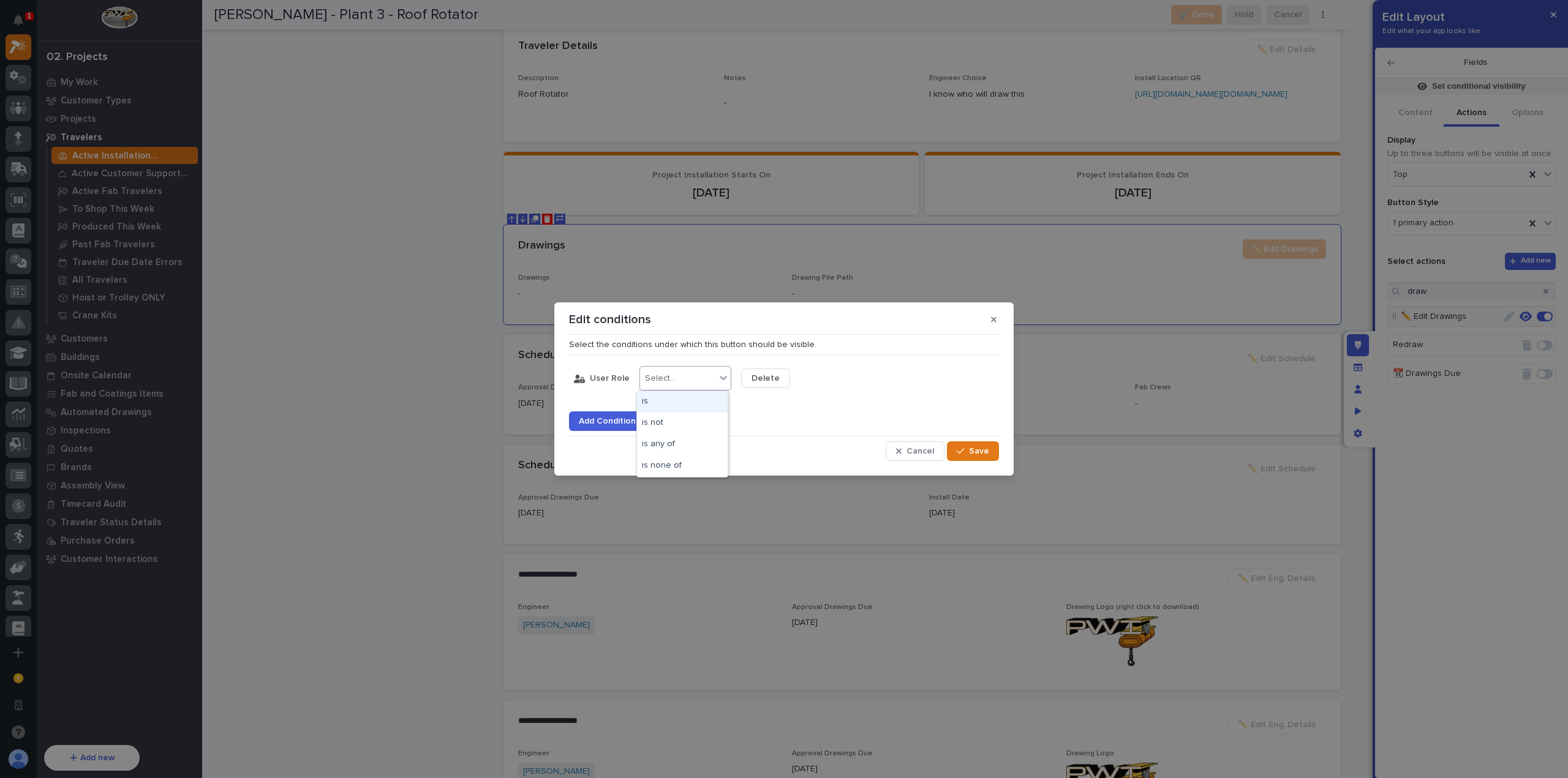
click at [688, 379] on div "Select..." at bounding box center [677, 378] width 76 height 17
click at [686, 444] on div "is any of" at bounding box center [682, 445] width 91 height 22
click at [777, 377] on div "Select..." at bounding box center [779, 378] width 76 height 17
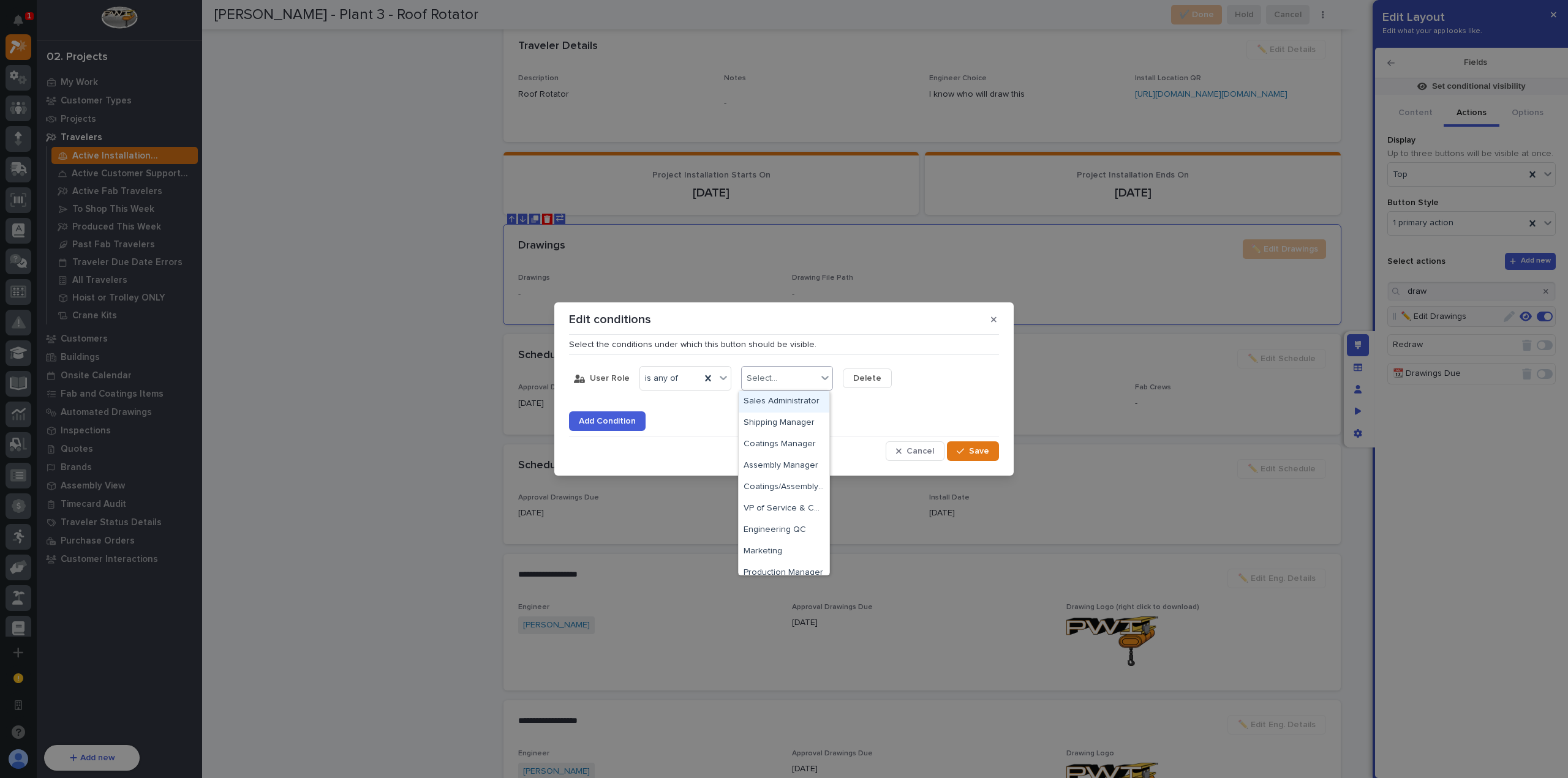
type input "*"
type input "*****"
click at [782, 439] on div "Admin" at bounding box center [783, 445] width 91 height 22
type input "*****"
click at [796, 408] on div "Engineering QC" at bounding box center [789, 402] width 102 height 22
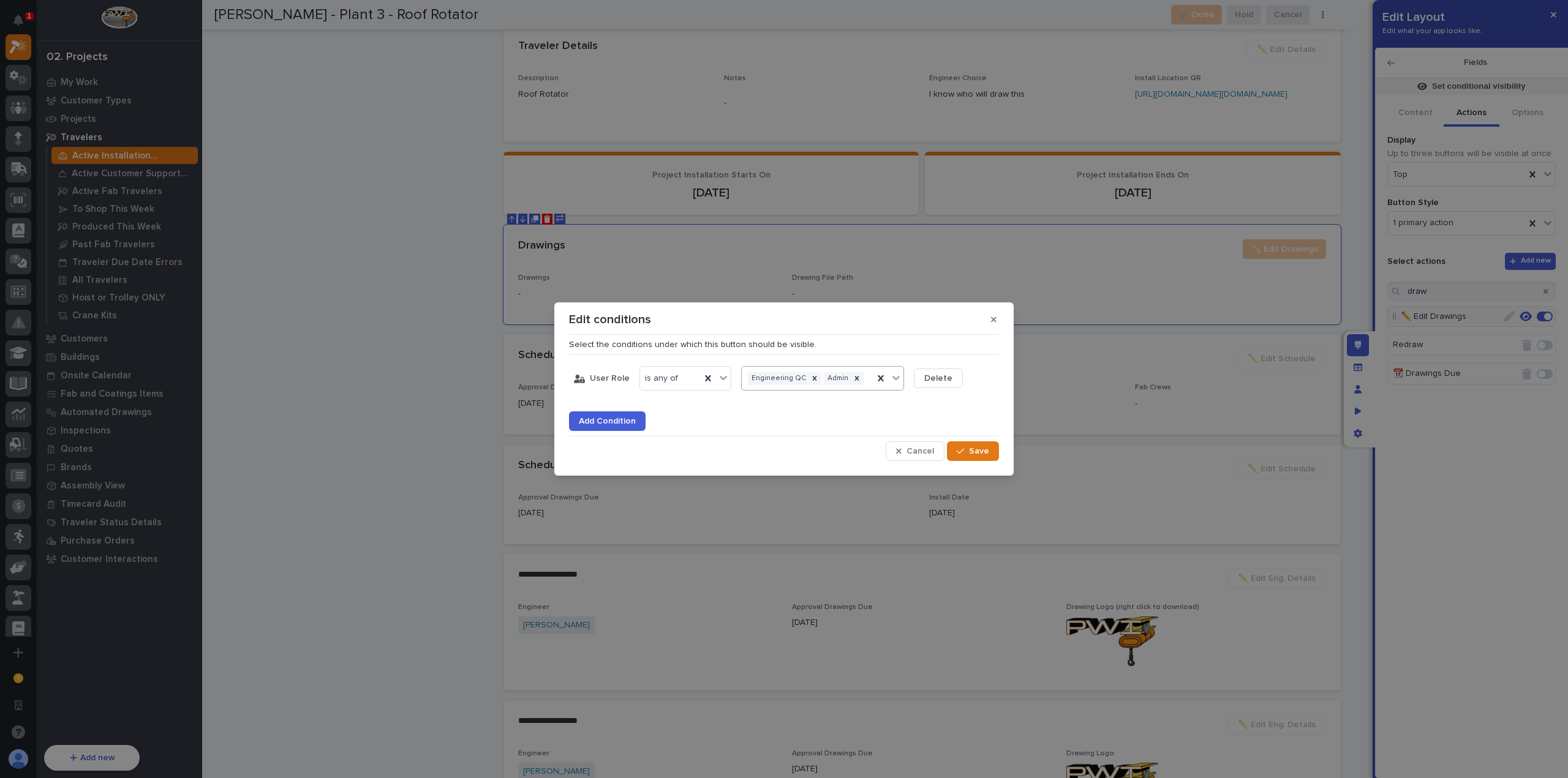
click at [864, 380] on div "Engineering QC Admin" at bounding box center [807, 378] width 131 height 17
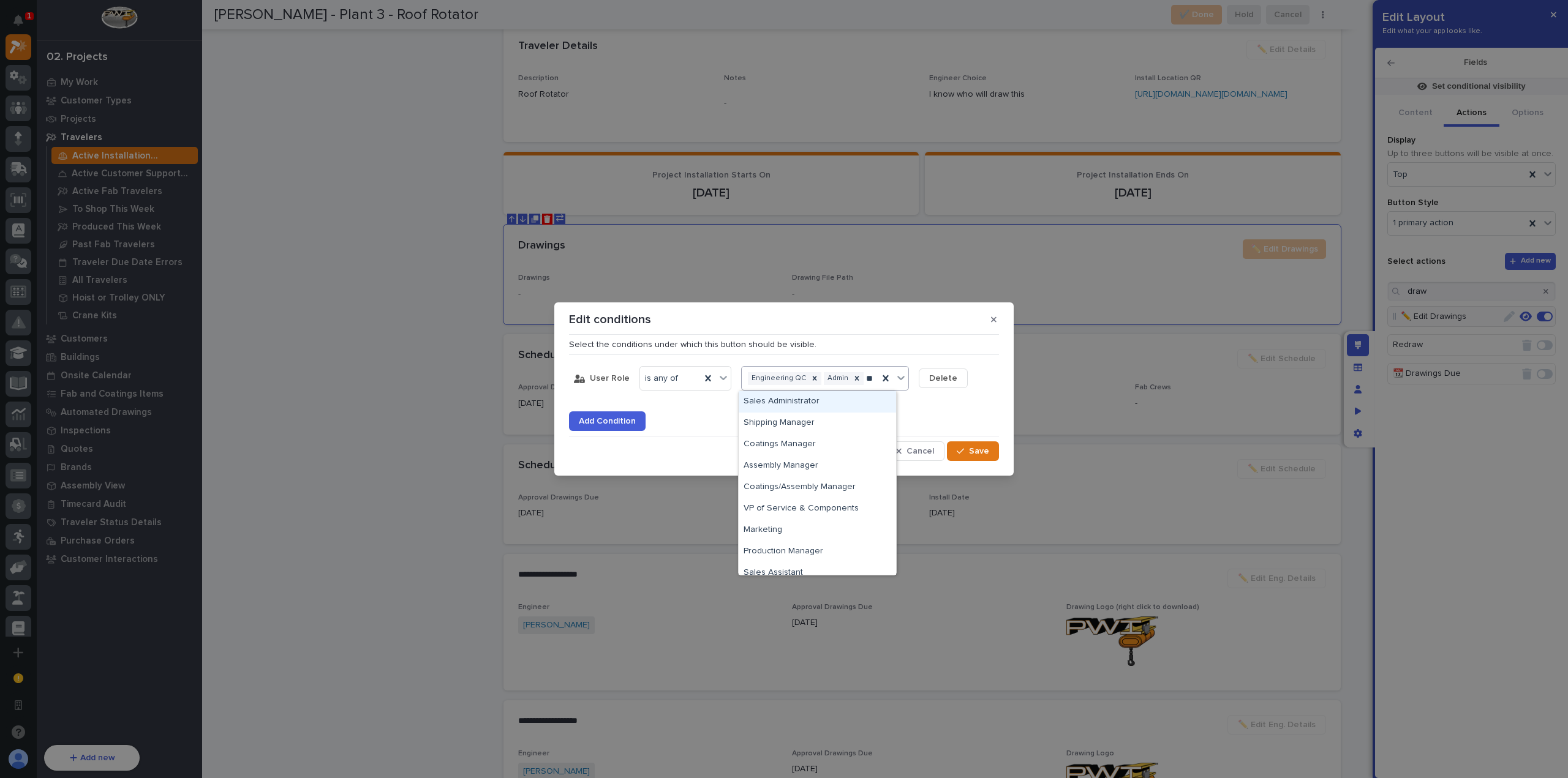
type input "***"
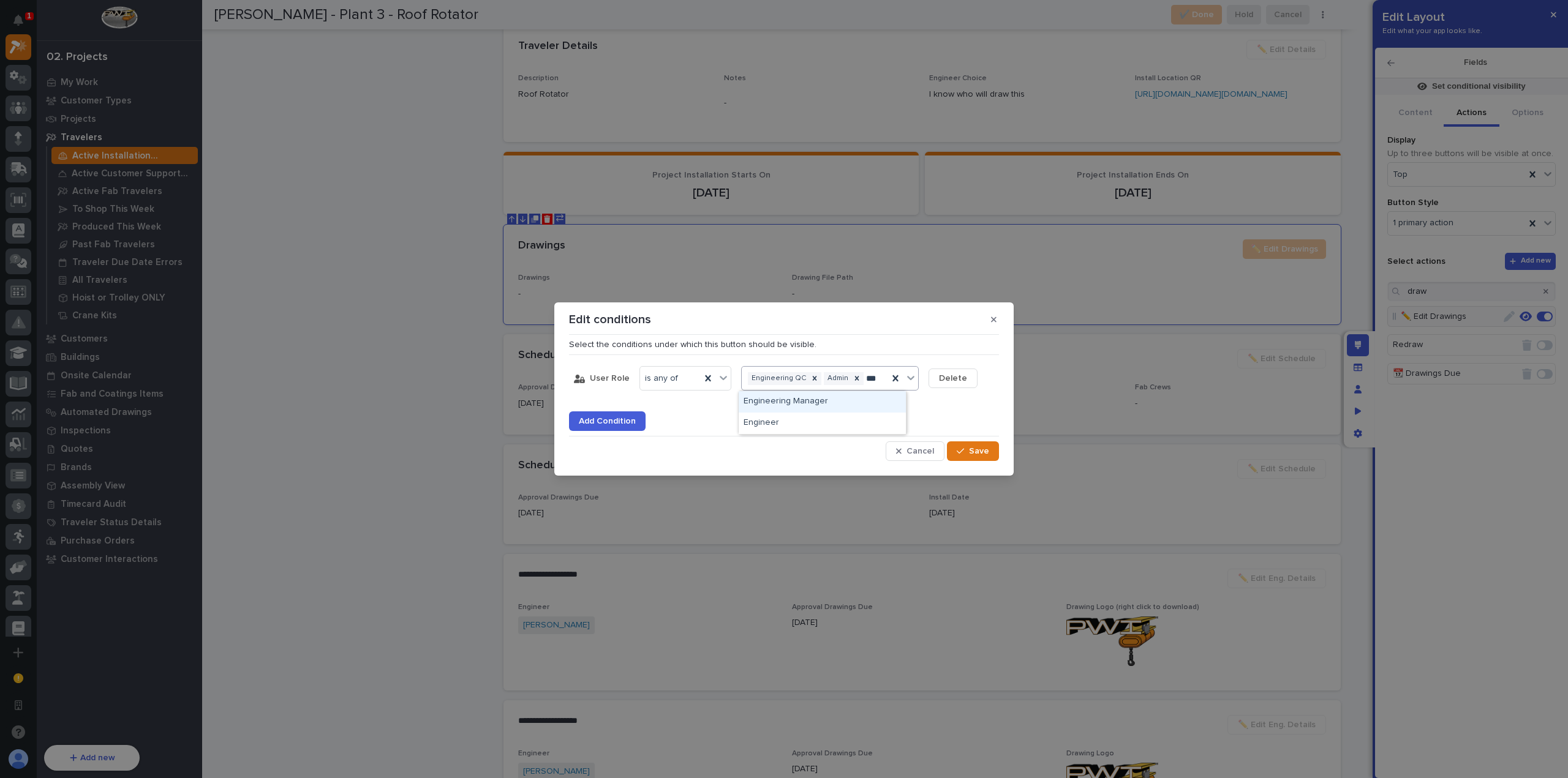
click at [853, 394] on div "Engineering Manager" at bounding box center [821, 402] width 167 height 22
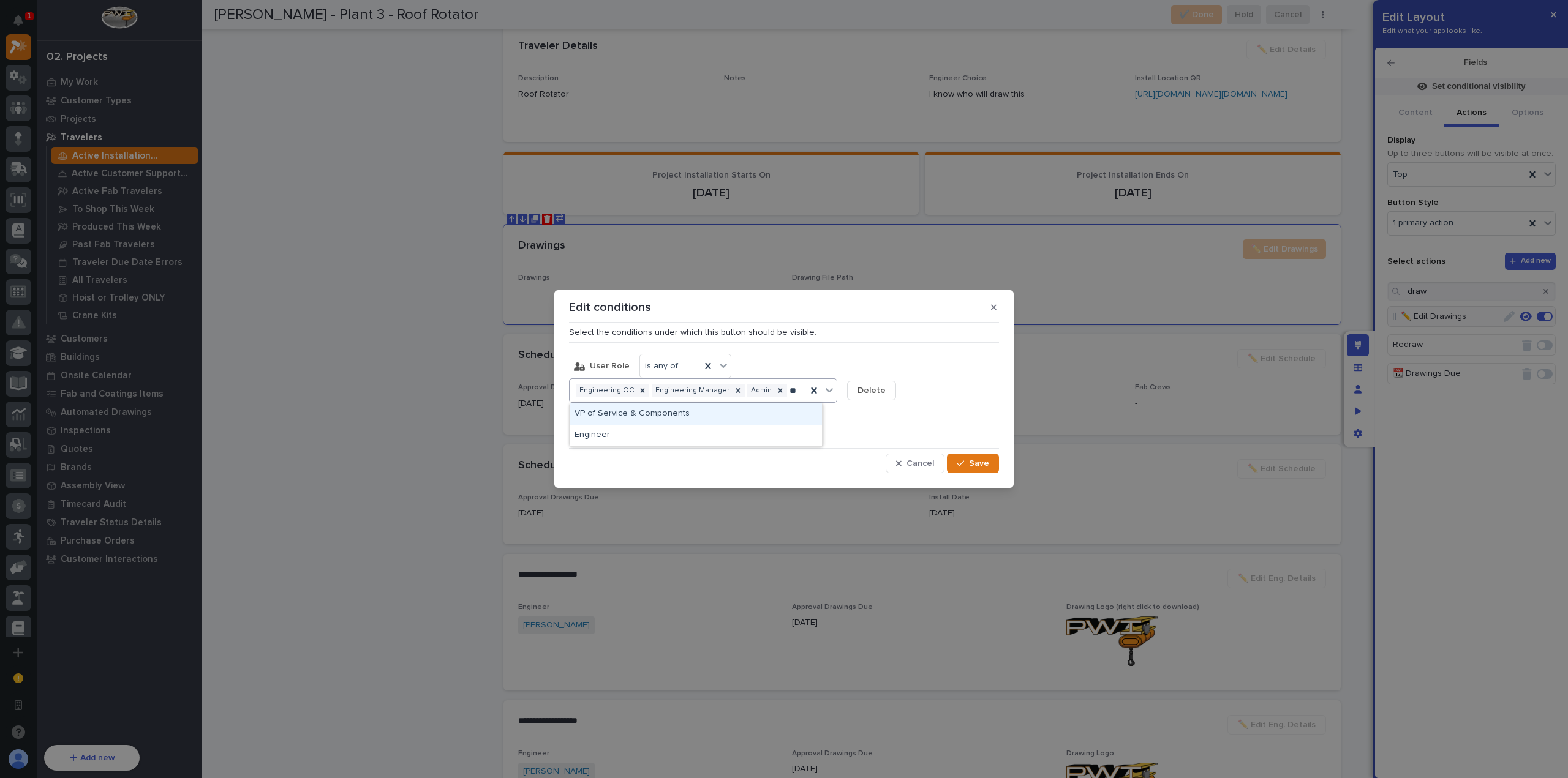
type input "***"
click at [803, 415] on div "Engineer" at bounding box center [697, 414] width 257 height 22
type input "***"
click at [867, 414] on div "Sales Administrator" at bounding box center [722, 414] width 306 height 22
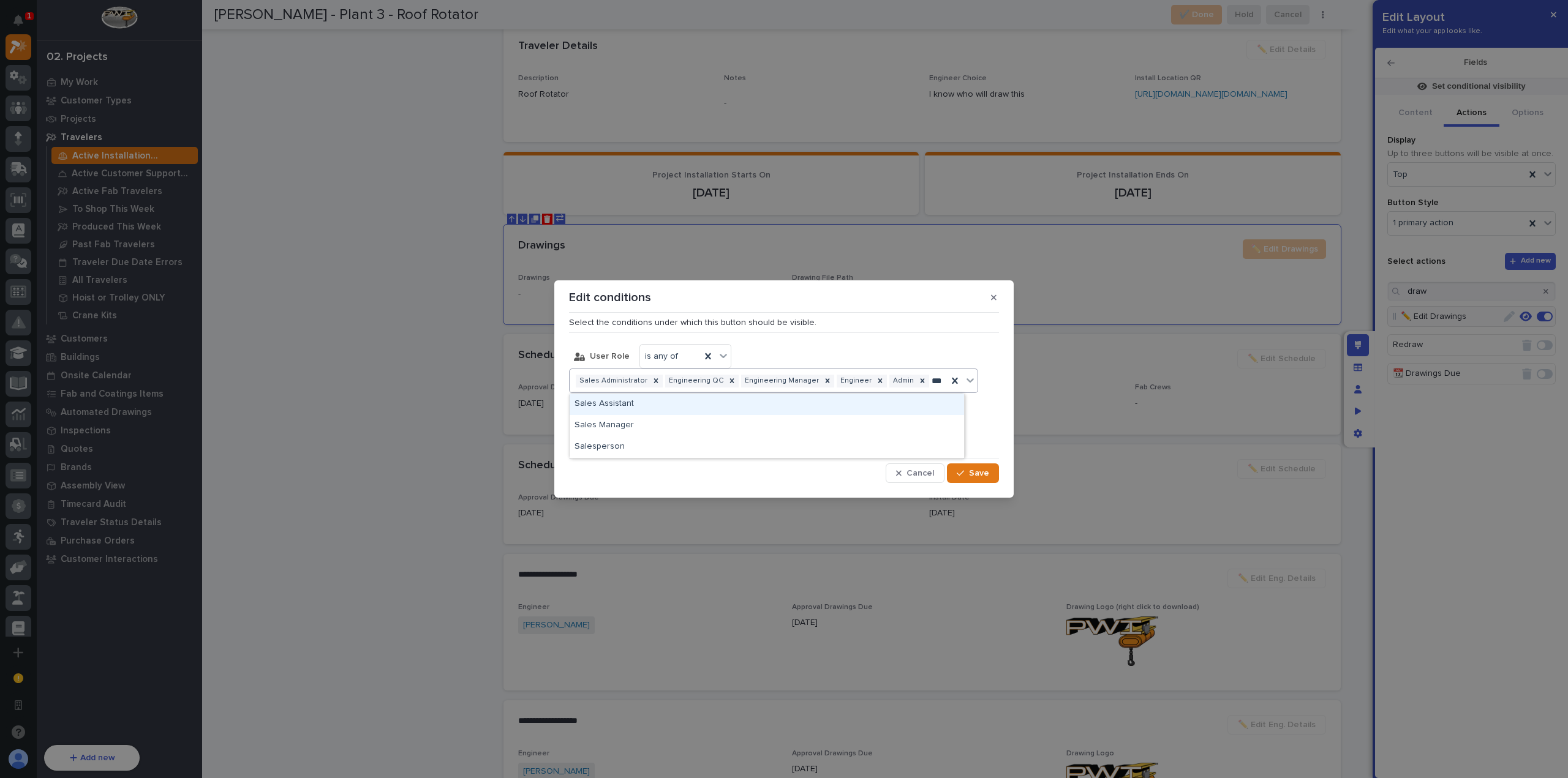
type input "****"
click at [867, 414] on div "Sales Assistant" at bounding box center [765, 404] width 391 height 22
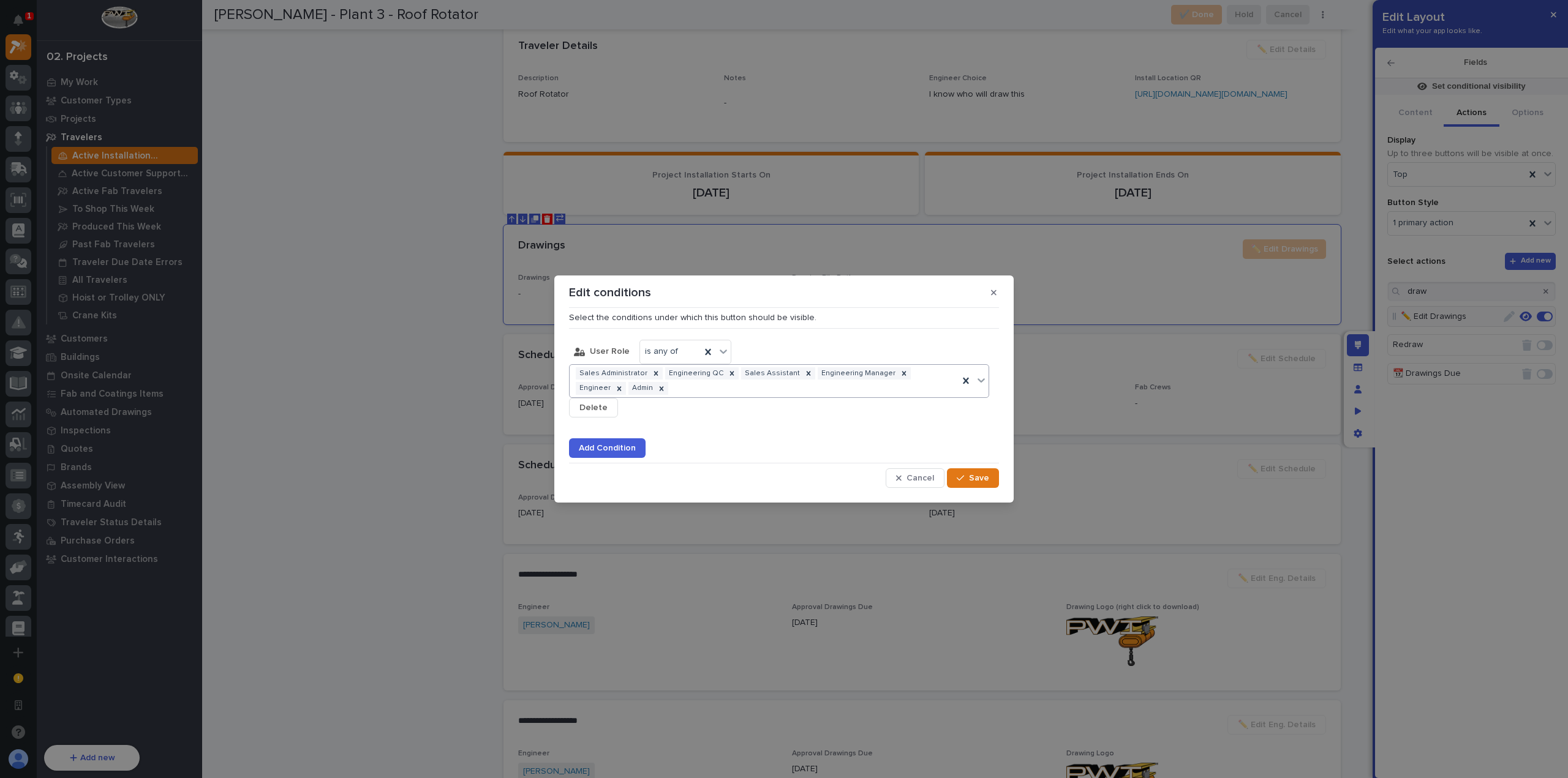
type input "*"
type input "*****"
click at [867, 414] on div "Sales Manager" at bounding box center [778, 409] width 419 height 22
type input "*****"
click at [867, 414] on div "Salesperson" at bounding box center [778, 409] width 419 height 22
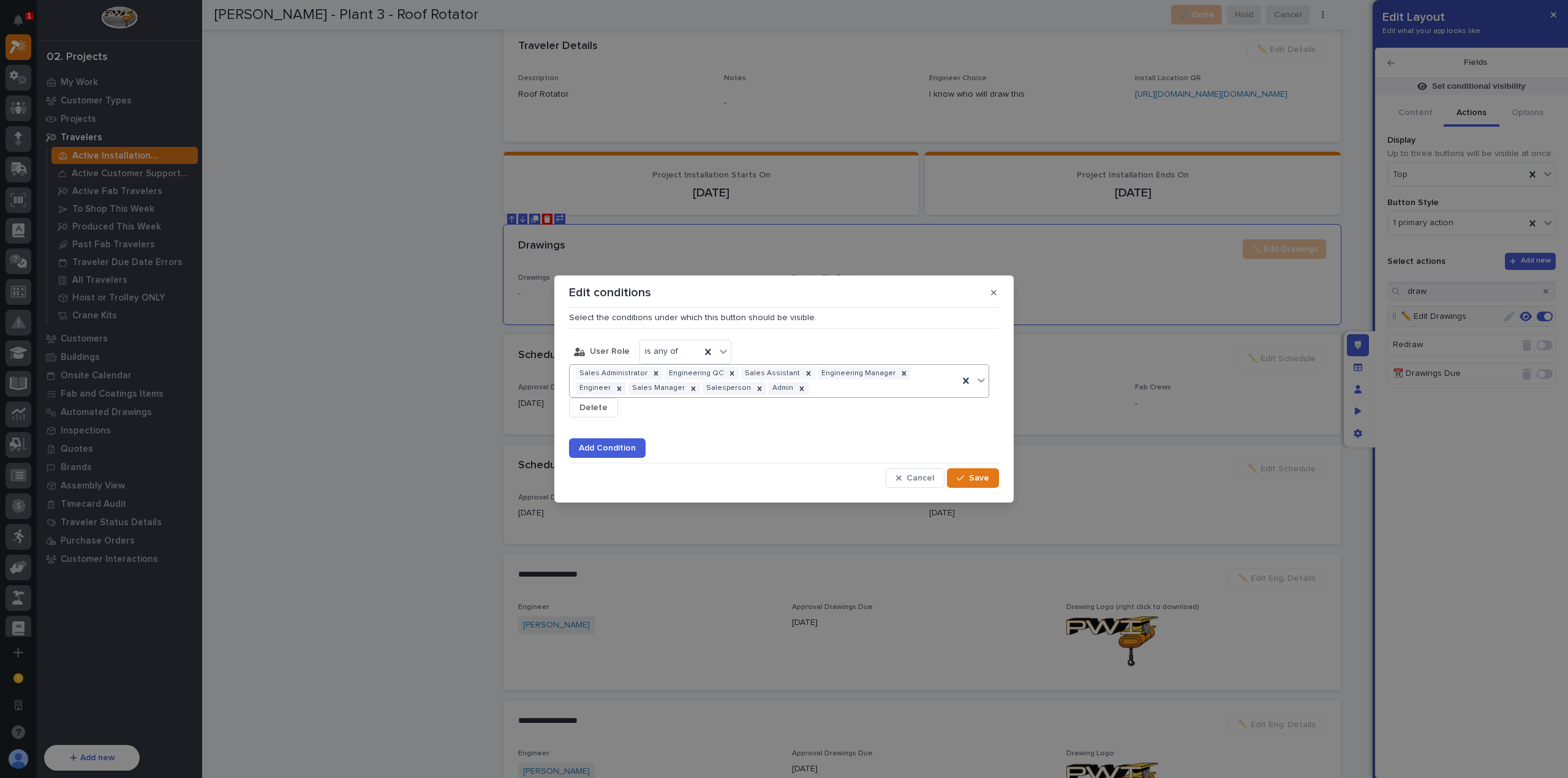
type input "*"
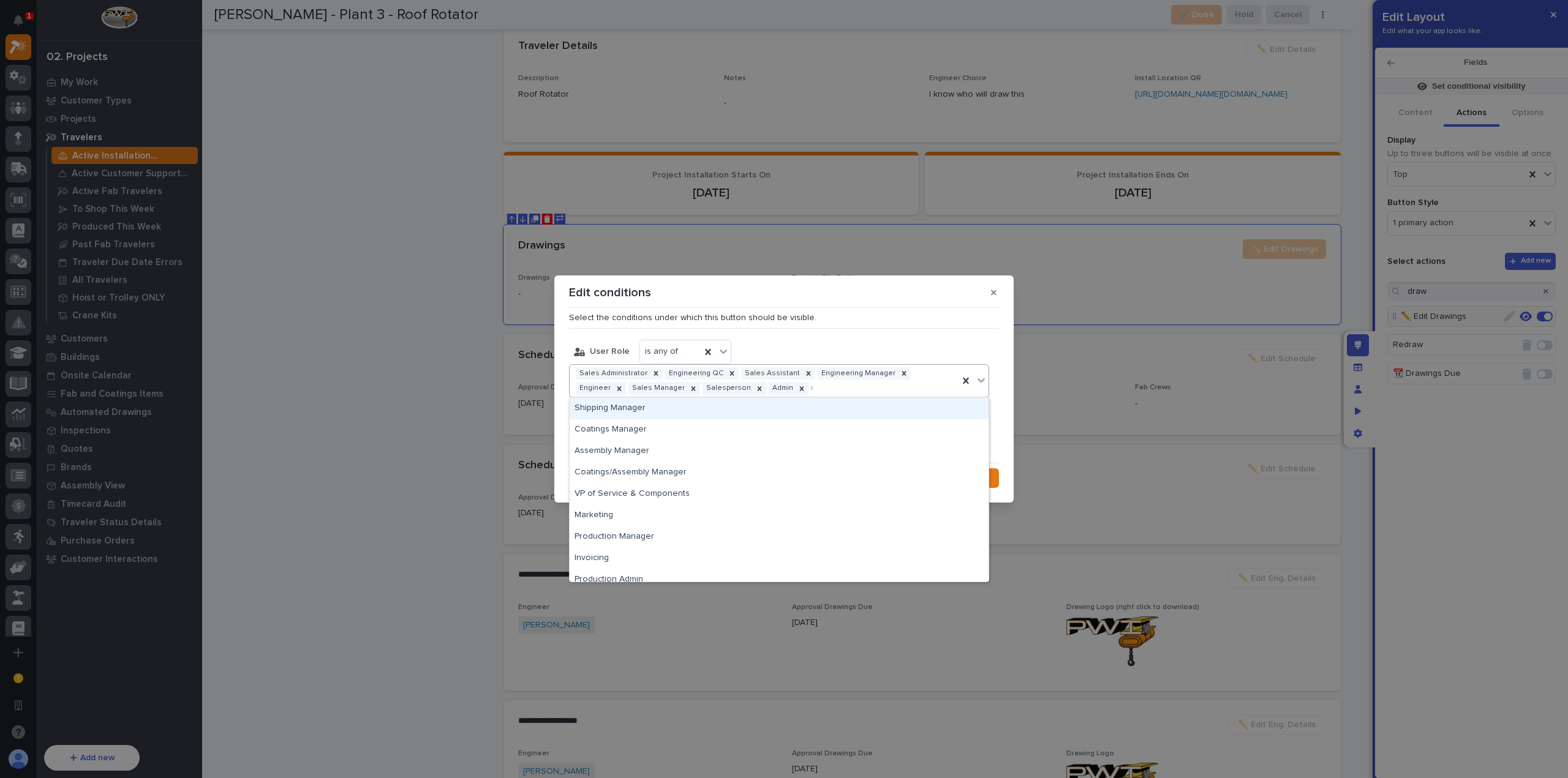
type input "***"
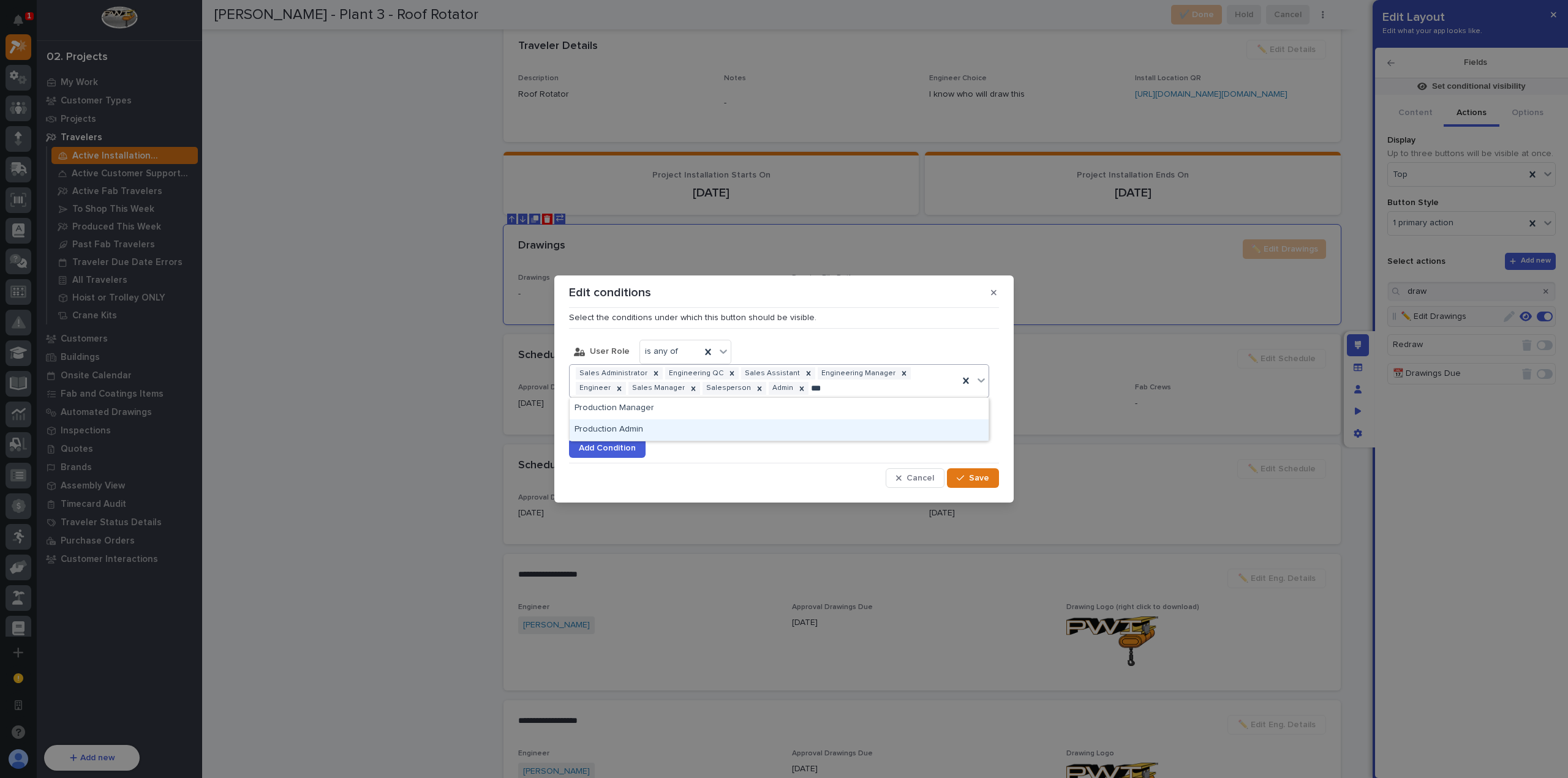
click at [831, 424] on div "Production Admin" at bounding box center [778, 430] width 419 height 22
click at [972, 474] on span "Save" at bounding box center [979, 478] width 20 height 11
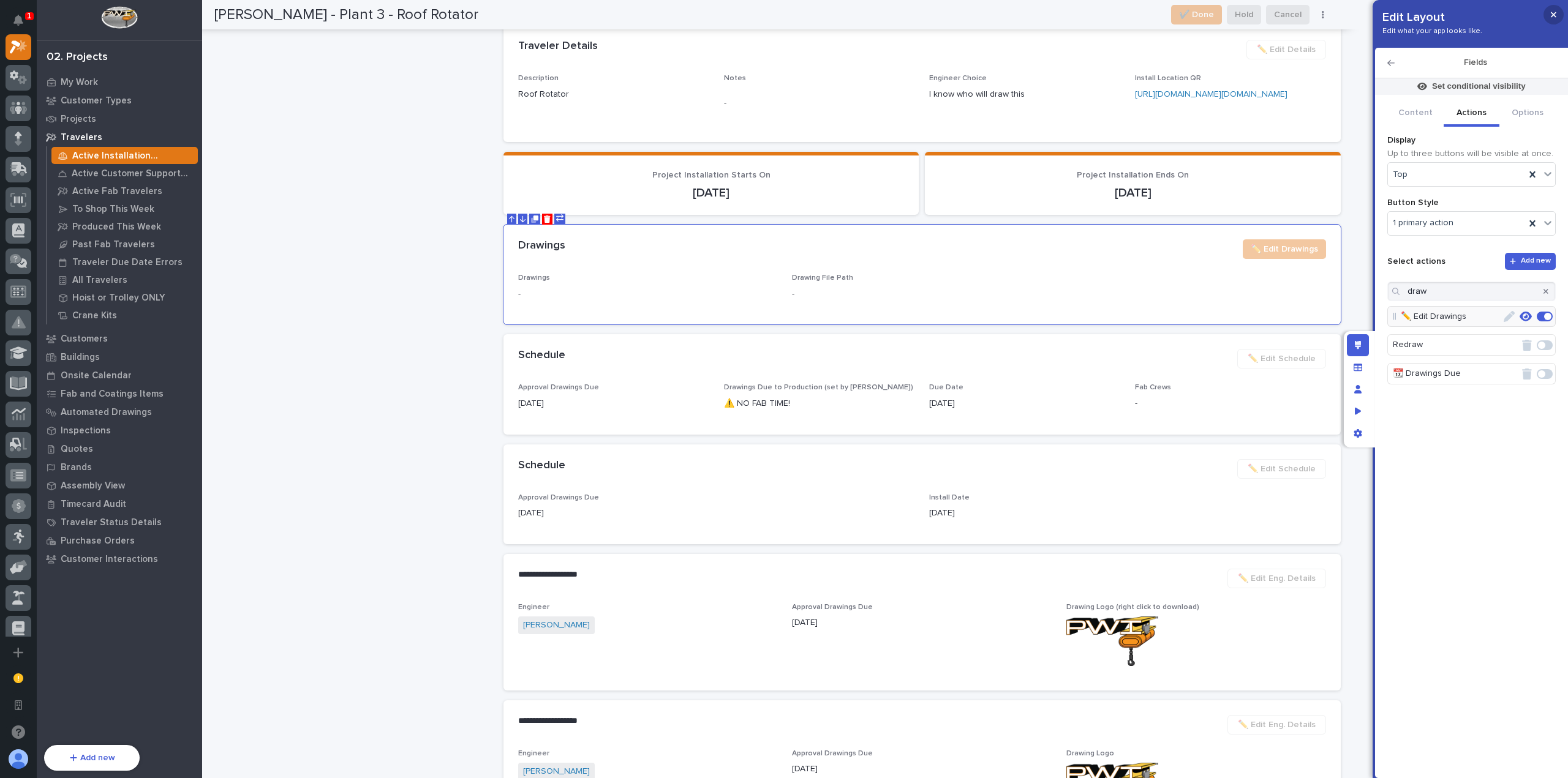
click at [1554, 14] on icon "button" at bounding box center [1553, 15] width 6 height 6
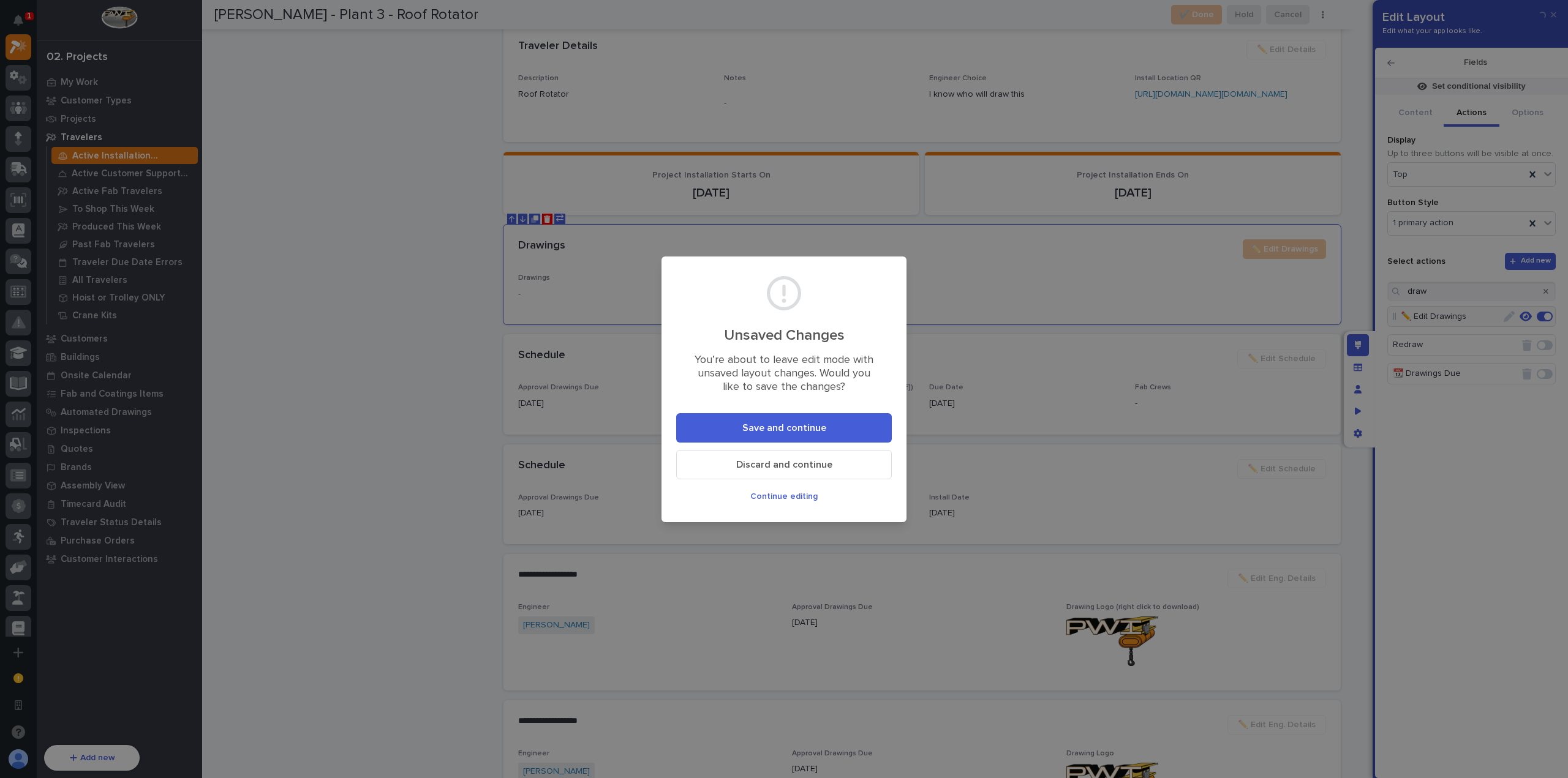
click at [867, 419] on button "Save and continue" at bounding box center [783, 428] width 216 height 29
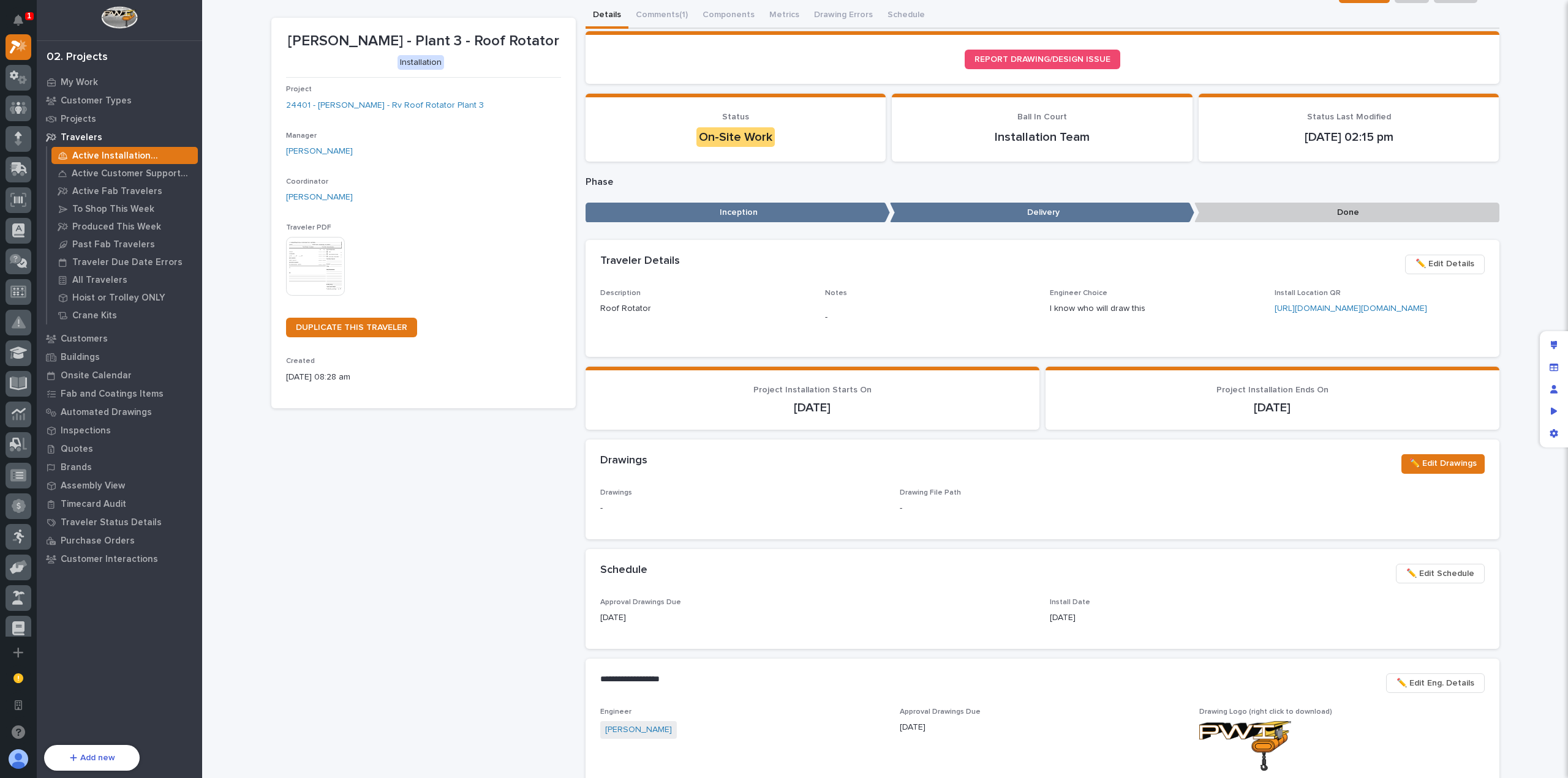
scroll to position [62, 0]
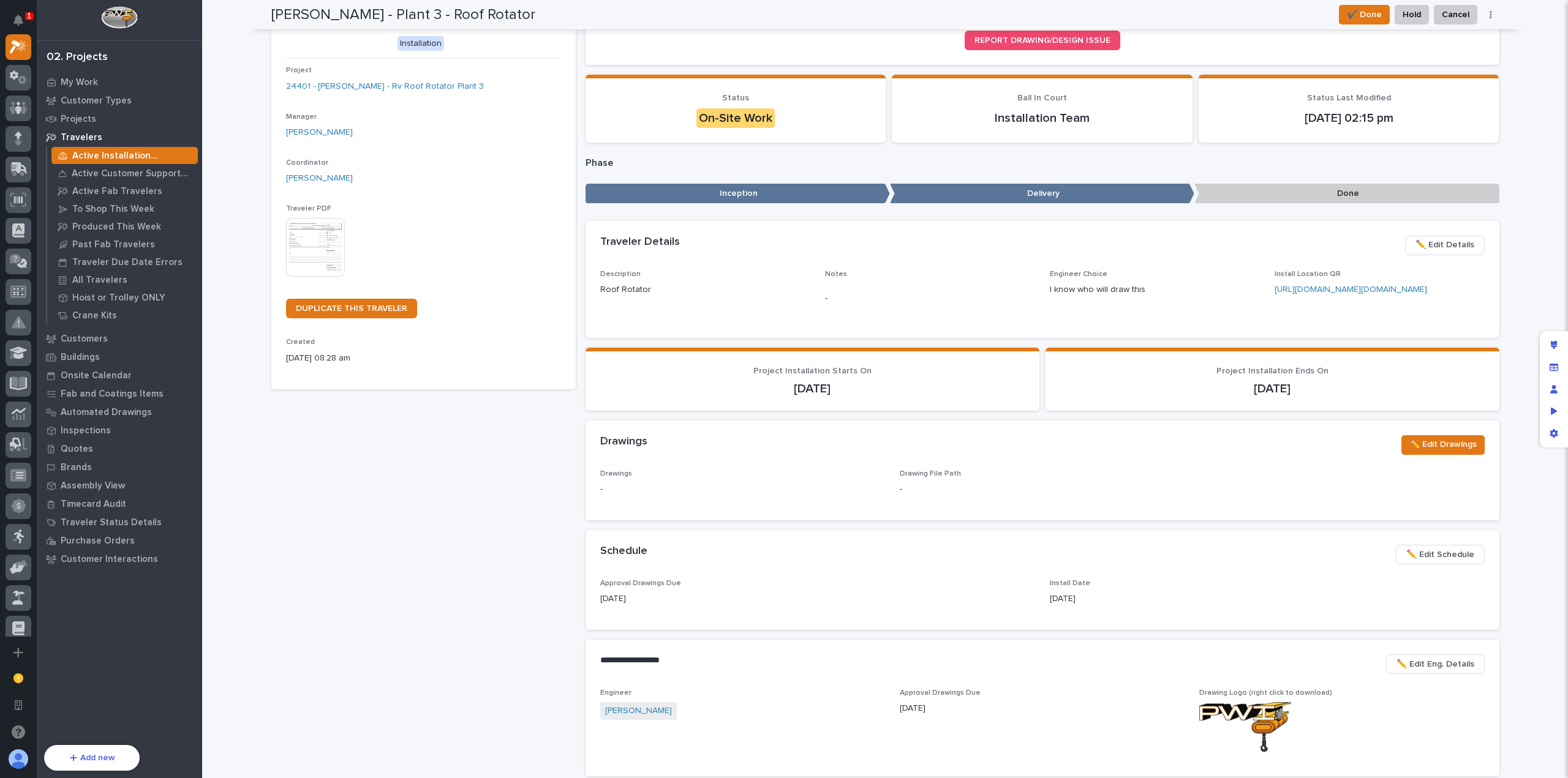
click at [426, 475] on div "Brinkley - Plant 3 - Roof Rotator Installation Project 24401 - Brinkley RV - Rv…" at bounding box center [424, 433] width 305 height 868
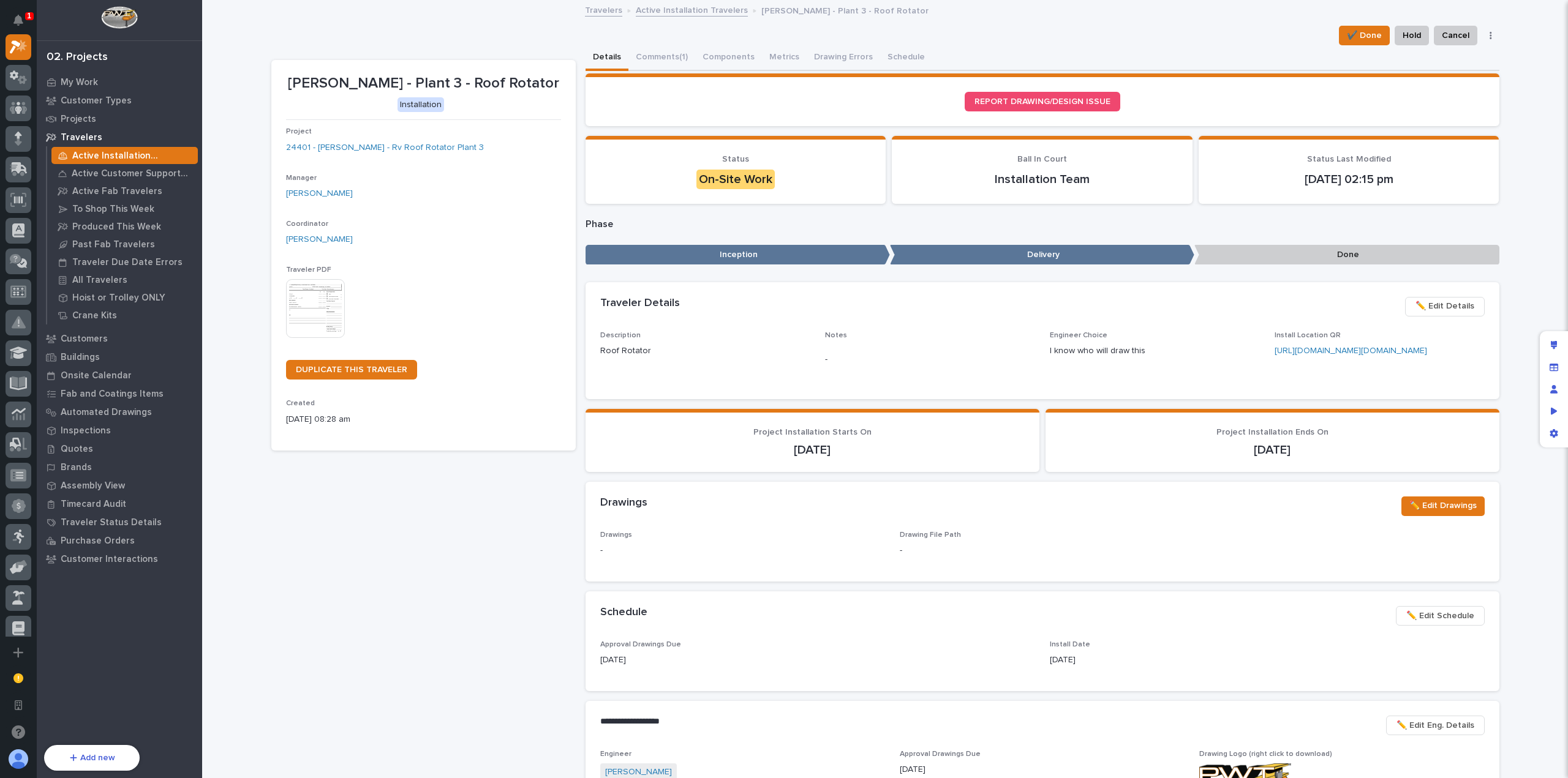
scroll to position [266, 0]
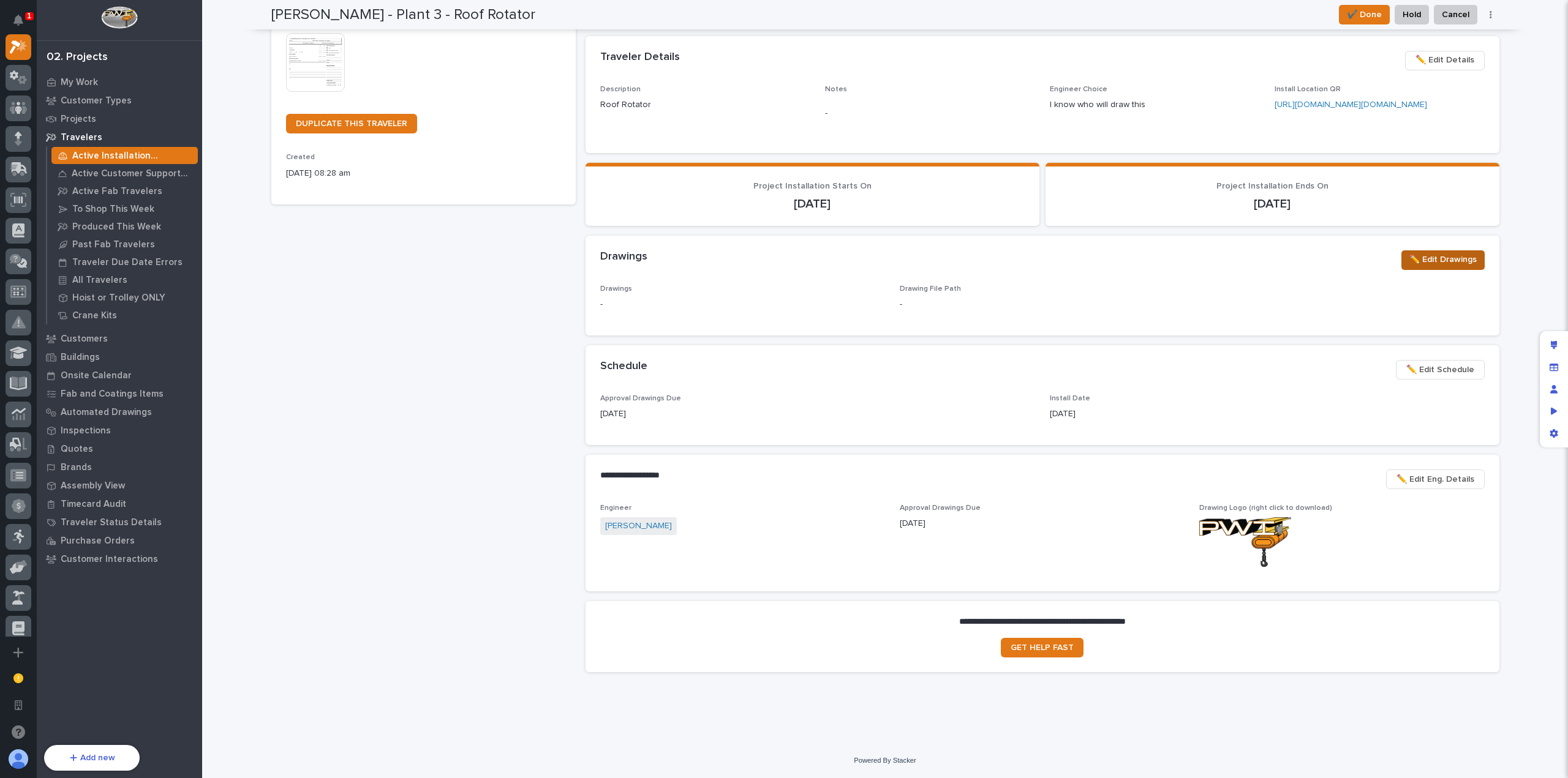
click at [1441, 263] on span "✏️ Edit Drawings" at bounding box center [1442, 260] width 67 height 15
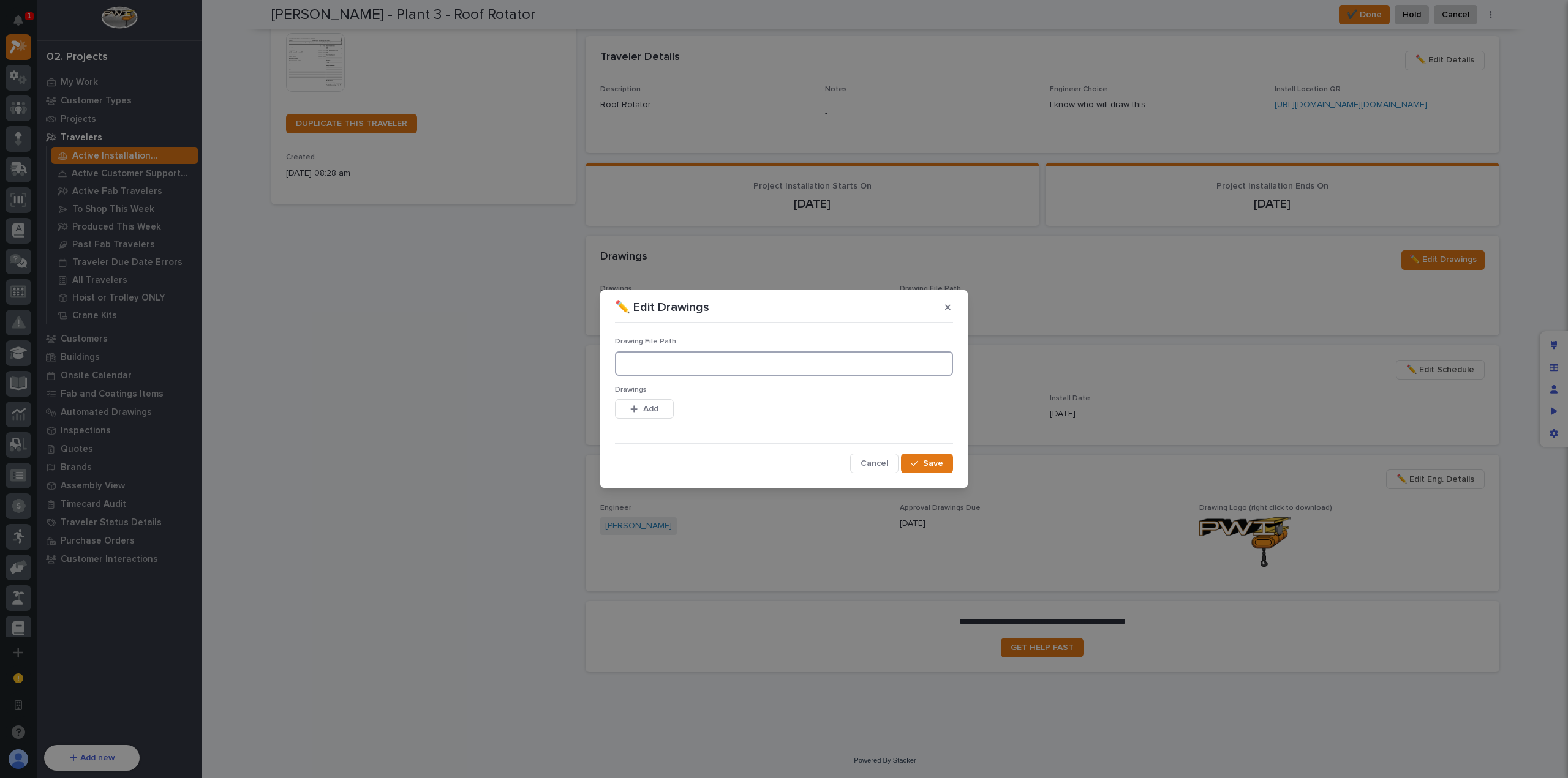
click at [694, 363] on input at bounding box center [784, 363] width 338 height 24
click at [648, 417] on button "Add" at bounding box center [644, 409] width 59 height 20
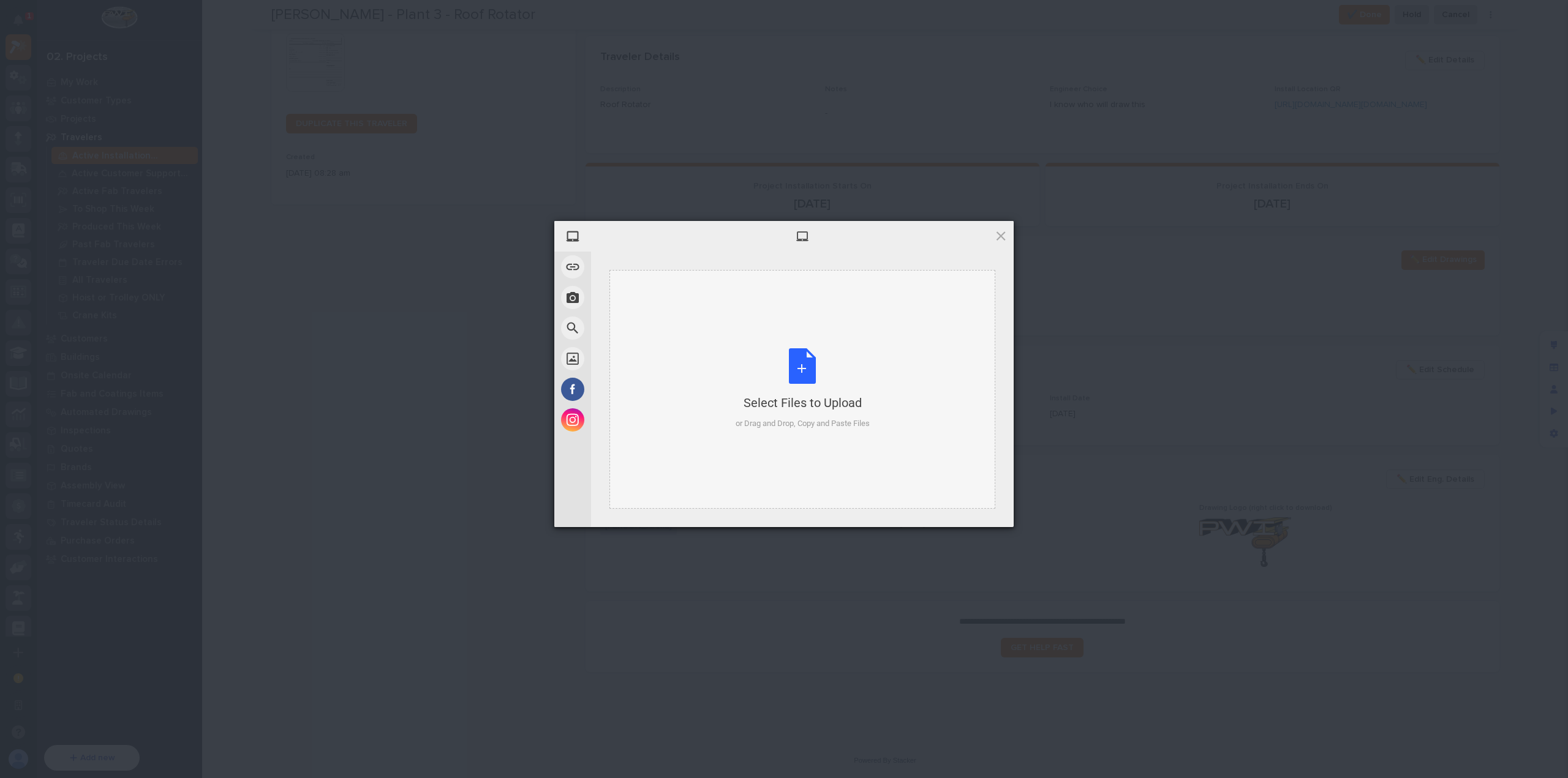
click at [782, 396] on div "Select Files to Upload" at bounding box center [802, 403] width 134 height 17
click at [994, 239] on span at bounding box center [1000, 235] width 13 height 13
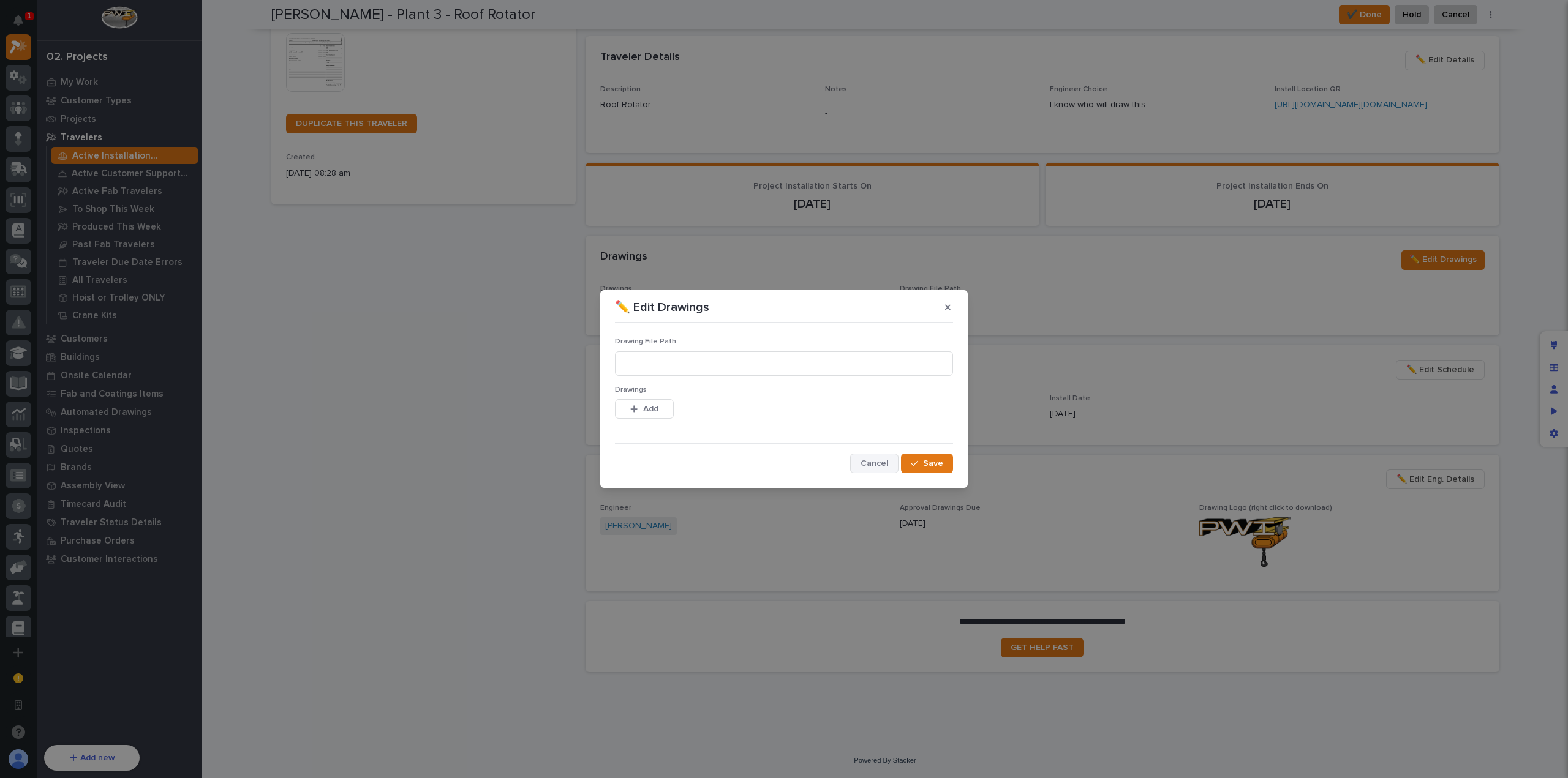
click at [886, 463] on span "Cancel" at bounding box center [874, 463] width 27 height 11
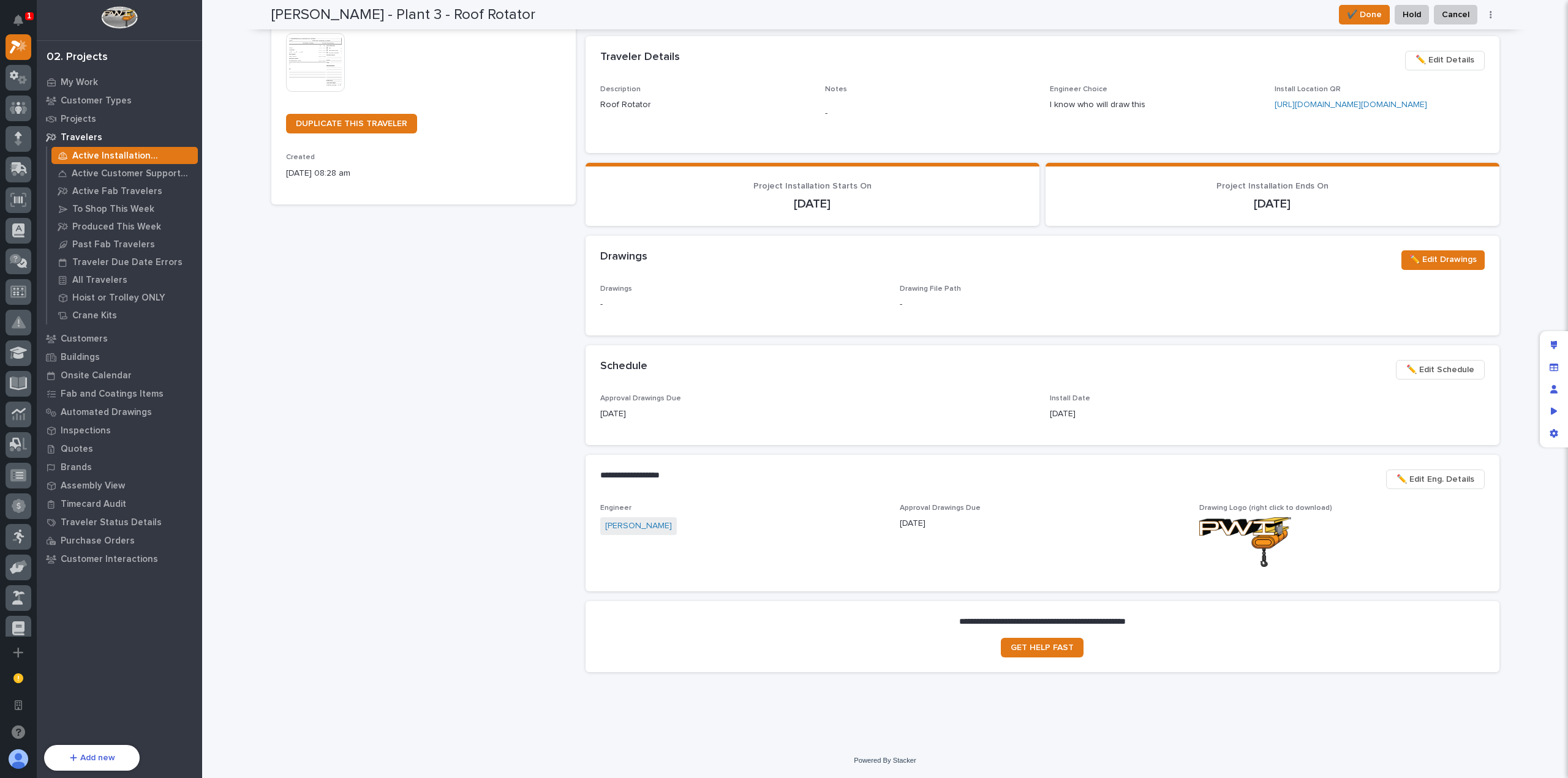
scroll to position [0, 0]
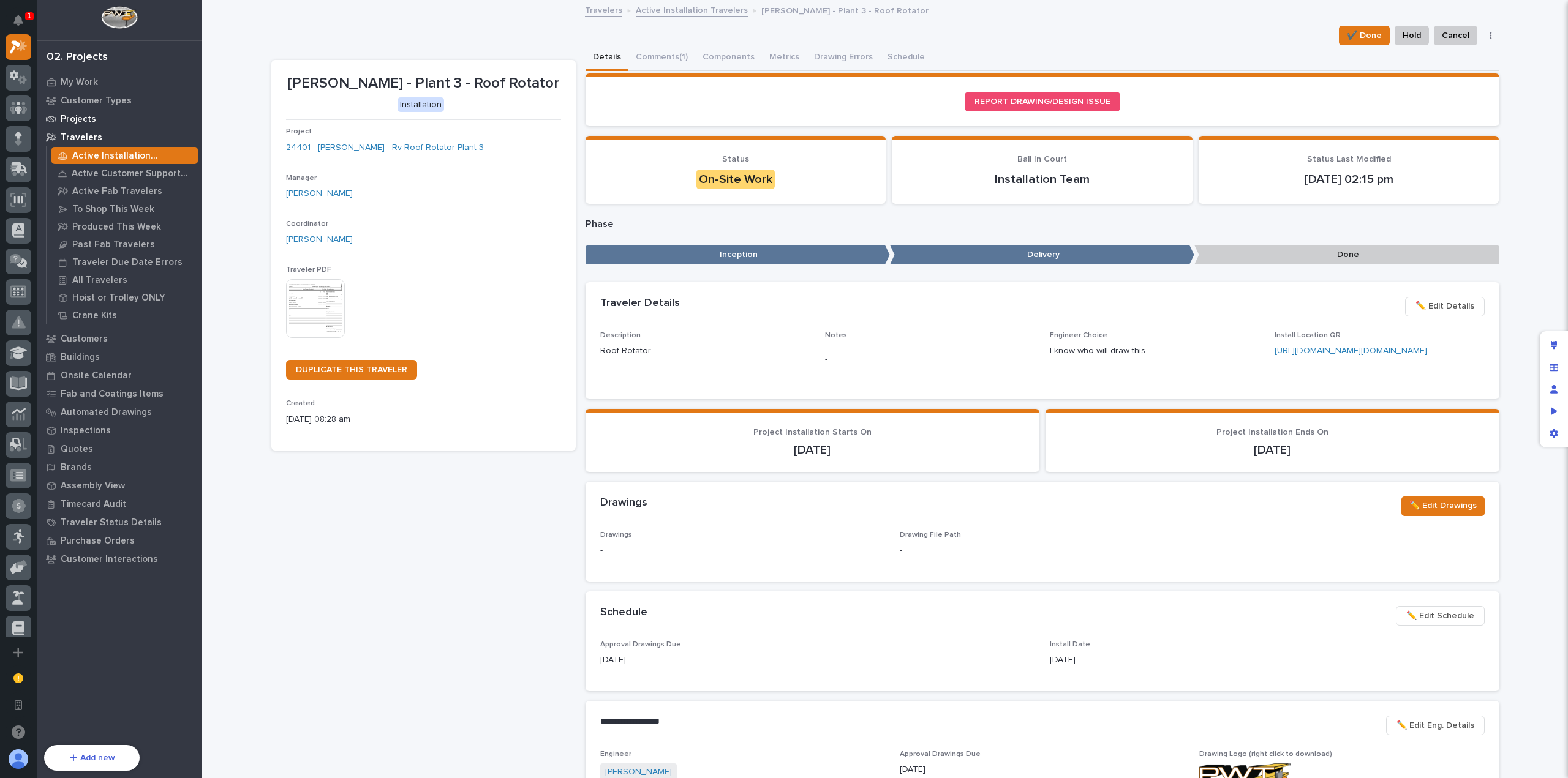
click at [91, 119] on p "Projects" at bounding box center [78, 119] width 36 height 11
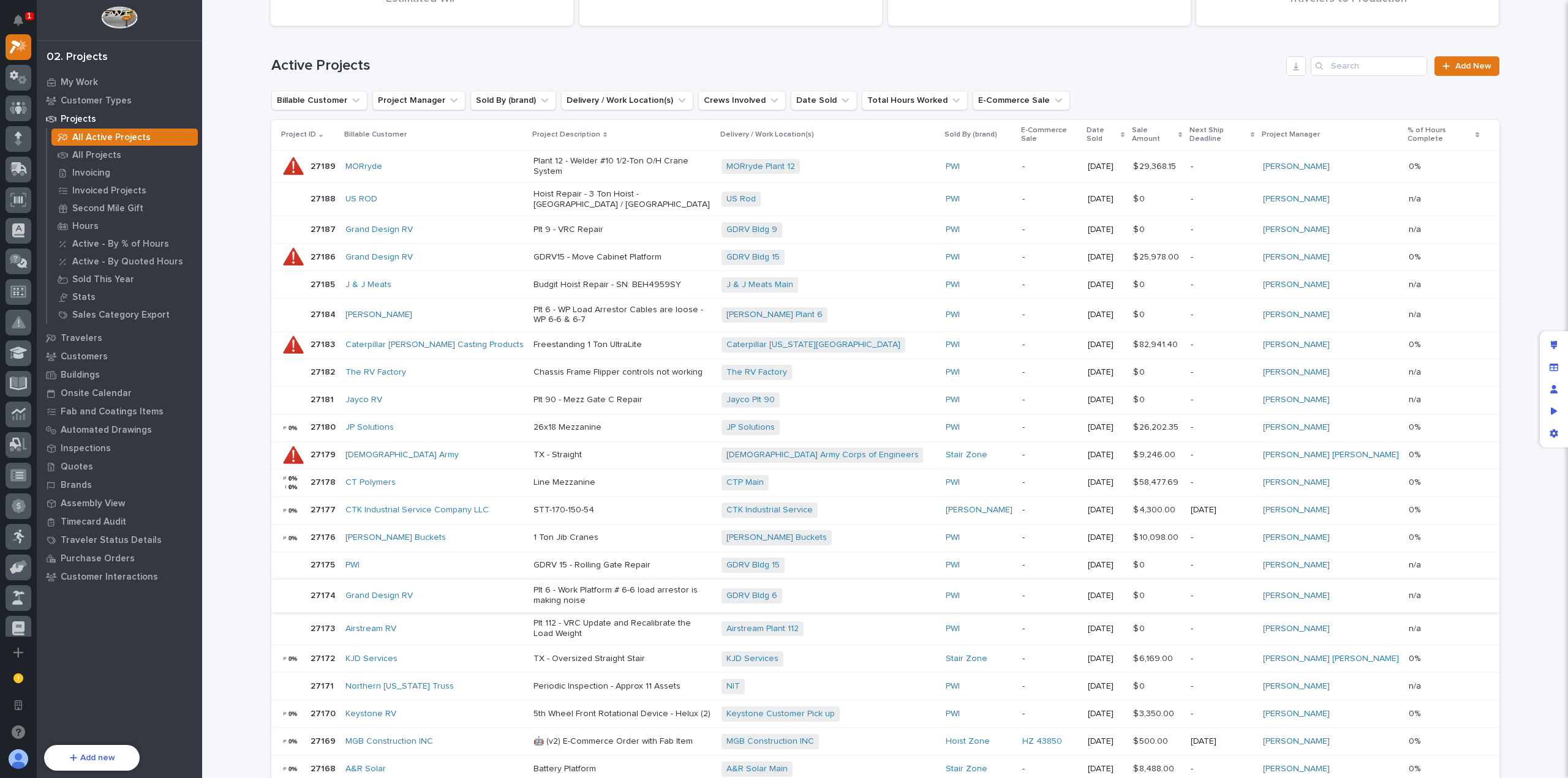
scroll to position [306, 0]
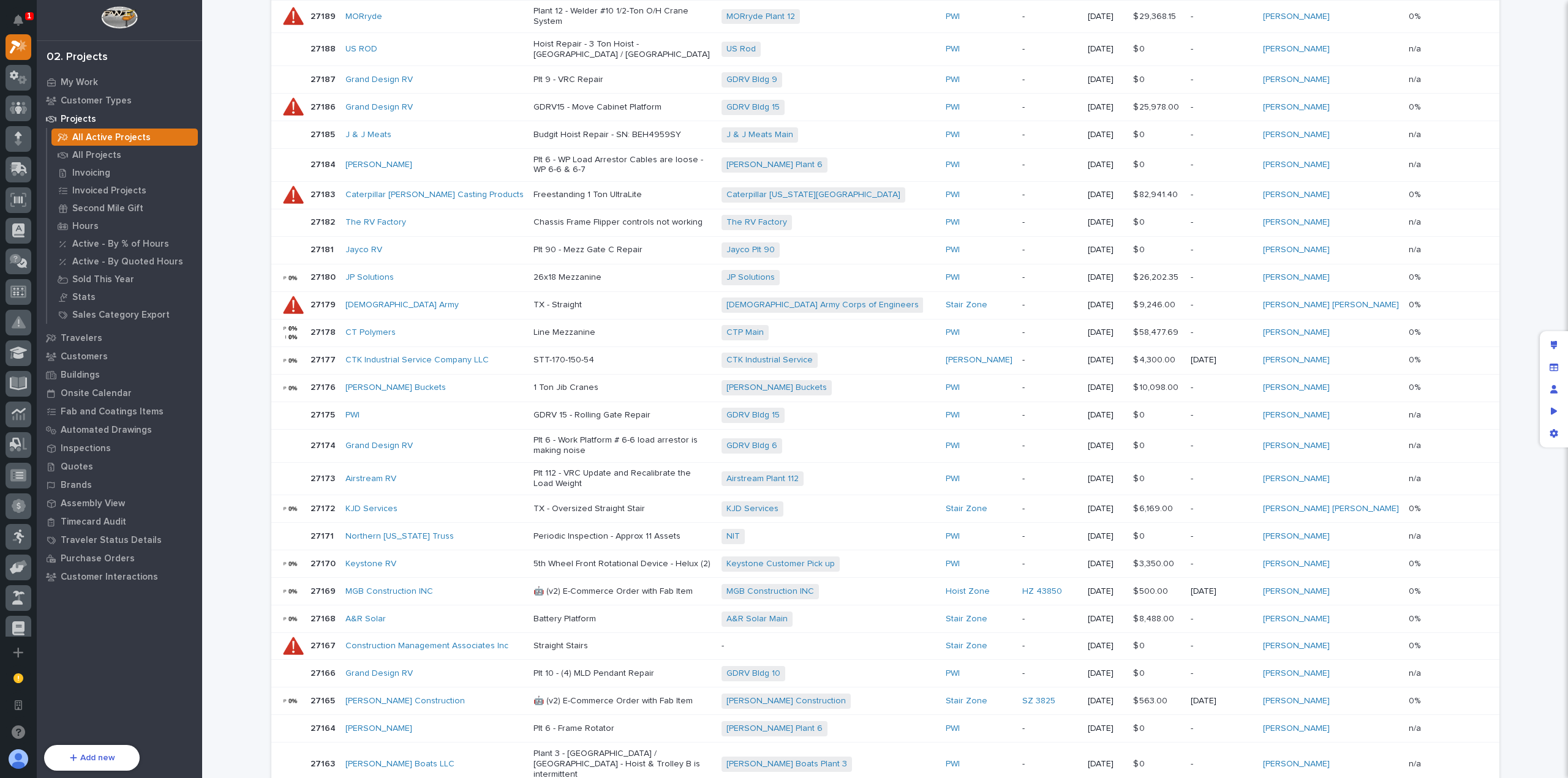
click at [623, 328] on p "Line Mezzanine" at bounding box center [623, 333] width 179 height 11
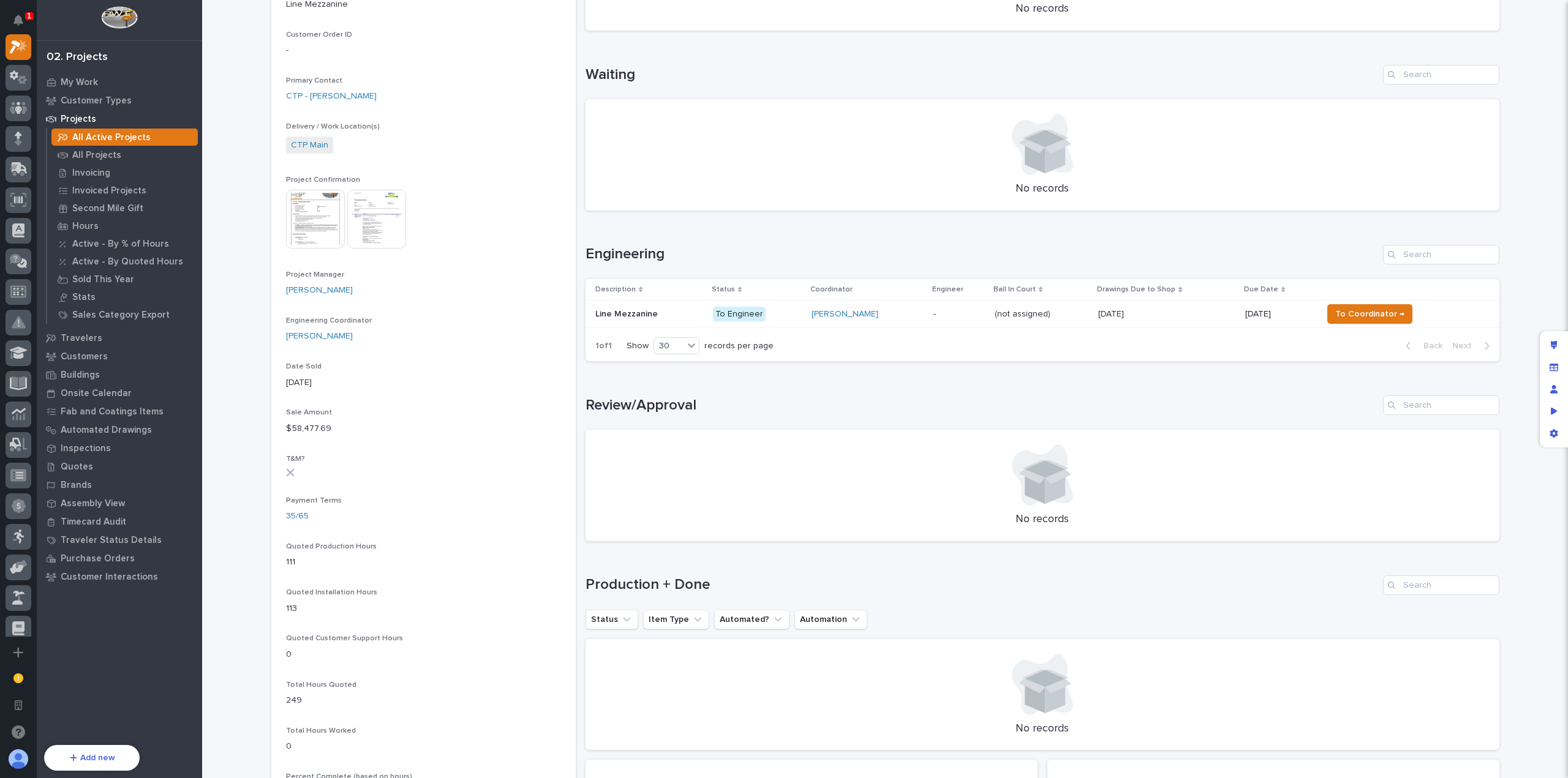
scroll to position [429, 0]
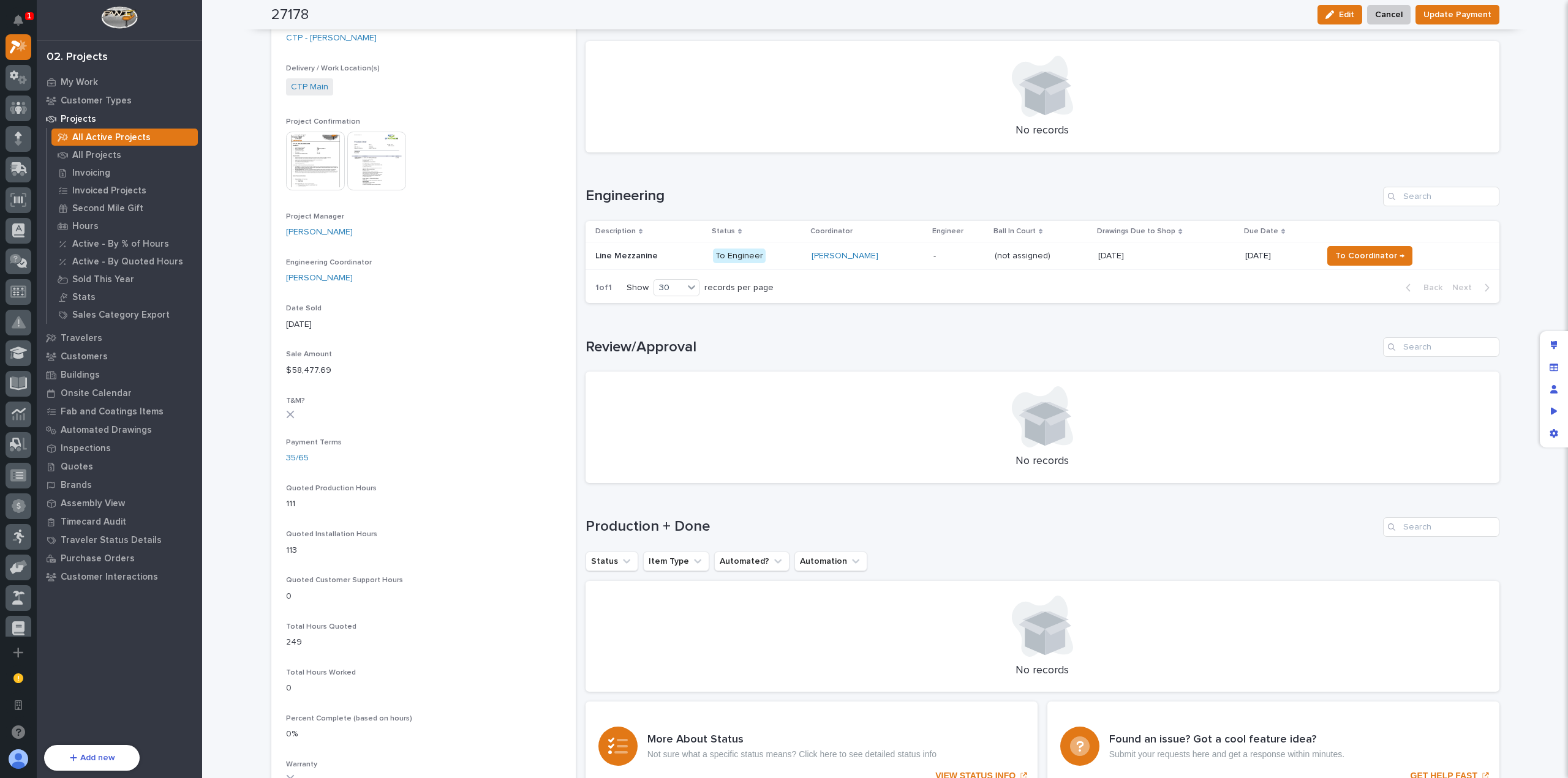
click at [667, 259] on p at bounding box center [649, 256] width 108 height 11
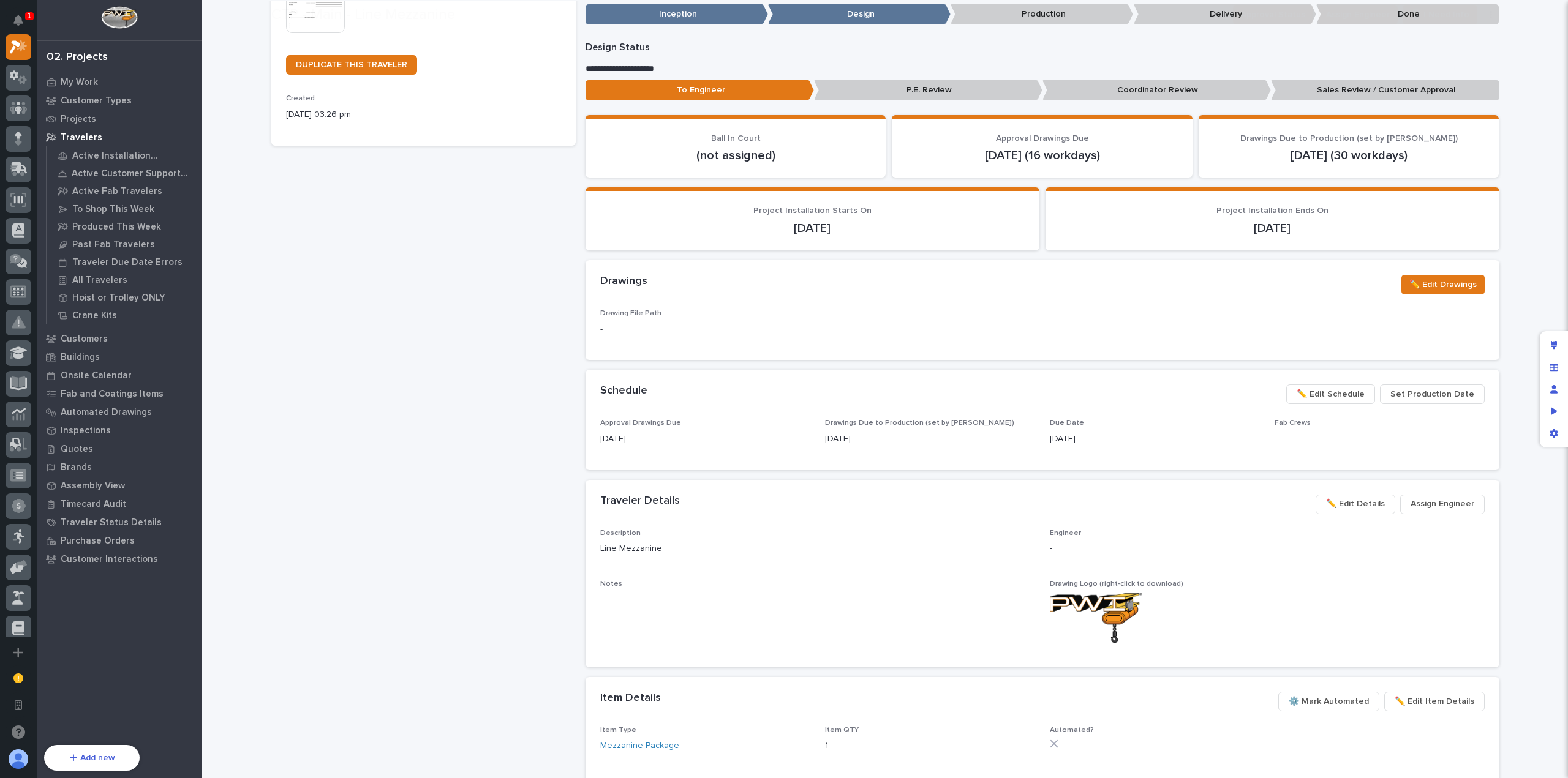
scroll to position [306, 0]
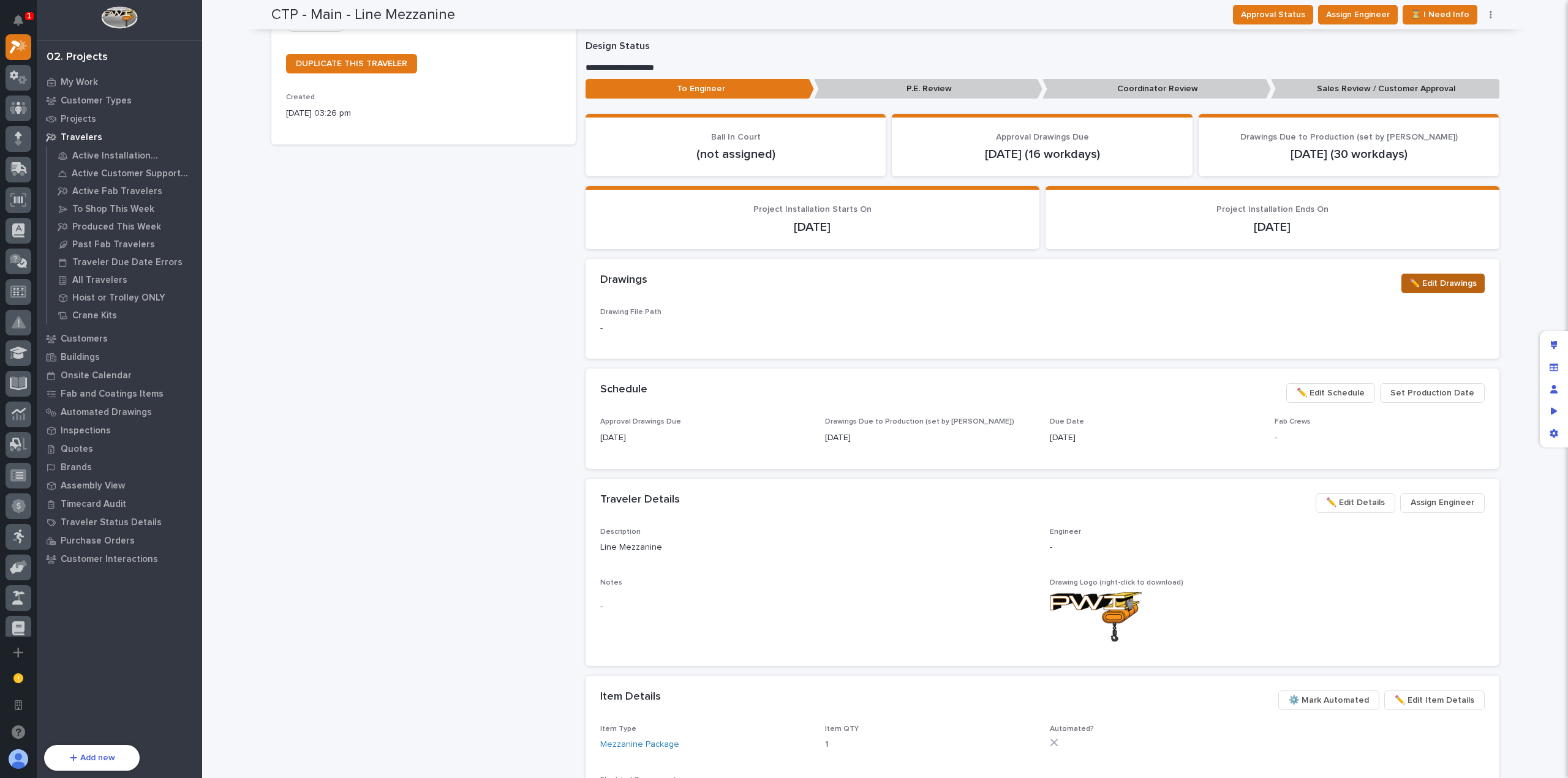
click at [1416, 286] on span "✏️ Edit Drawings" at bounding box center [1442, 284] width 67 height 15
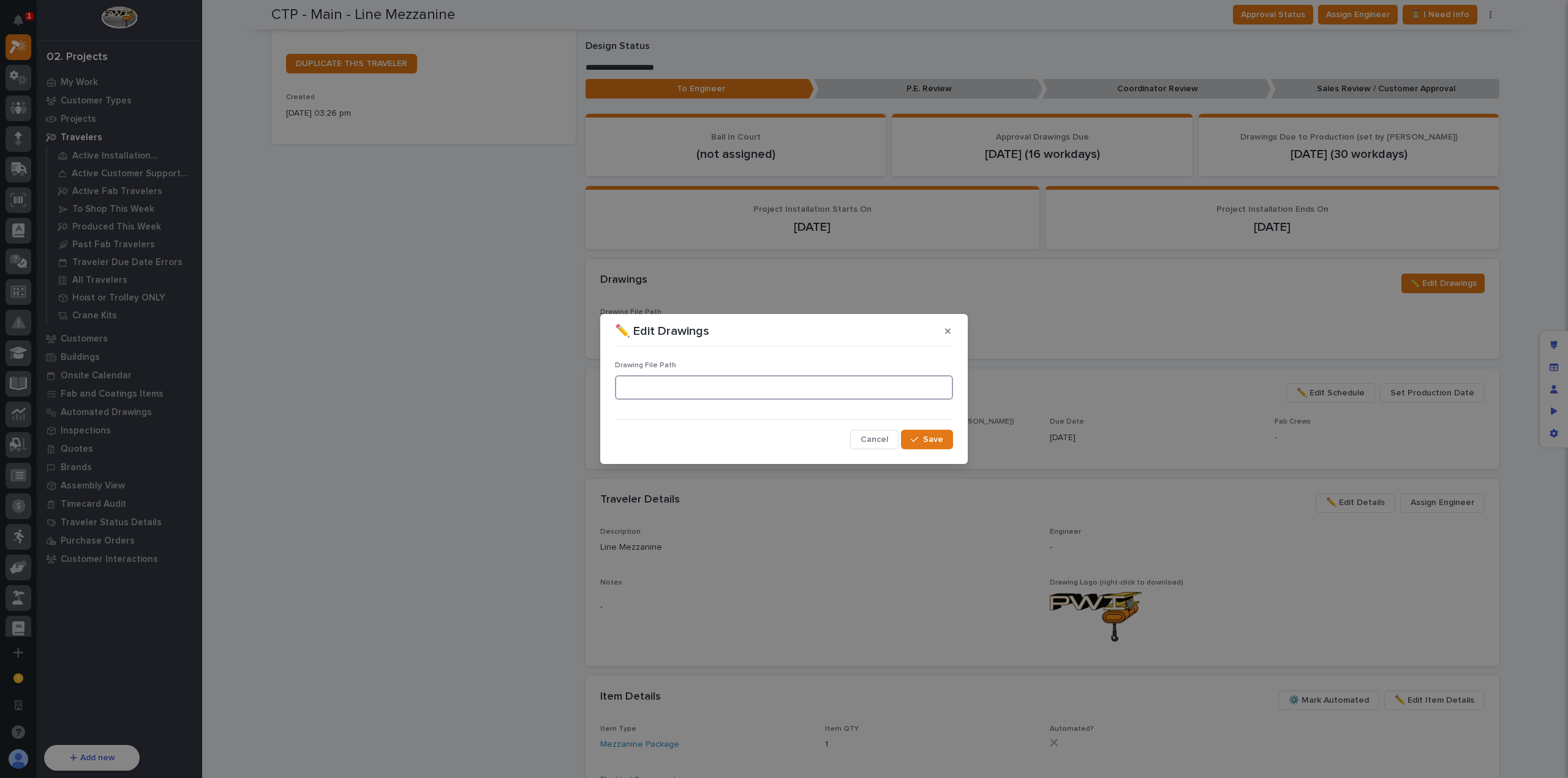
click at [763, 386] on input at bounding box center [784, 387] width 338 height 24
type input "test"
click at [920, 437] on div "button" at bounding box center [916, 439] width 12 height 8
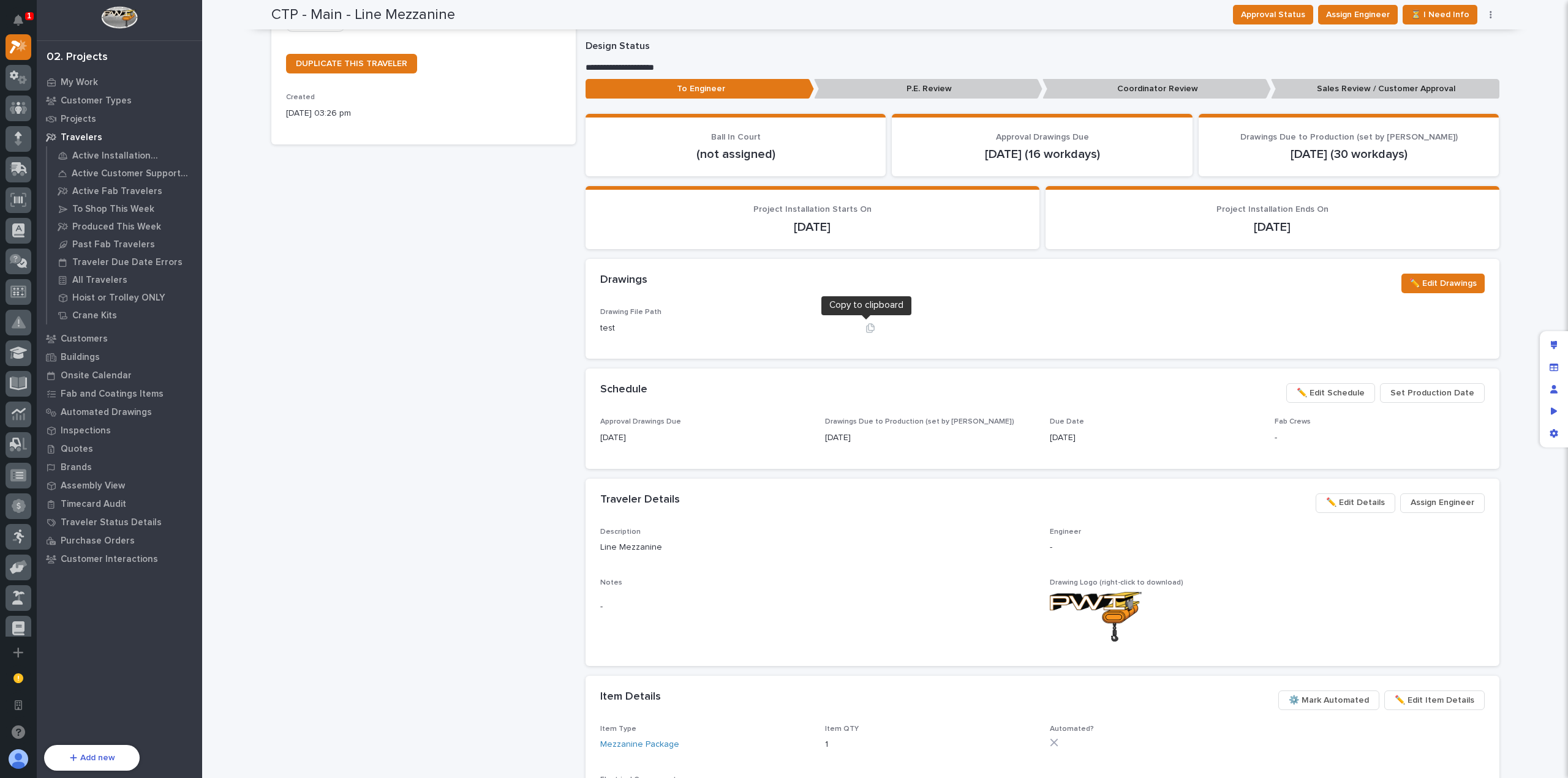
click at [866, 329] on icon "button" at bounding box center [871, 329] width 10 height 10
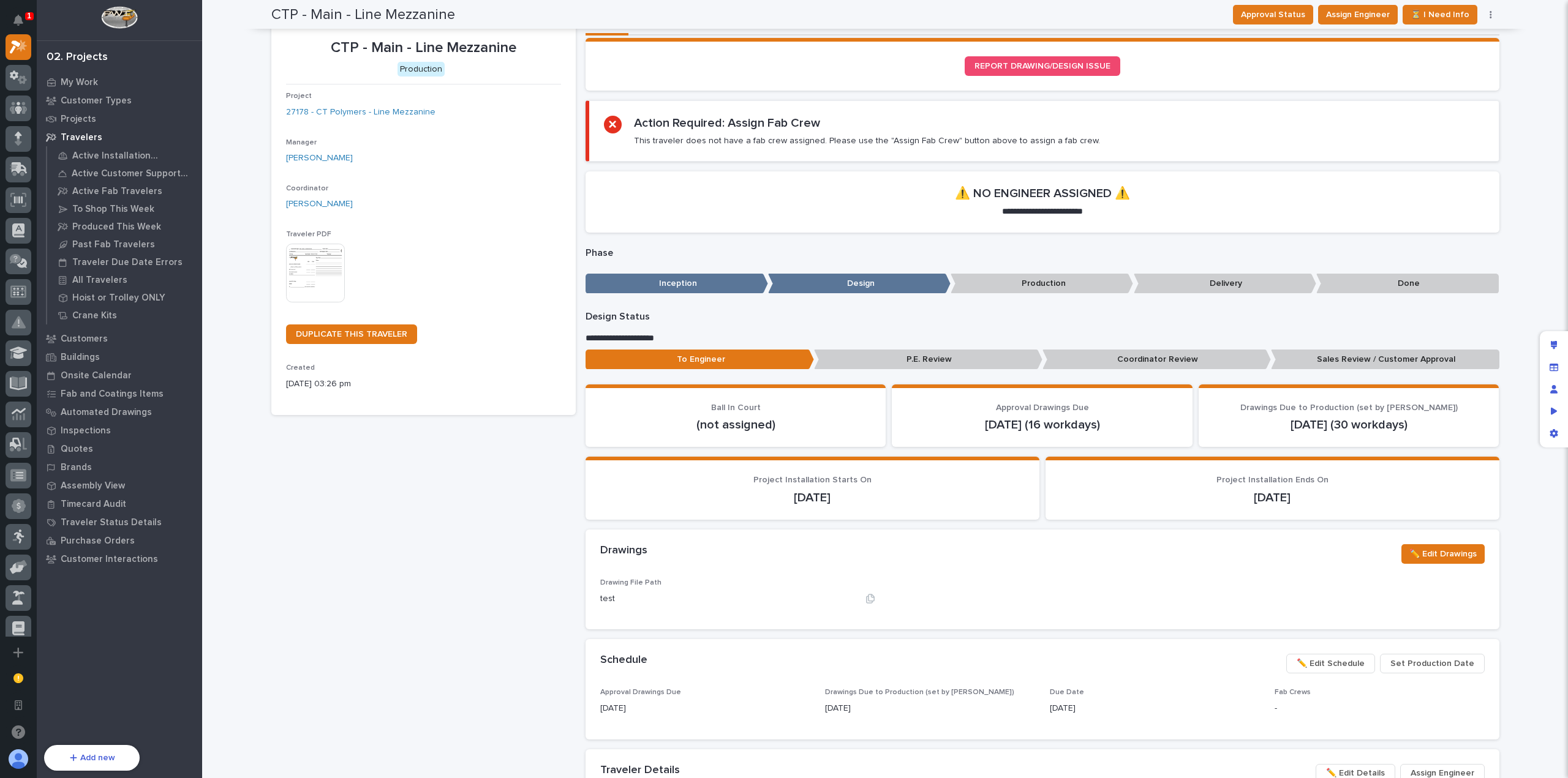
scroll to position [0, 0]
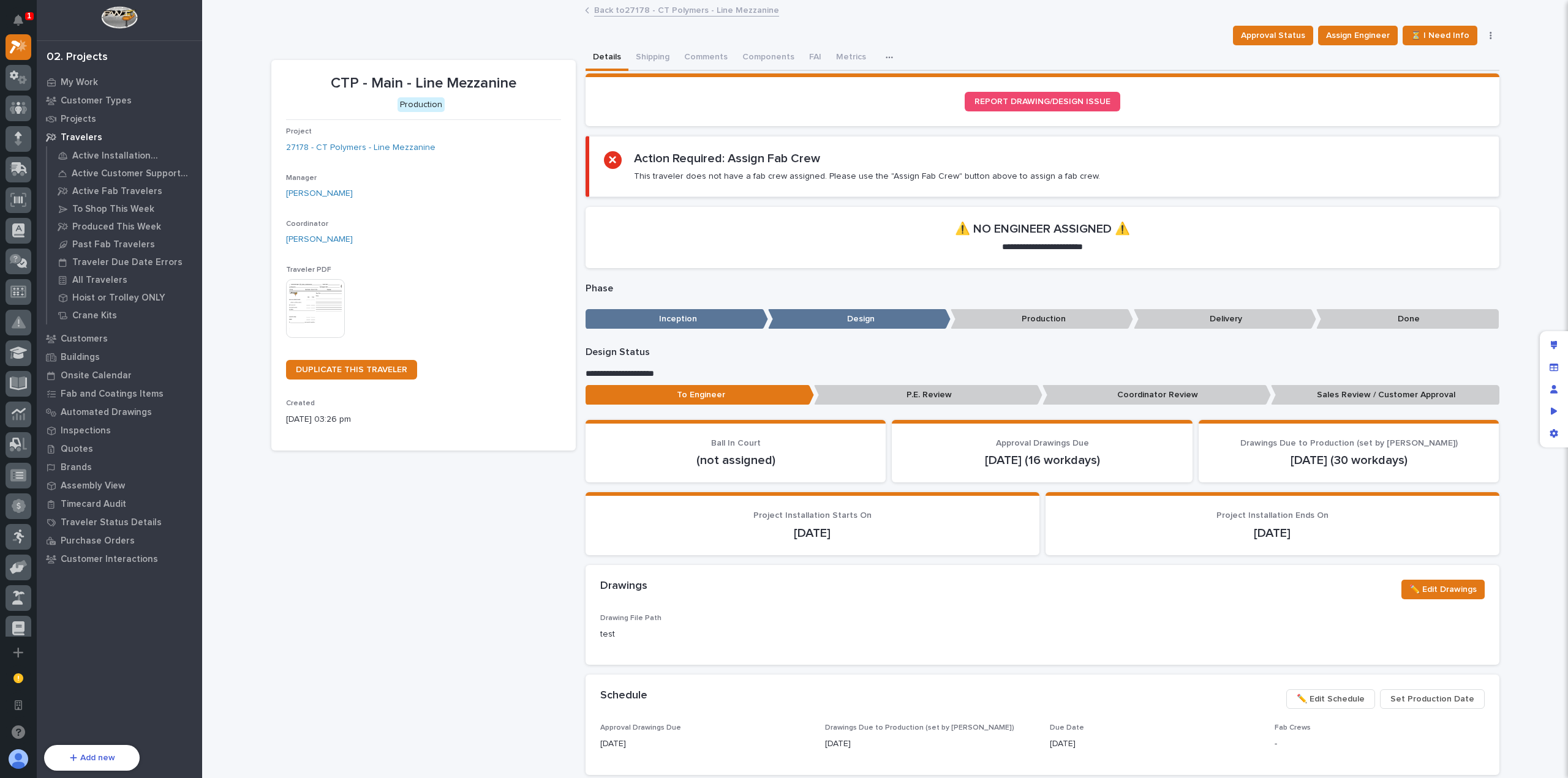
click at [569, 515] on div "CTP - Main - Line Mezzanine Production Project 27178 - CT Polymers - Line Mezza…" at bounding box center [424, 700] width 305 height 1281
